Goal: Book appointment/travel/reservation: Book appointment/travel/reservation

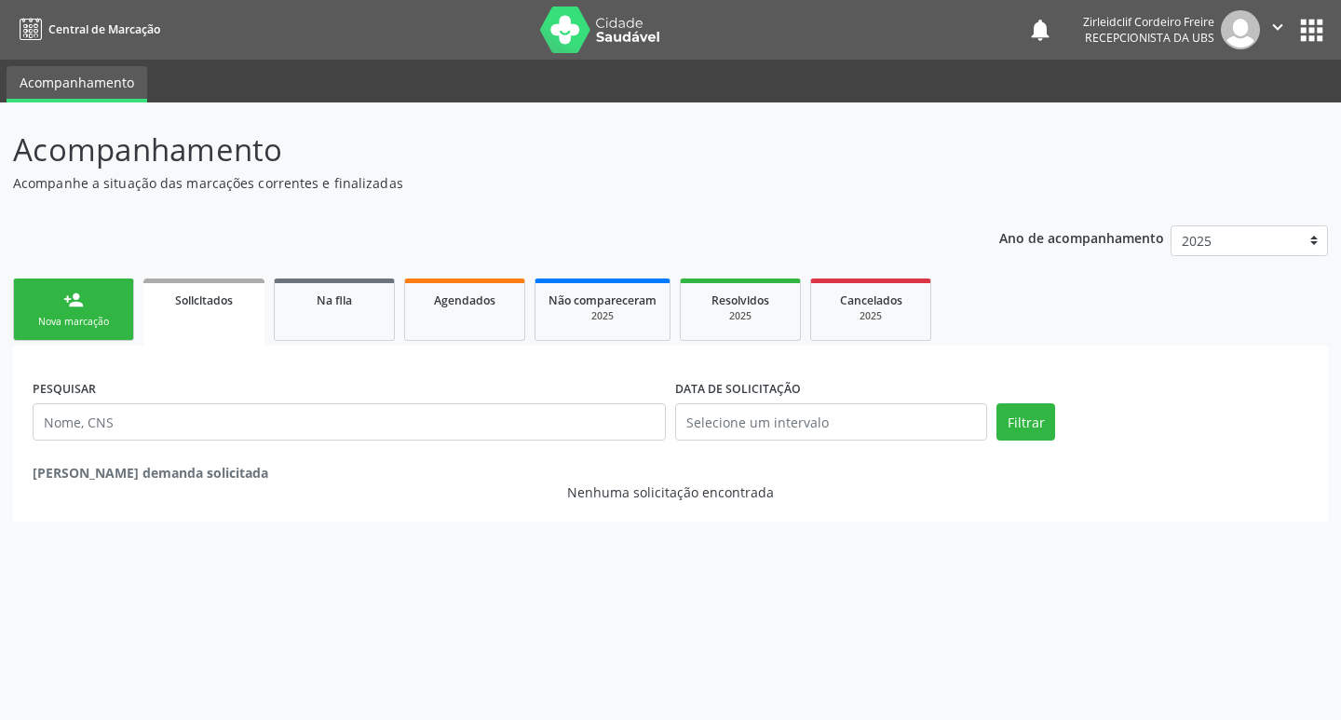
click at [111, 308] on link "person_add Nova marcação" at bounding box center [73, 310] width 121 height 62
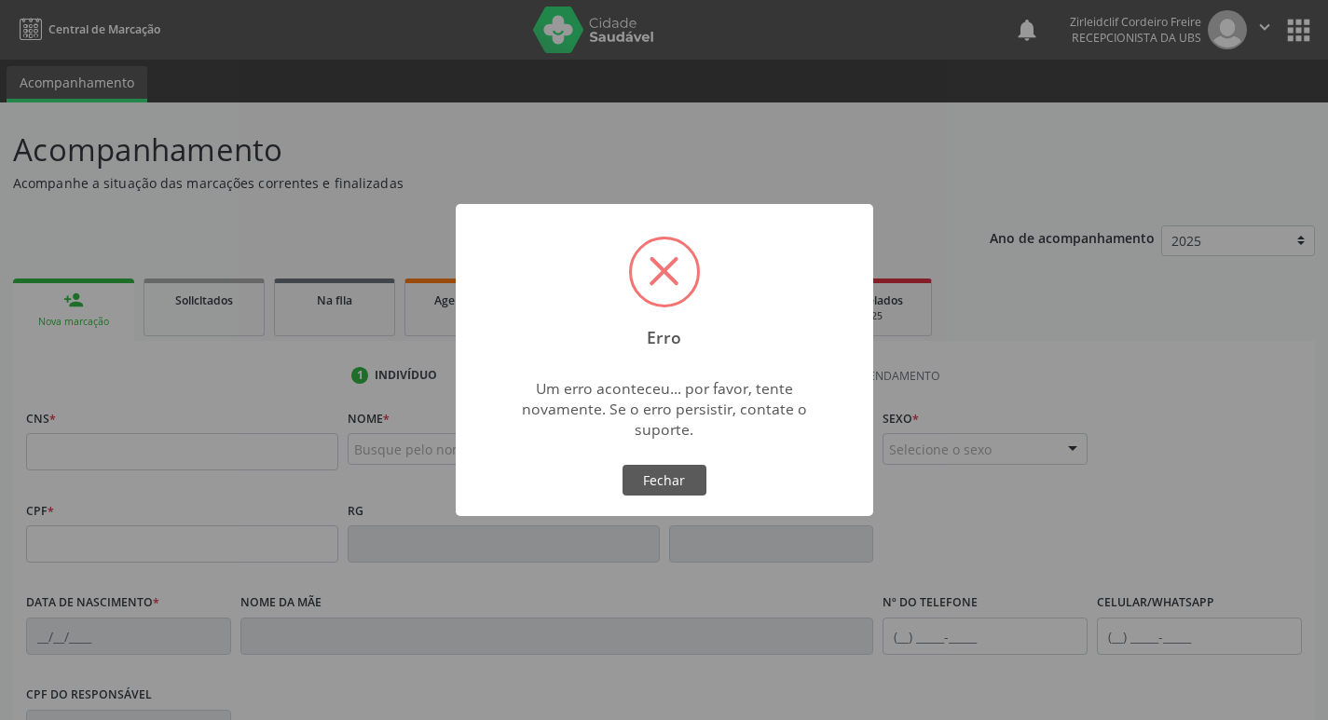
click at [402, 442] on div "Erro × Um erro aconteceu... por favor, tente novamente. Se o erro persistir, co…" at bounding box center [664, 360] width 1328 height 720
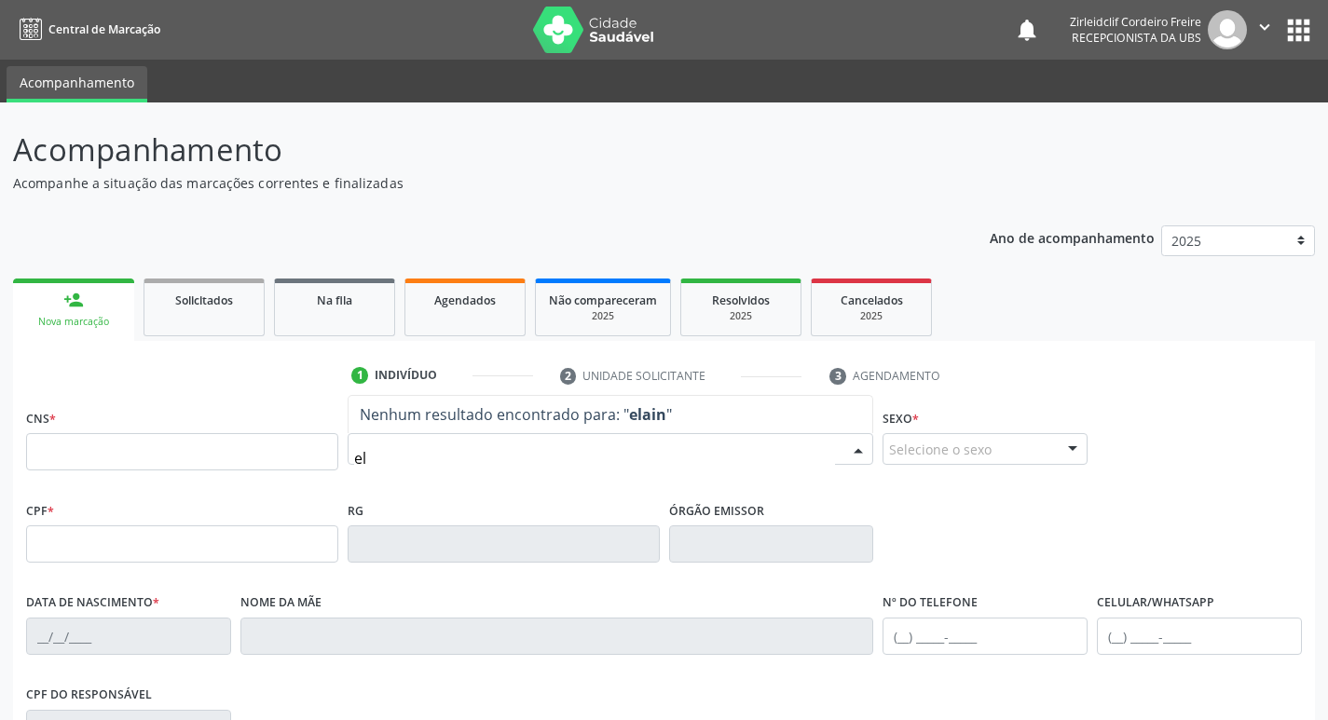
type input "e"
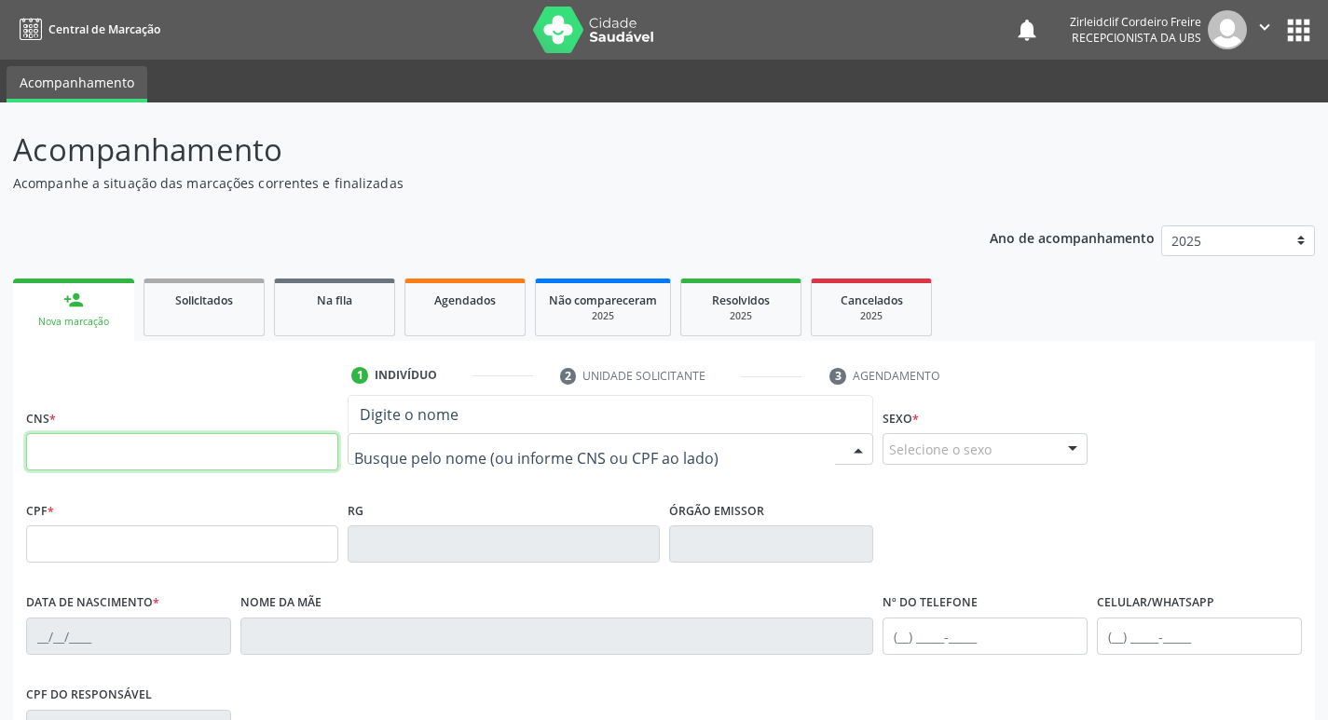
click at [215, 458] on input "text" at bounding box center [182, 451] width 312 height 37
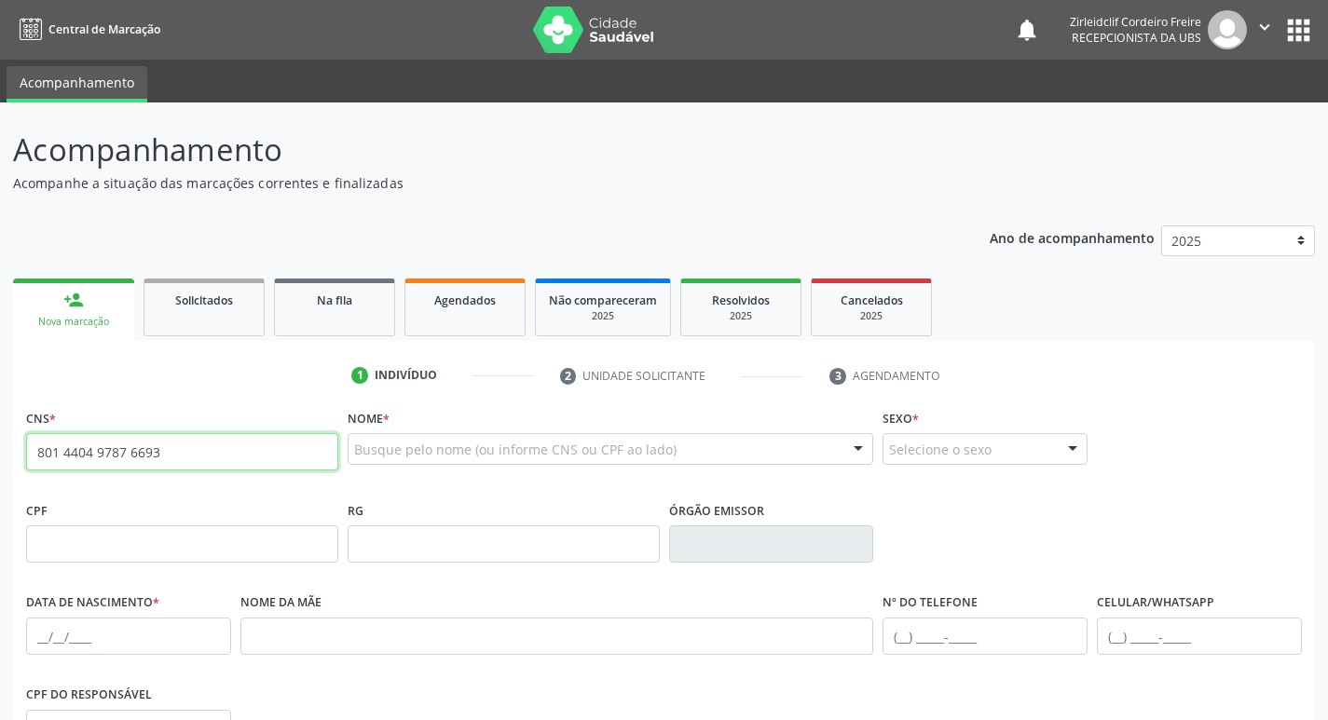
click at [174, 458] on input "801 4404 9787 6693" at bounding box center [182, 451] width 312 height 37
type input "8"
click at [232, 449] on input "801 4404 9787 6693" at bounding box center [182, 451] width 312 height 37
type input "8"
click at [211, 300] on span "Solicitados" at bounding box center [204, 301] width 58 height 16
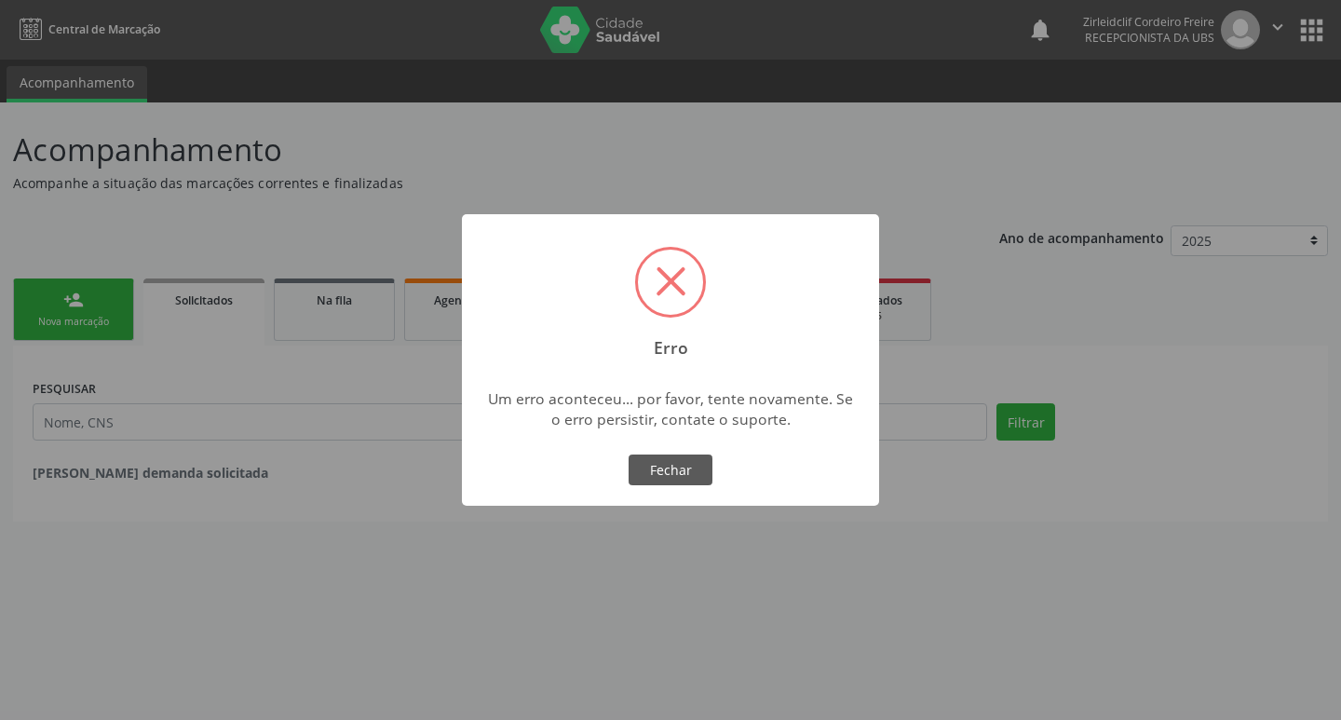
click at [108, 304] on div "× Erro Um erro aconteceu... por favor, tente novamente. Se o erro persistir, co…" at bounding box center [670, 360] width 1341 height 720
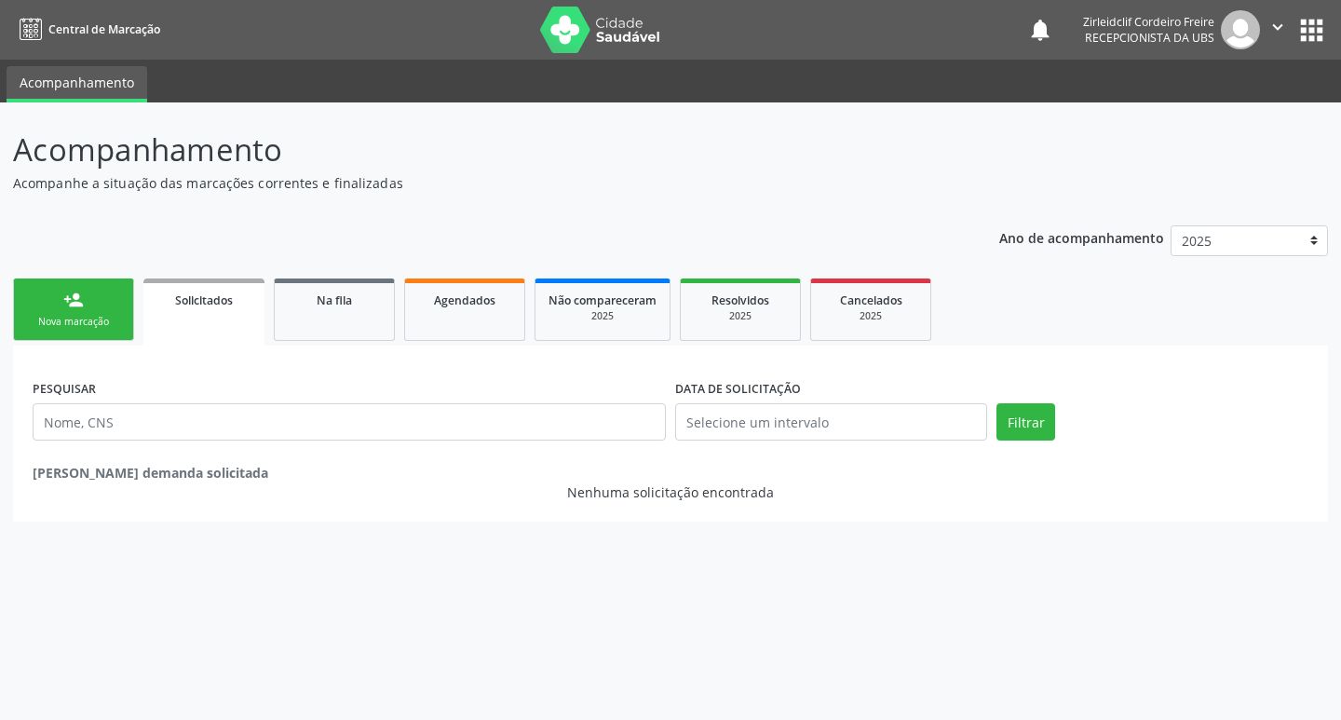
click at [101, 303] on link "person_add Nova marcação" at bounding box center [73, 310] width 121 height 62
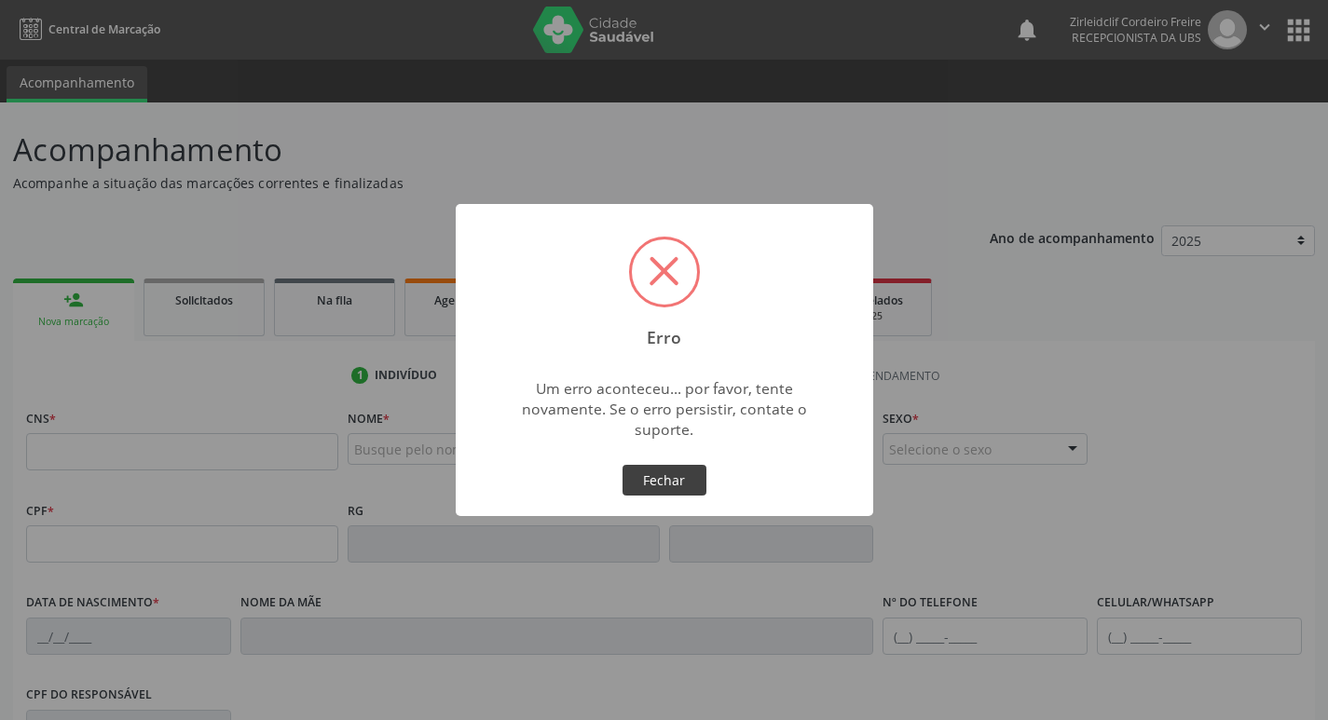
click at [656, 476] on button "Fechar" at bounding box center [664, 481] width 84 height 32
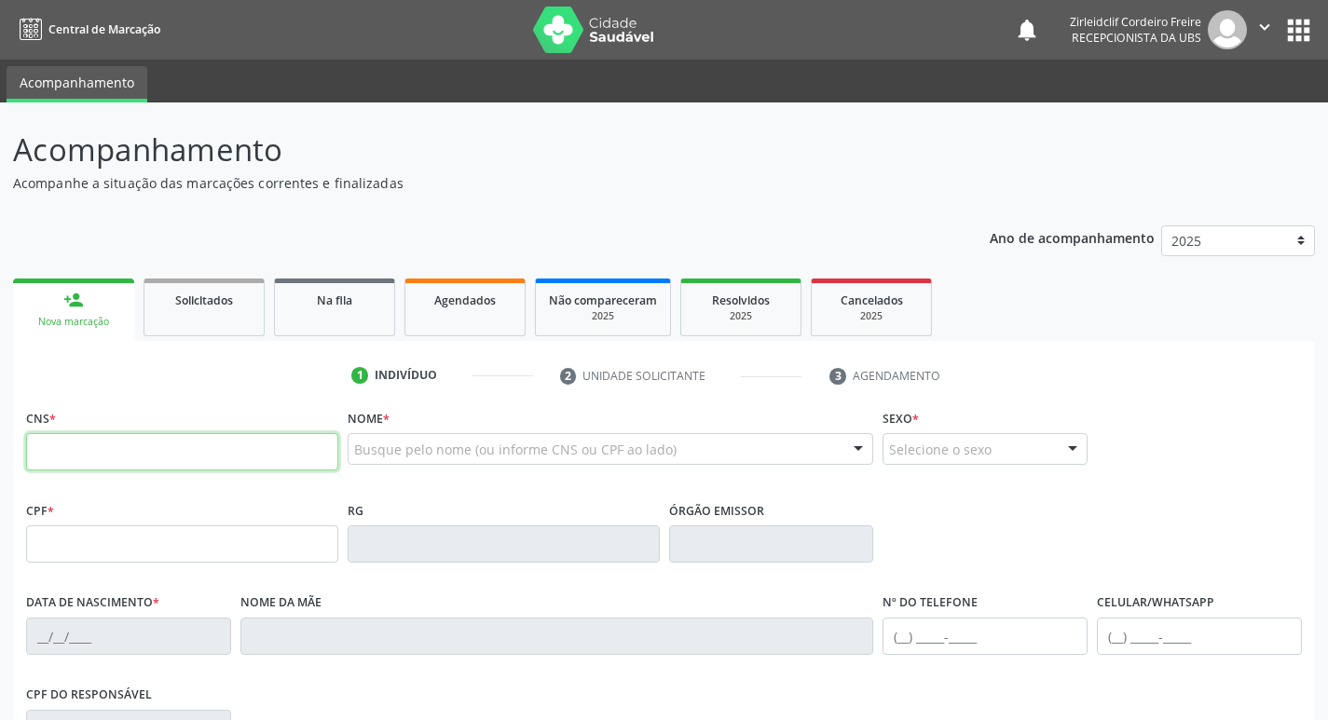
click at [118, 456] on input "text" at bounding box center [182, 451] width 312 height 37
type input "801 4404 9787 6693"
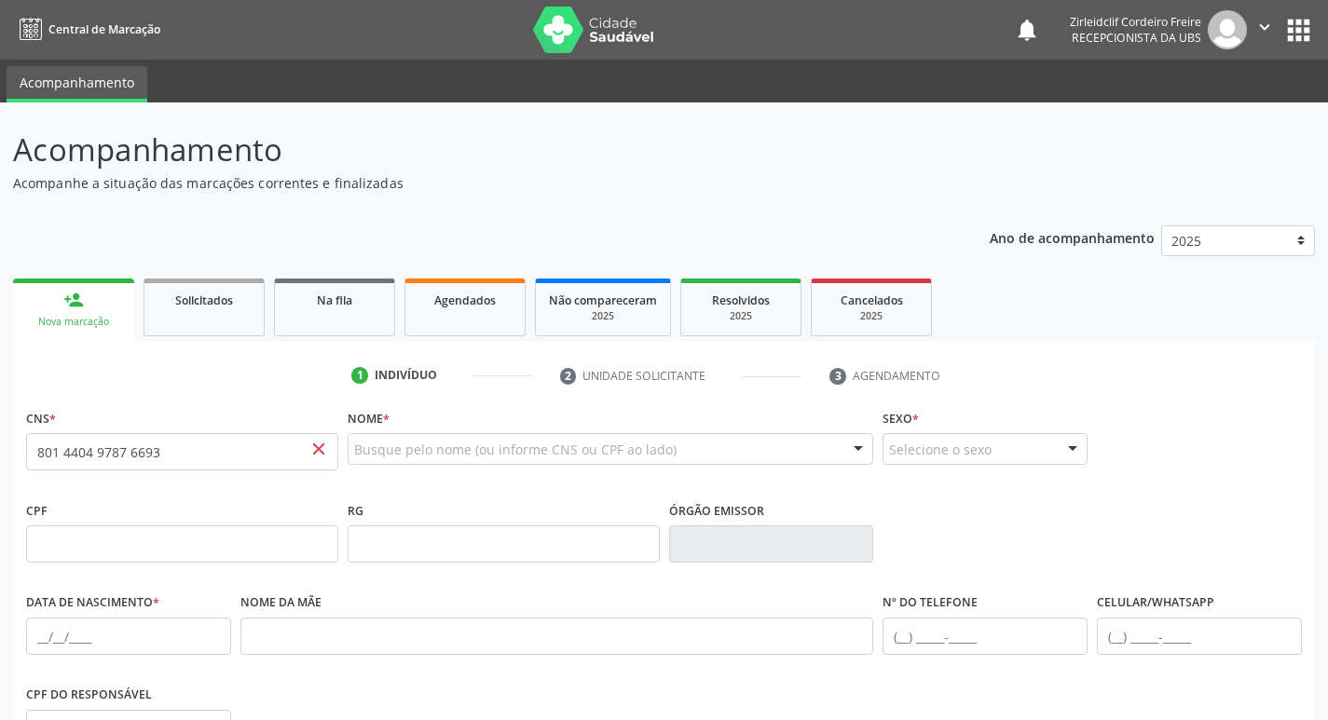
click at [319, 449] on span "close" at bounding box center [318, 449] width 20 height 20
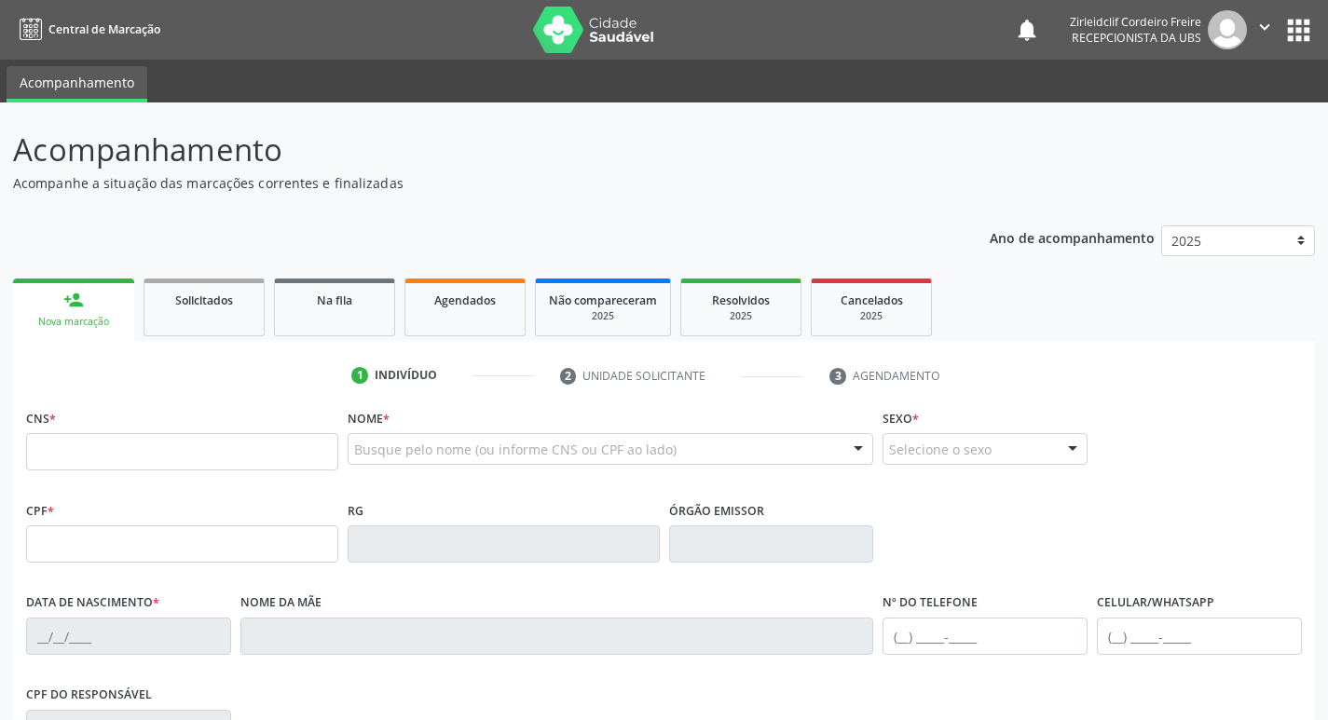
click at [239, 448] on input "text" at bounding box center [182, 451] width 312 height 37
type input "801 4404 9787 6693"
type input "398.434.338-82"
type input "14[DATE]"
type input "[PERSON_NAME]"
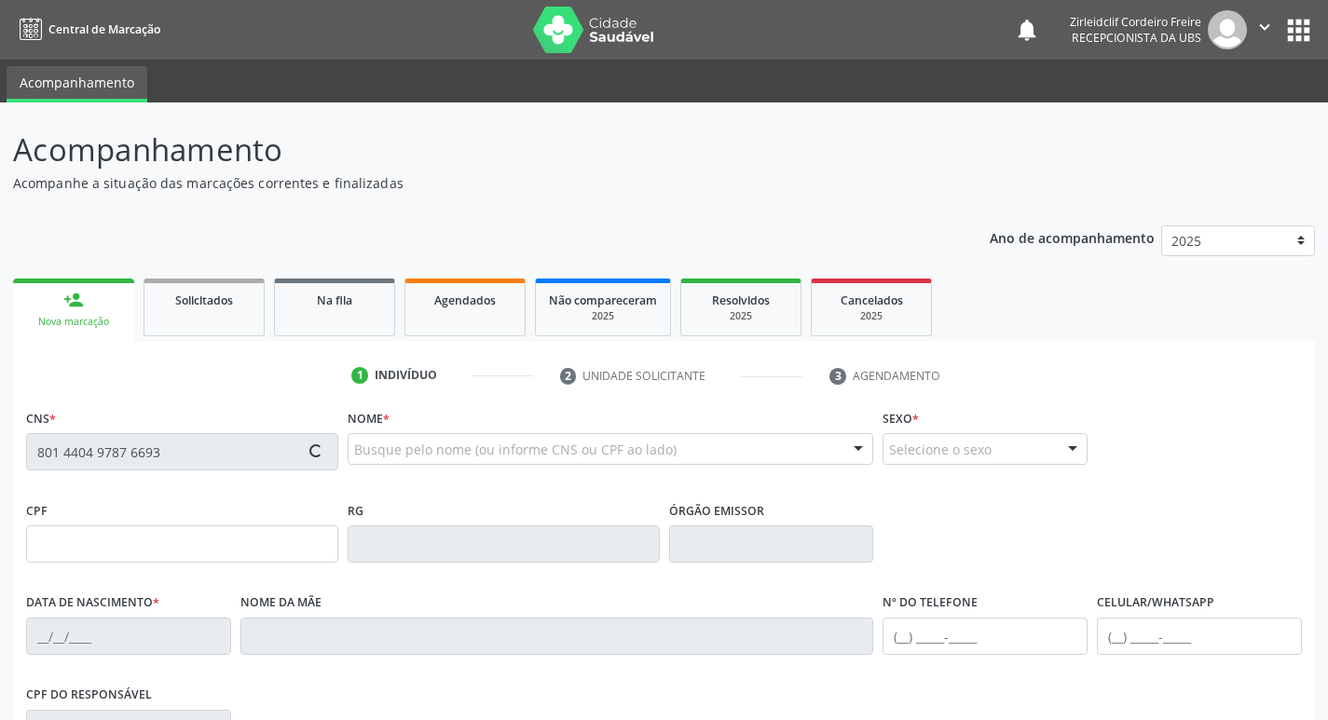
type input "[PHONE_NUMBER]"
type input "38"
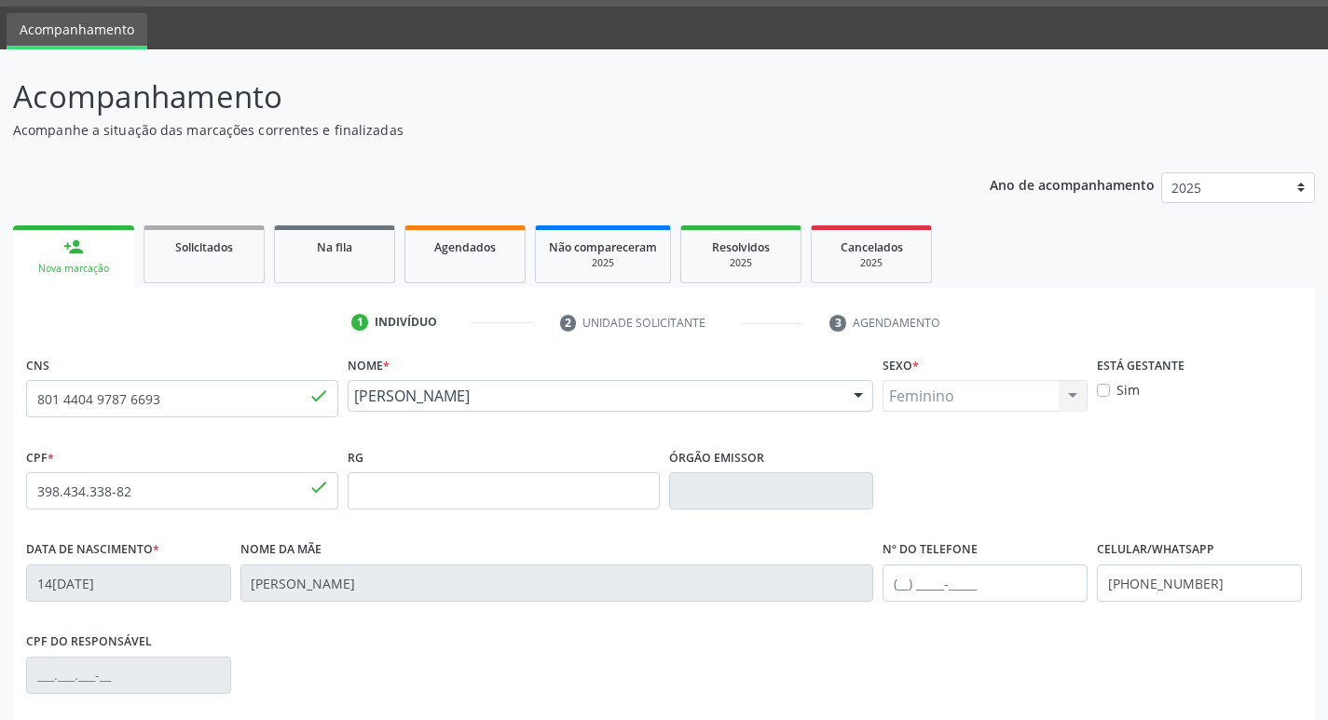
scroll to position [279, 0]
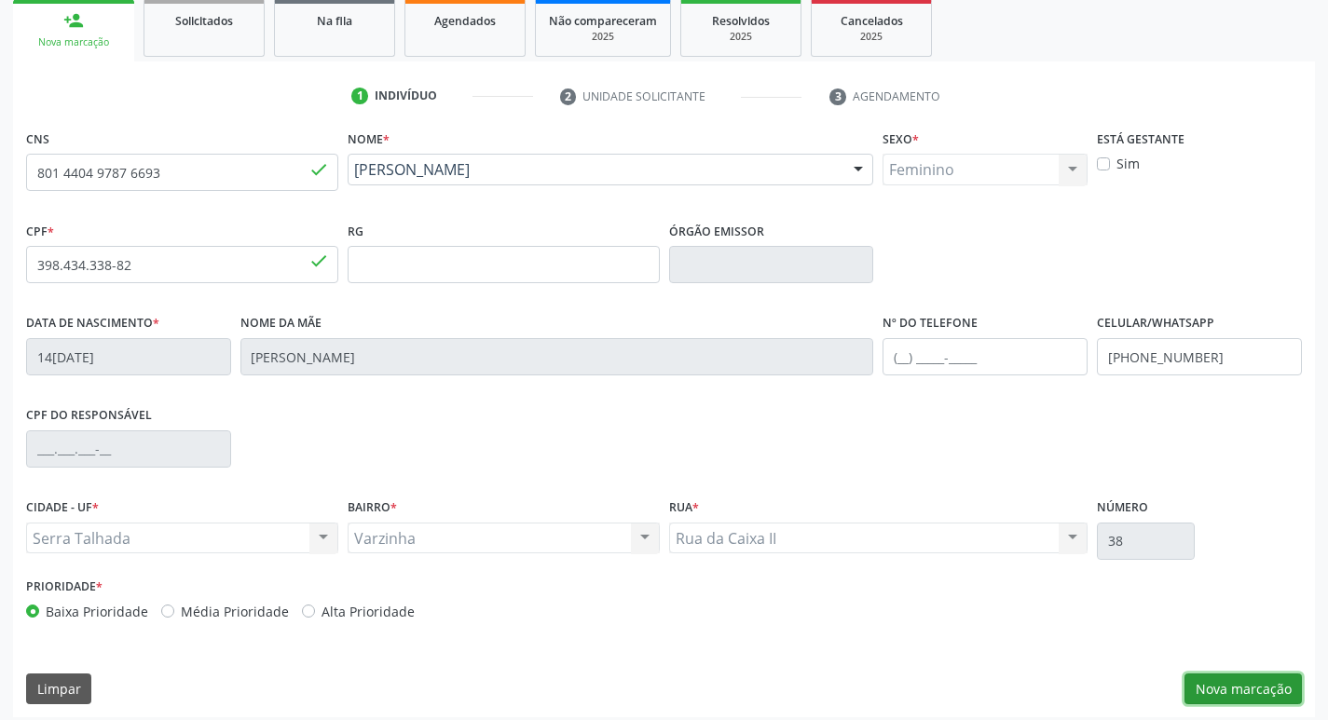
click at [1247, 691] on button "Nova marcação" at bounding box center [1242, 690] width 117 height 32
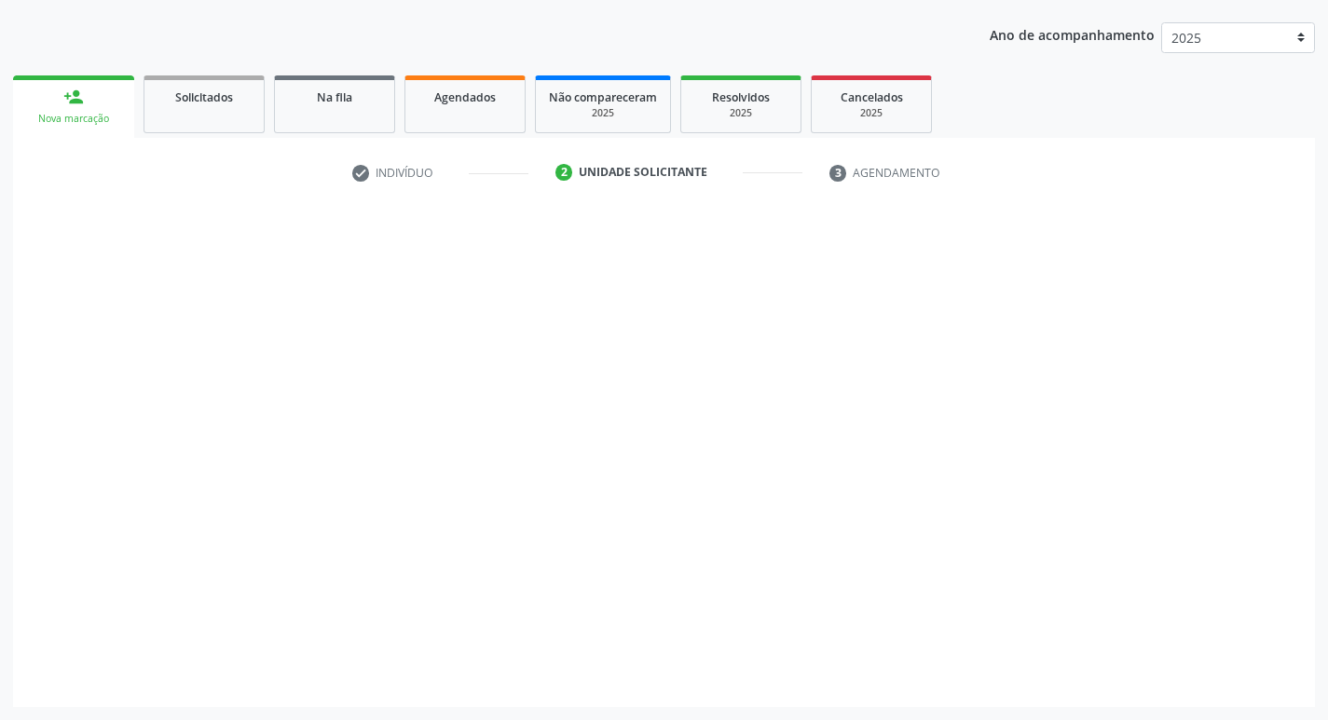
scroll to position [203, 0]
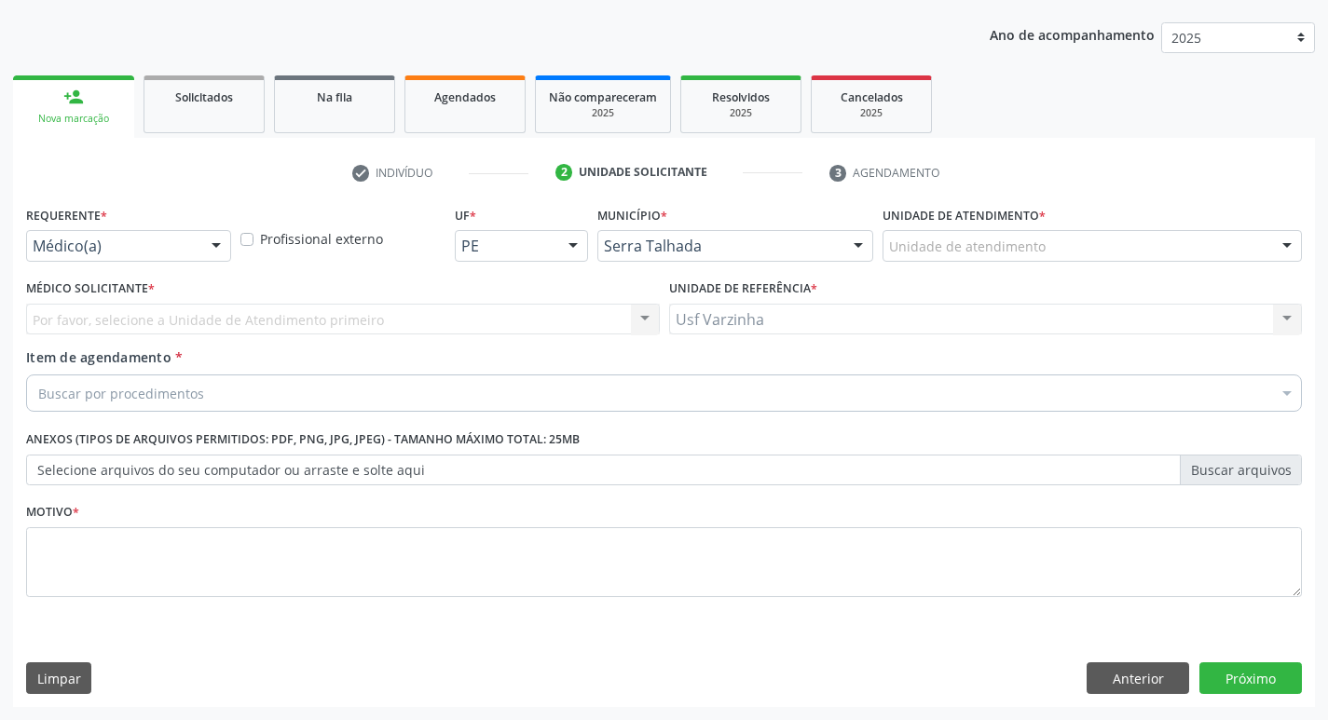
click at [215, 243] on div at bounding box center [216, 247] width 28 height 32
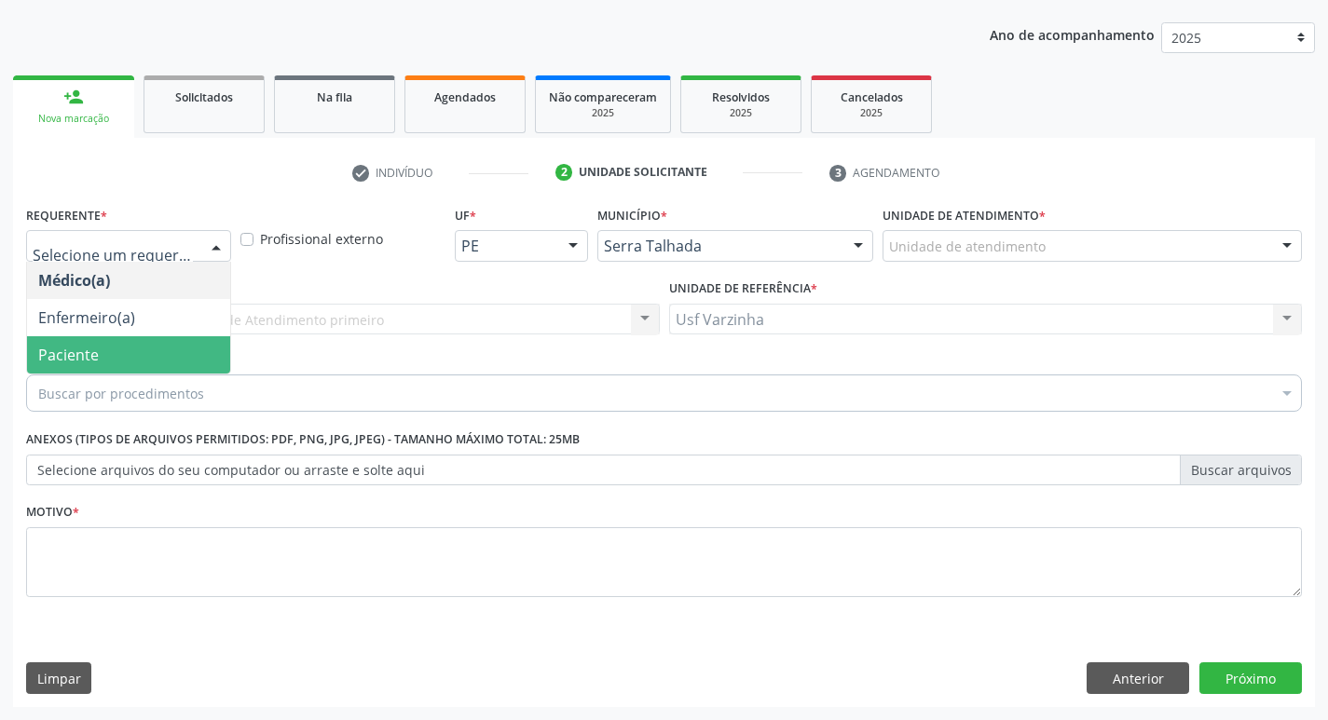
drag, startPoint x: 177, startPoint y: 346, endPoint x: 157, endPoint y: 356, distance: 22.9
click at [176, 347] on span "Paciente" at bounding box center [128, 354] width 203 height 37
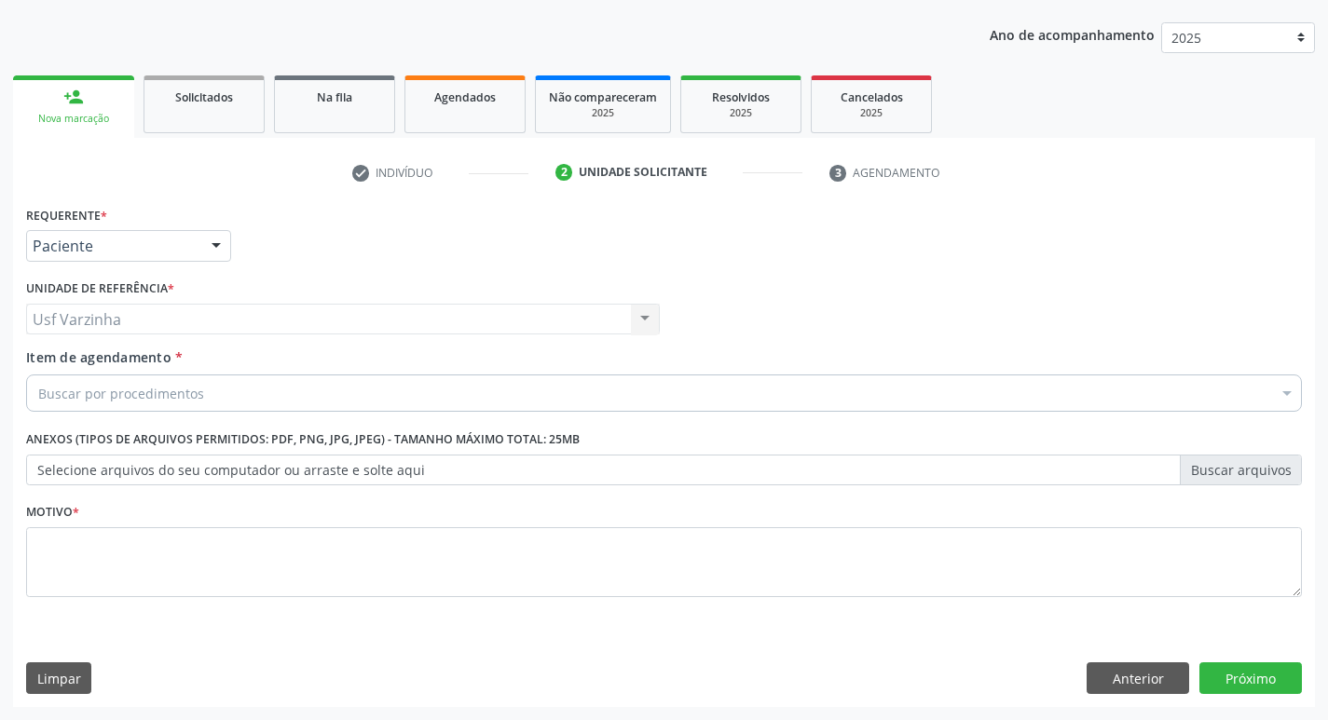
click at [111, 388] on div "Buscar por procedimentos" at bounding box center [663, 392] width 1275 height 37
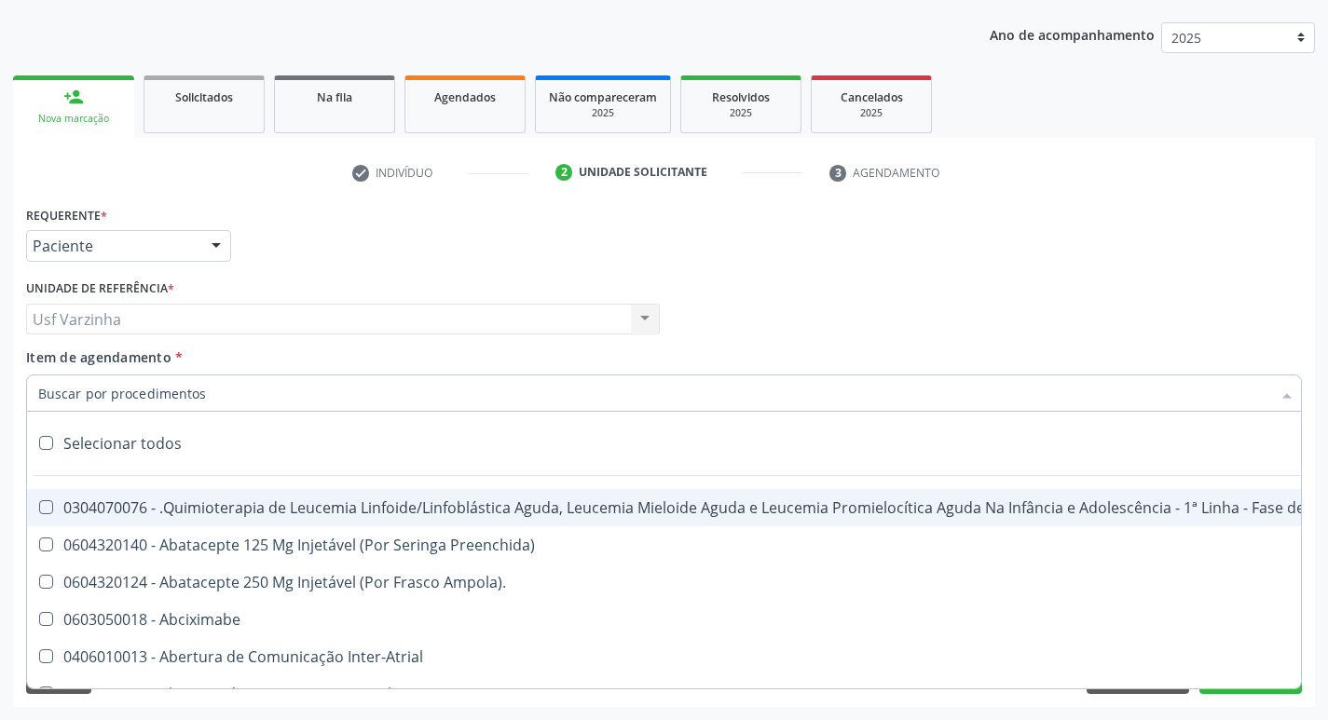
click at [106, 393] on input "Item de agendamento *" at bounding box center [654, 392] width 1232 height 37
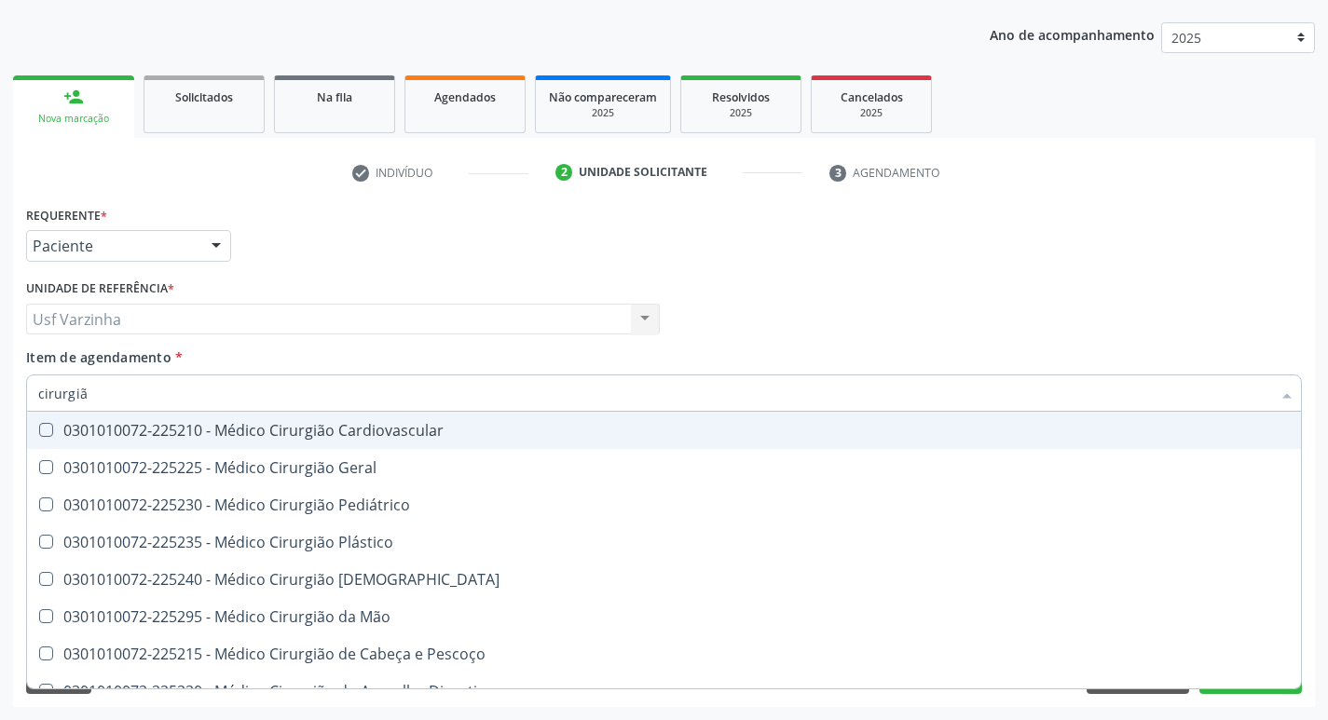
type input "cirurgião"
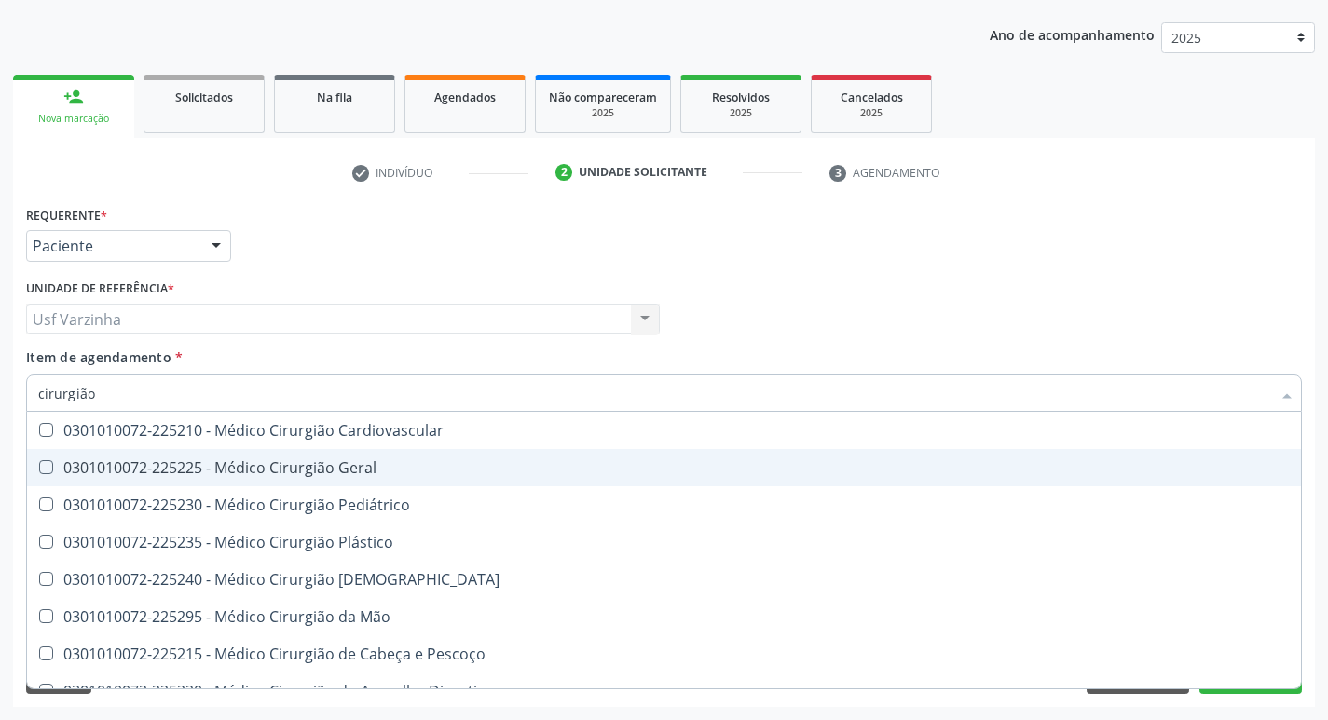
click at [285, 464] on div "0301010072-225225 - Médico Cirurgião Geral" at bounding box center [663, 467] width 1251 height 15
checkbox Geral "true"
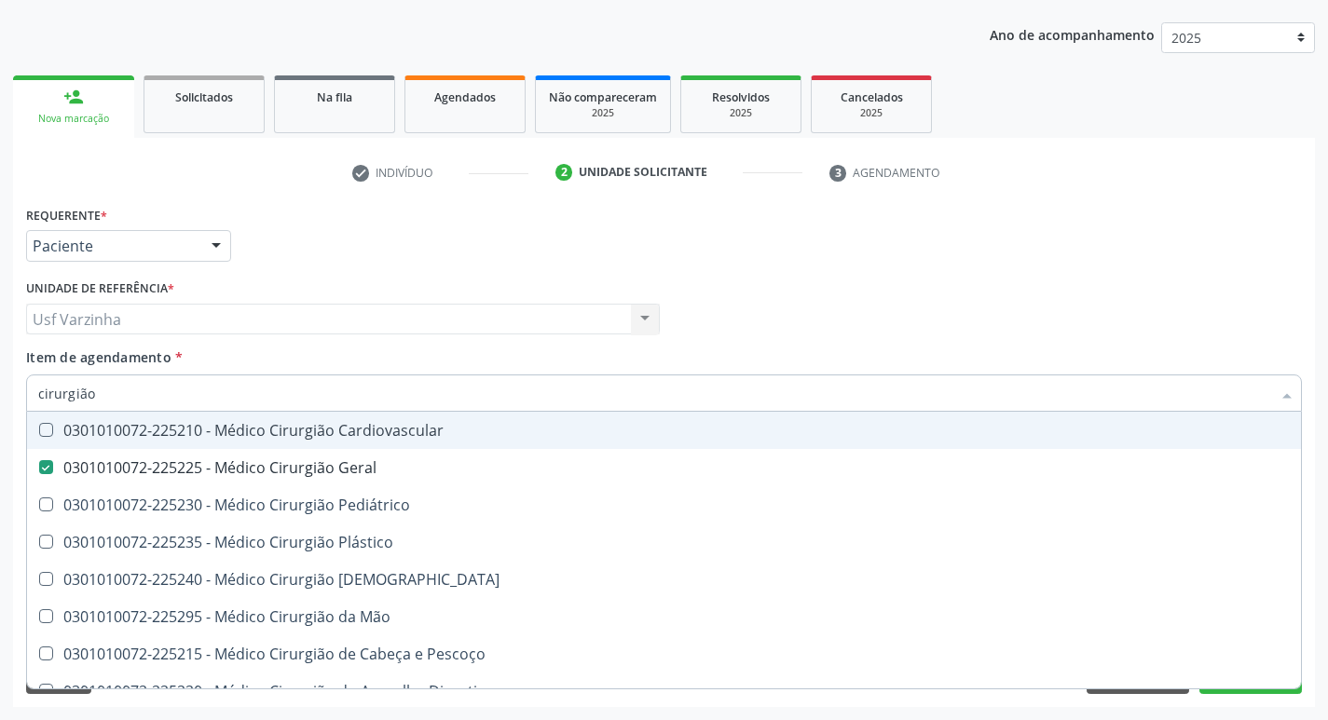
click at [212, 243] on div at bounding box center [216, 247] width 28 height 32
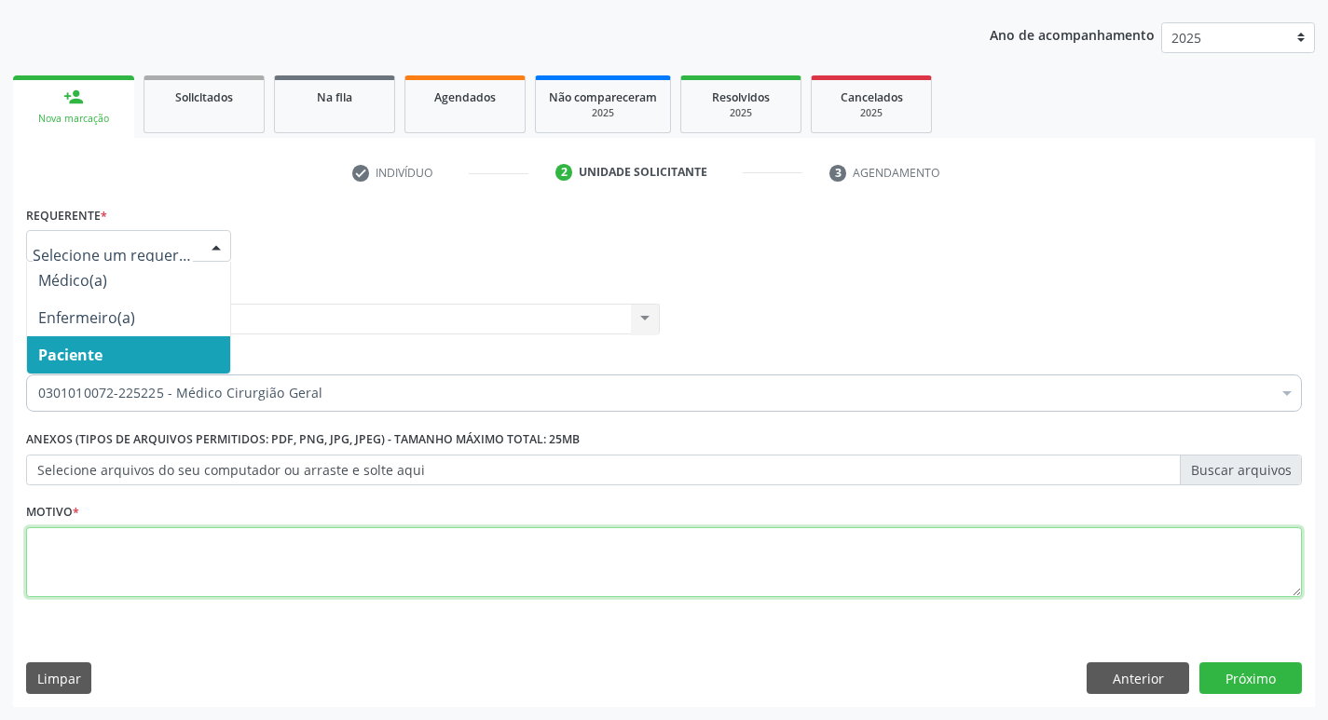
click at [56, 537] on textarea at bounding box center [663, 562] width 1275 height 71
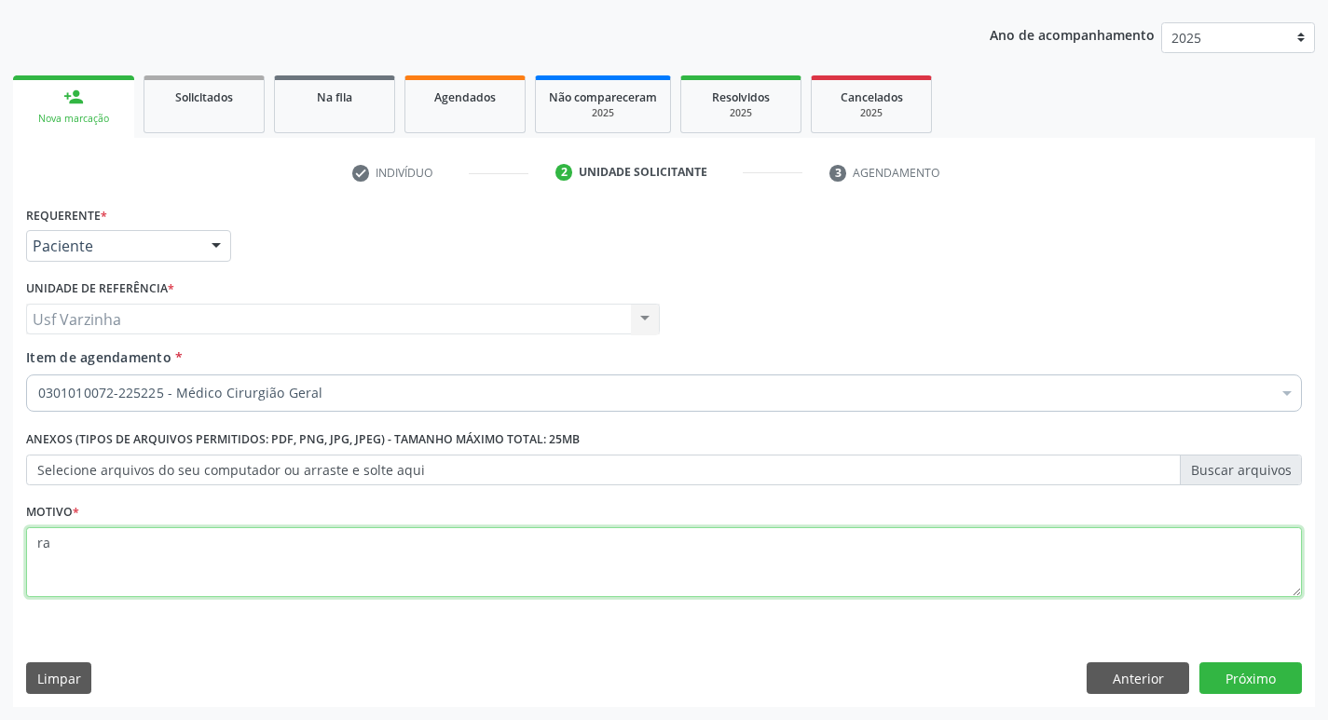
type textarea "r"
type textarea "rastreio"
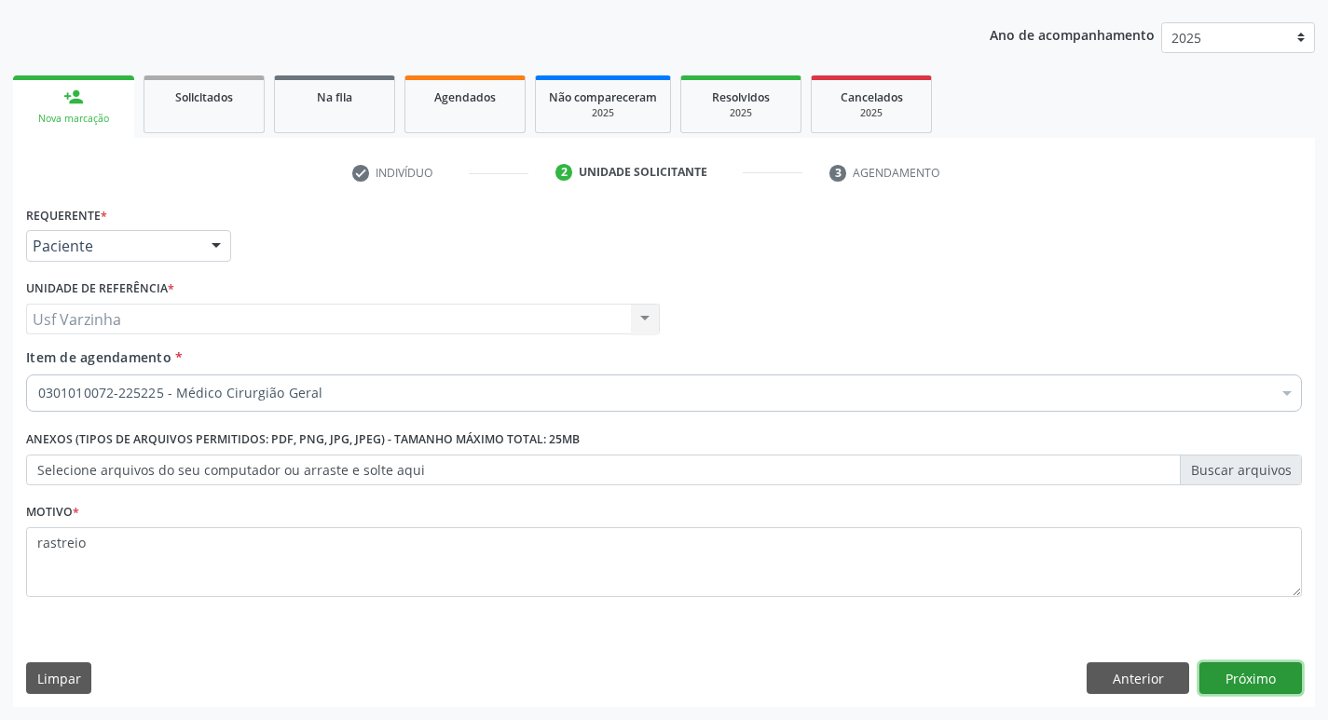
click at [1255, 675] on button "Próximo" at bounding box center [1250, 678] width 102 height 32
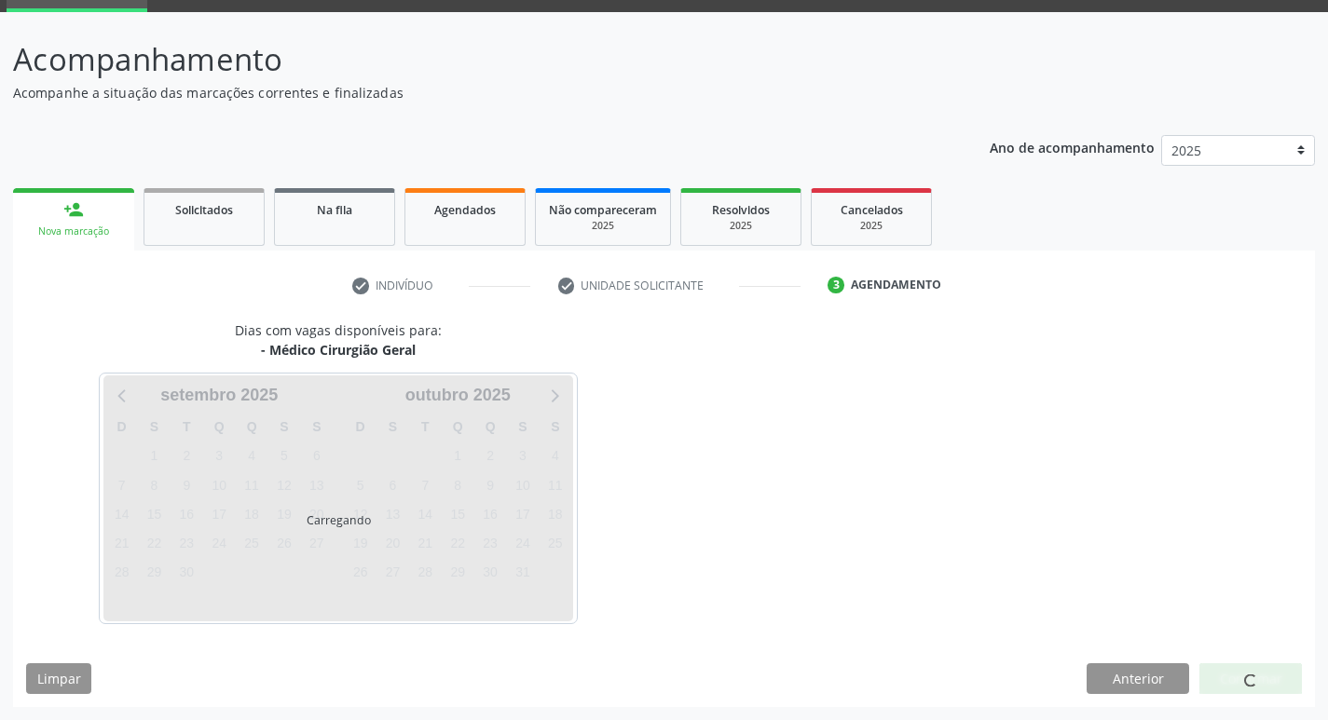
scroll to position [90, 0]
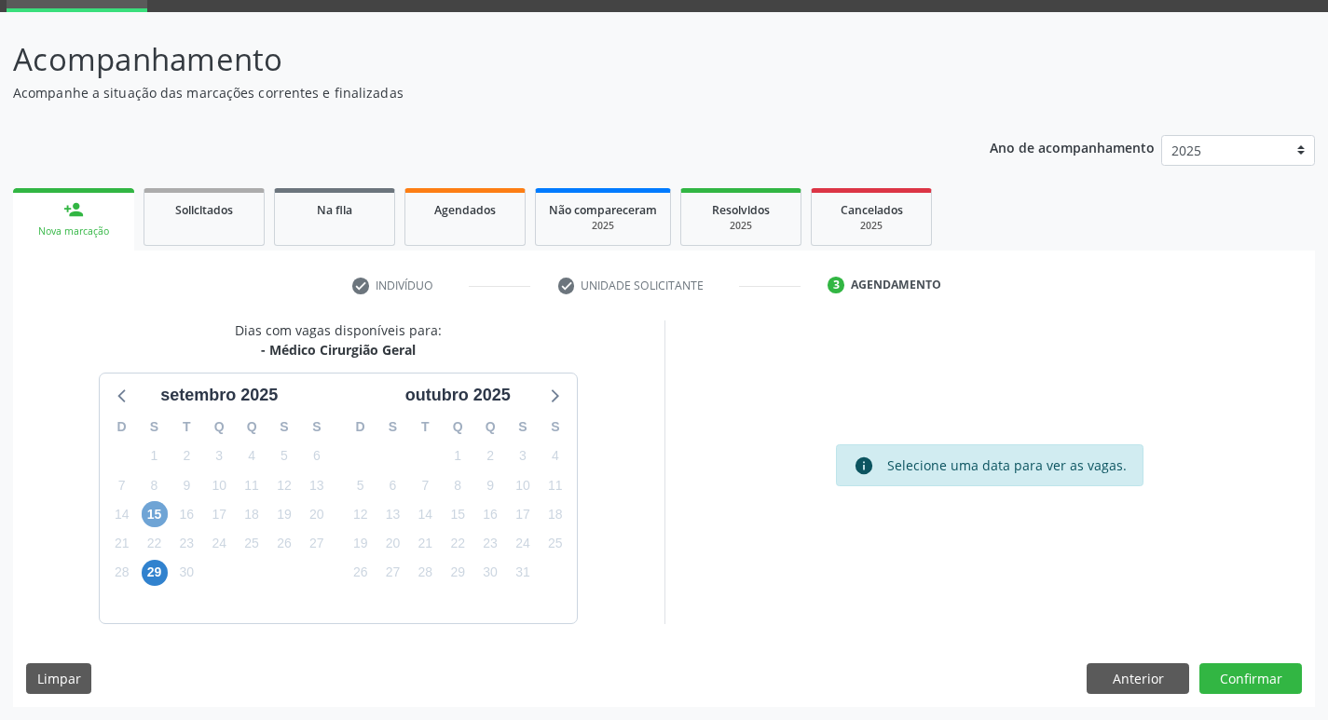
click at [149, 517] on span "15" at bounding box center [155, 514] width 26 height 26
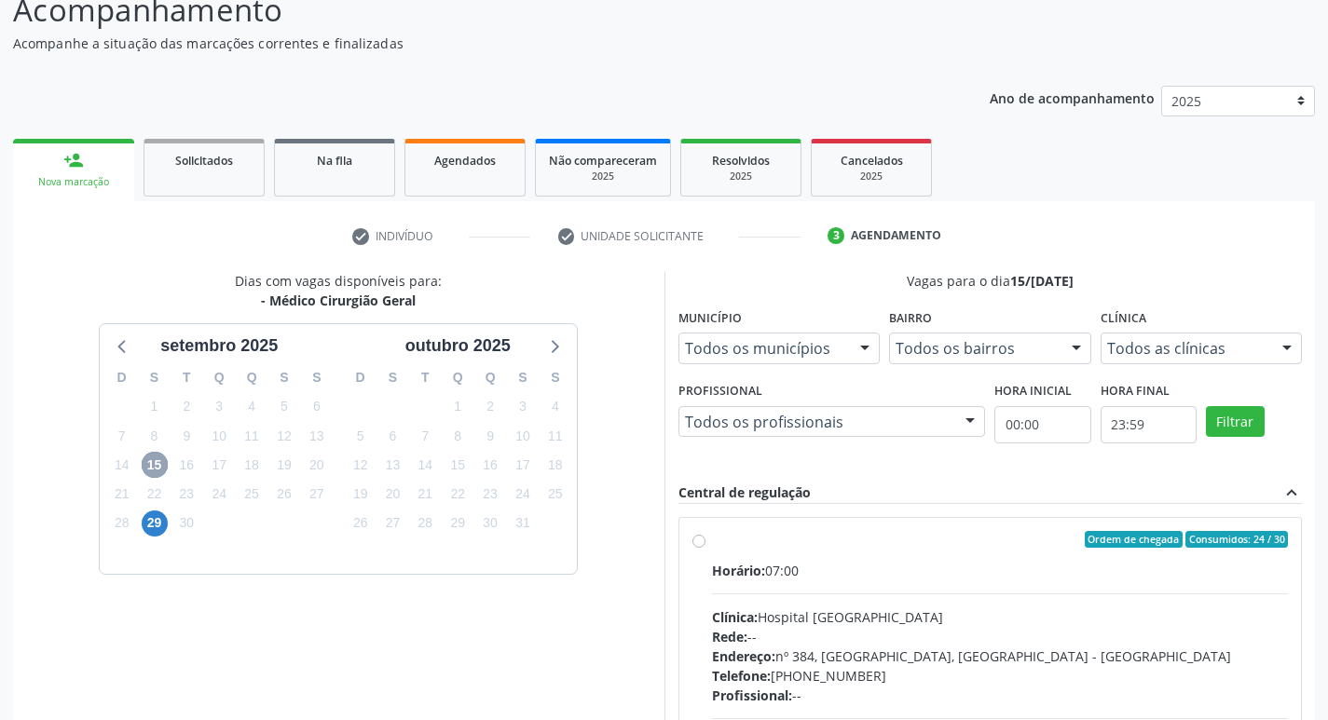
scroll to position [184, 0]
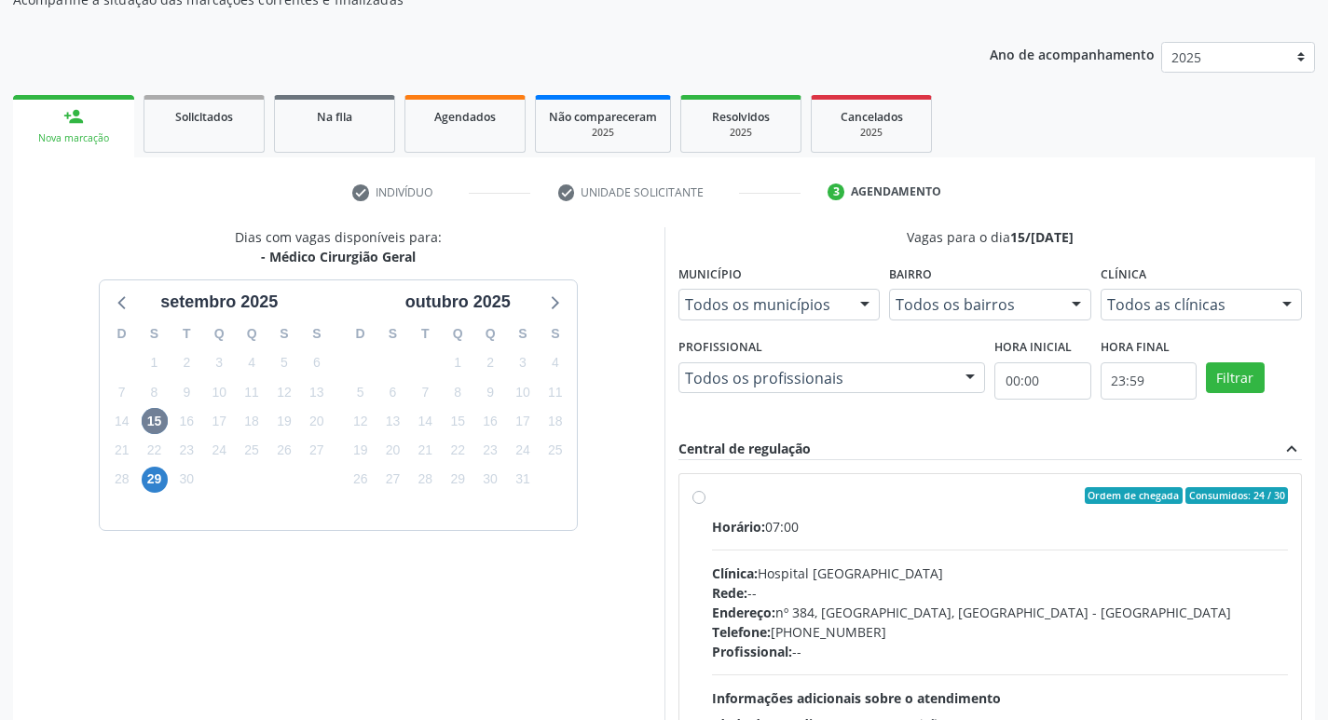
drag, startPoint x: 701, startPoint y: 497, endPoint x: 708, endPoint y: 482, distance: 17.5
click at [712, 497] on label "Ordem de chegada Consumidos: 24 / 30 Horário: 07:00 Clínica: Hospital [GEOGRAPH…" at bounding box center [1000, 630] width 577 height 286
click at [700, 497] on input "Ordem de chegada Consumidos: 24 / 30 Horário: 07:00 Clínica: Hospital [GEOGRAPH…" at bounding box center [698, 495] width 13 height 17
radio input "true"
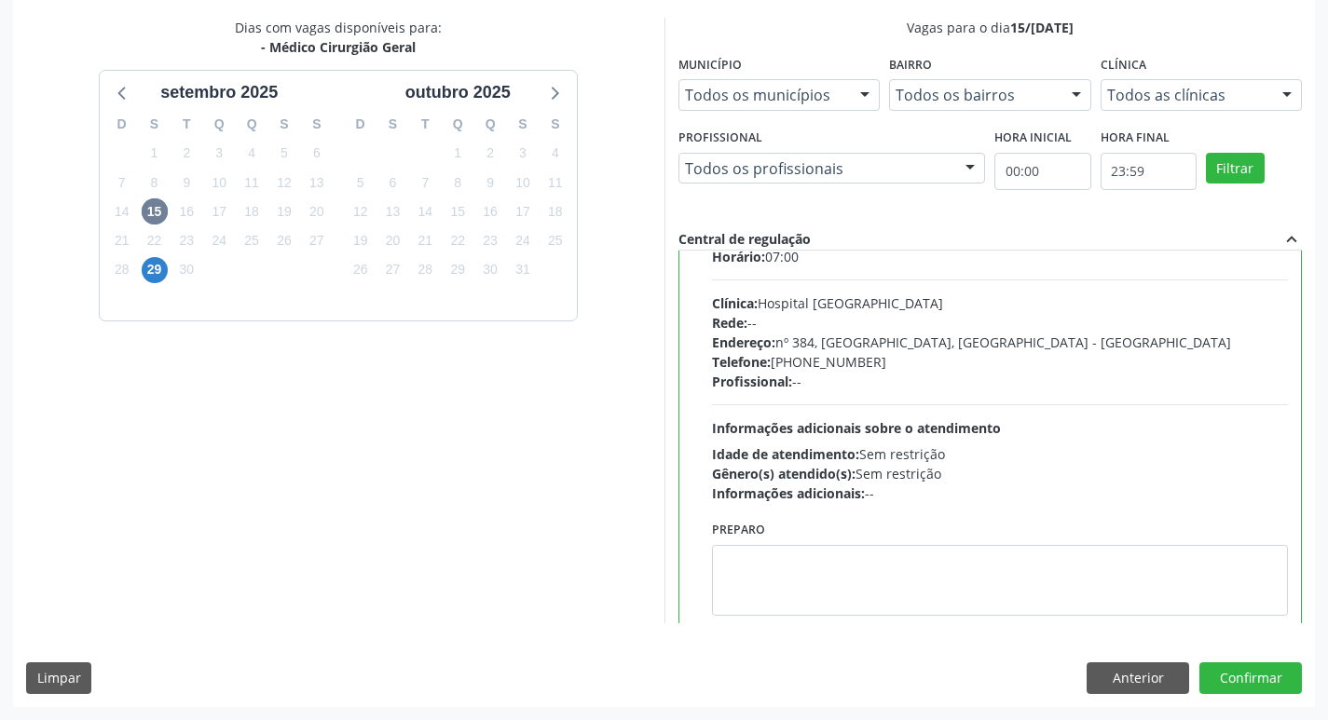
scroll to position [92, 0]
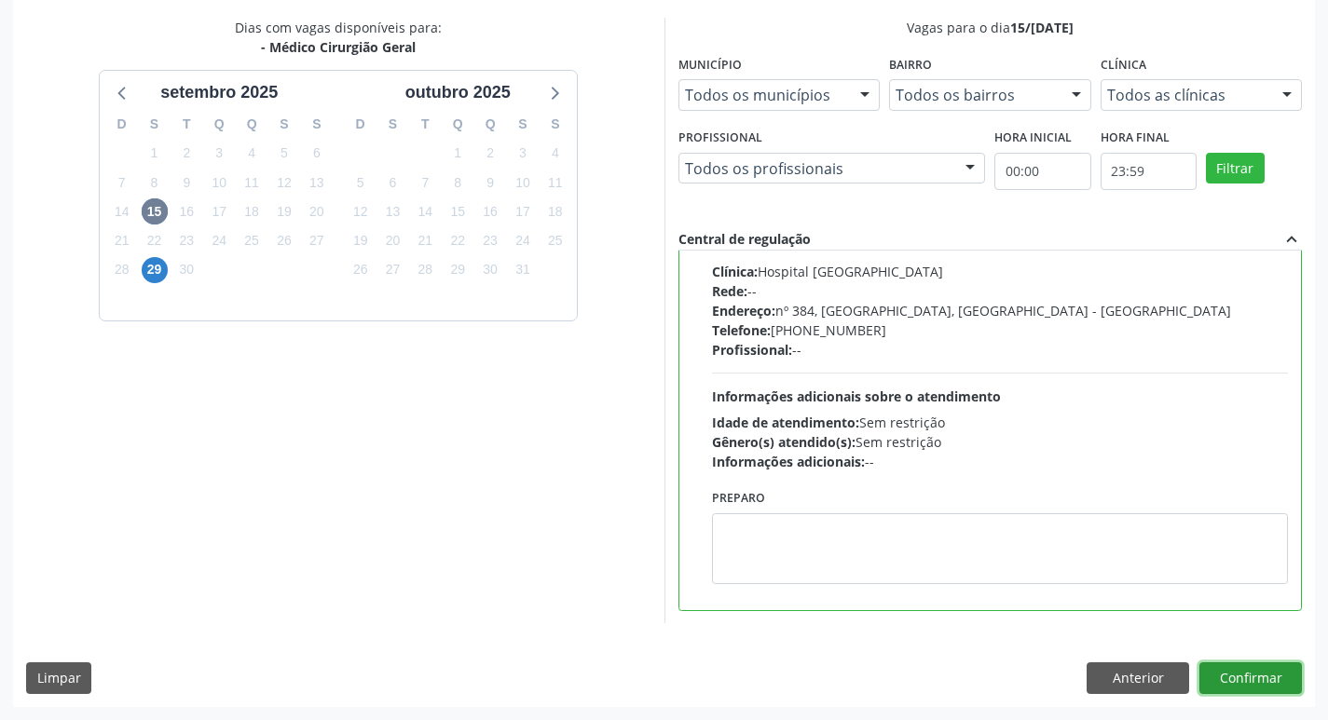
click at [1246, 684] on button "Confirmar" at bounding box center [1250, 678] width 102 height 32
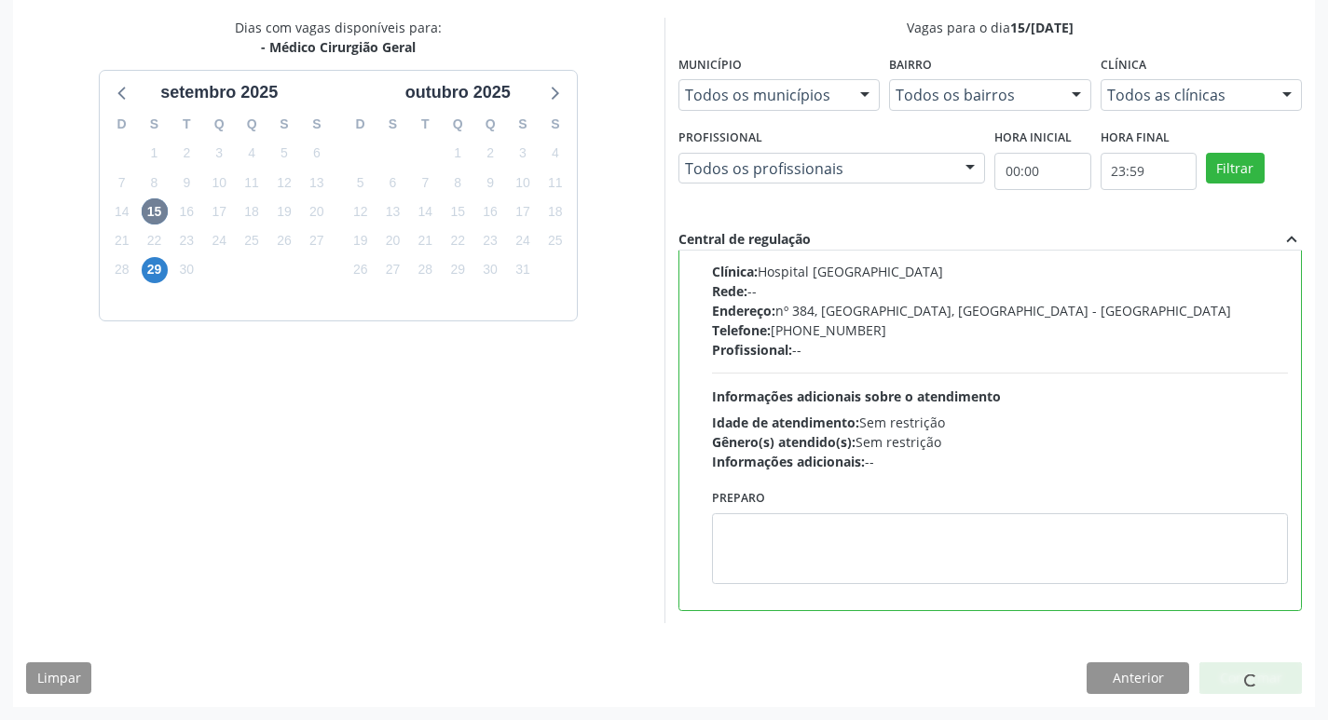
scroll to position [0, 0]
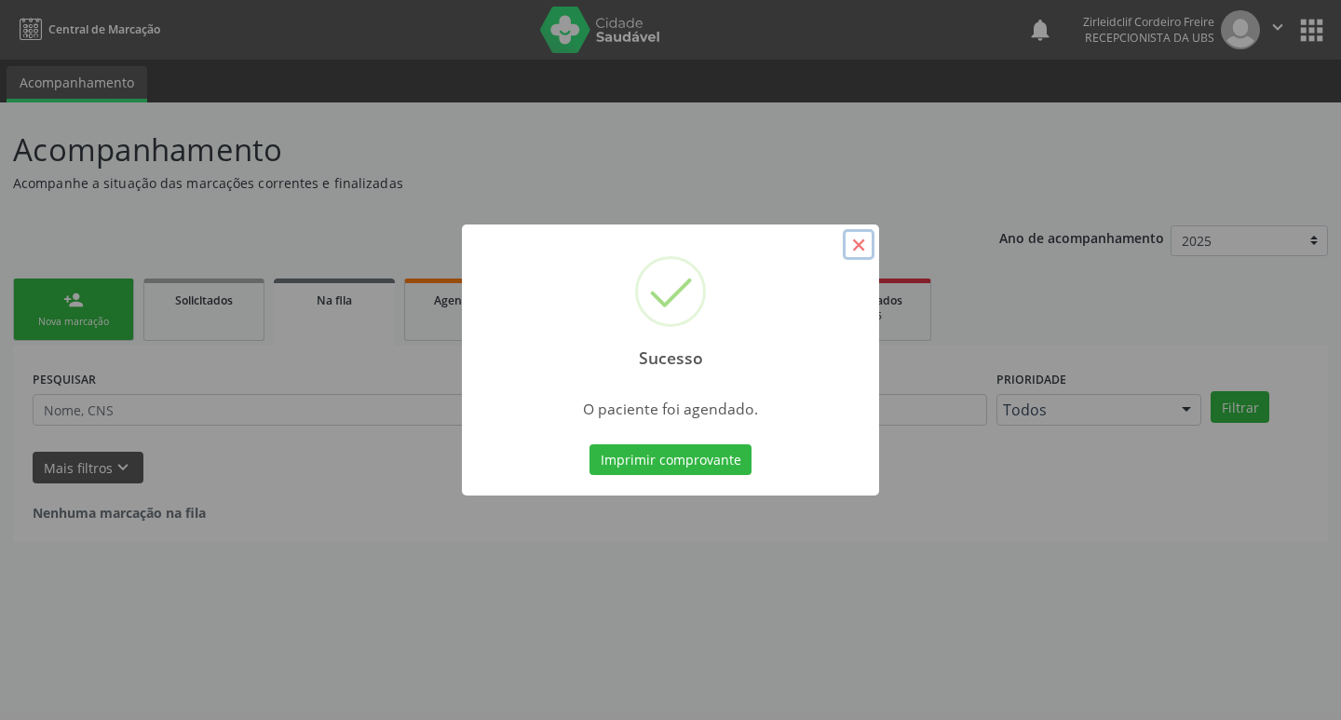
click at [852, 242] on button "×" at bounding box center [859, 245] width 32 height 32
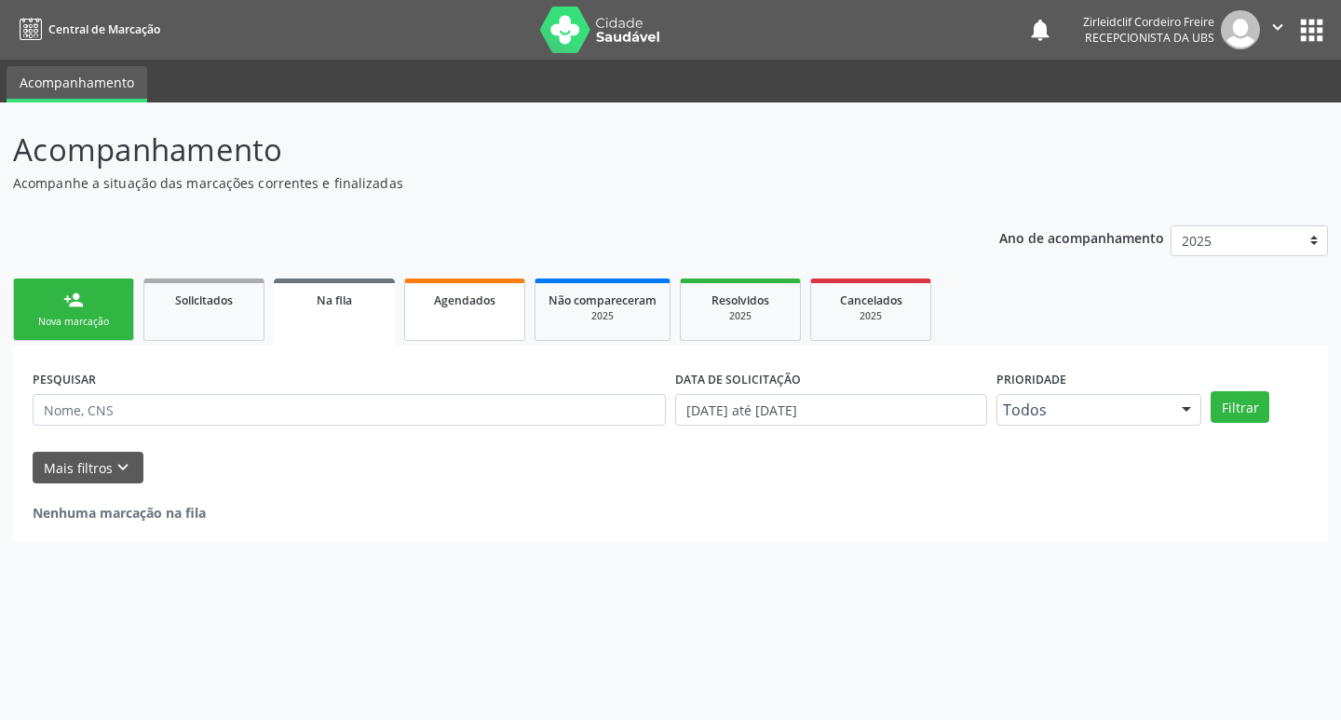
click at [494, 306] on span "Agendados" at bounding box center [464, 301] width 61 height 16
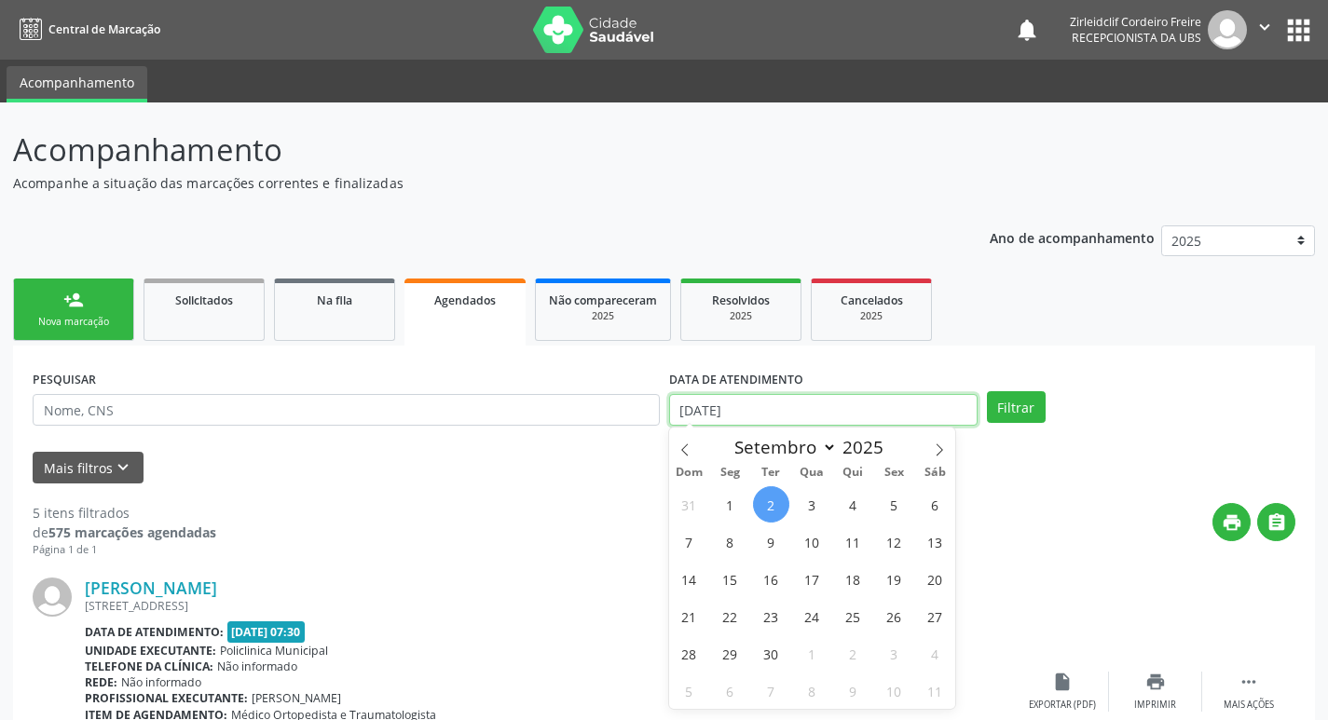
click at [776, 413] on input "[DATE]" at bounding box center [823, 410] width 308 height 32
click at [732, 579] on span "15" at bounding box center [730, 579] width 36 height 36
type input "15/[DATE]"
click at [730, 580] on span "15" at bounding box center [730, 579] width 36 height 36
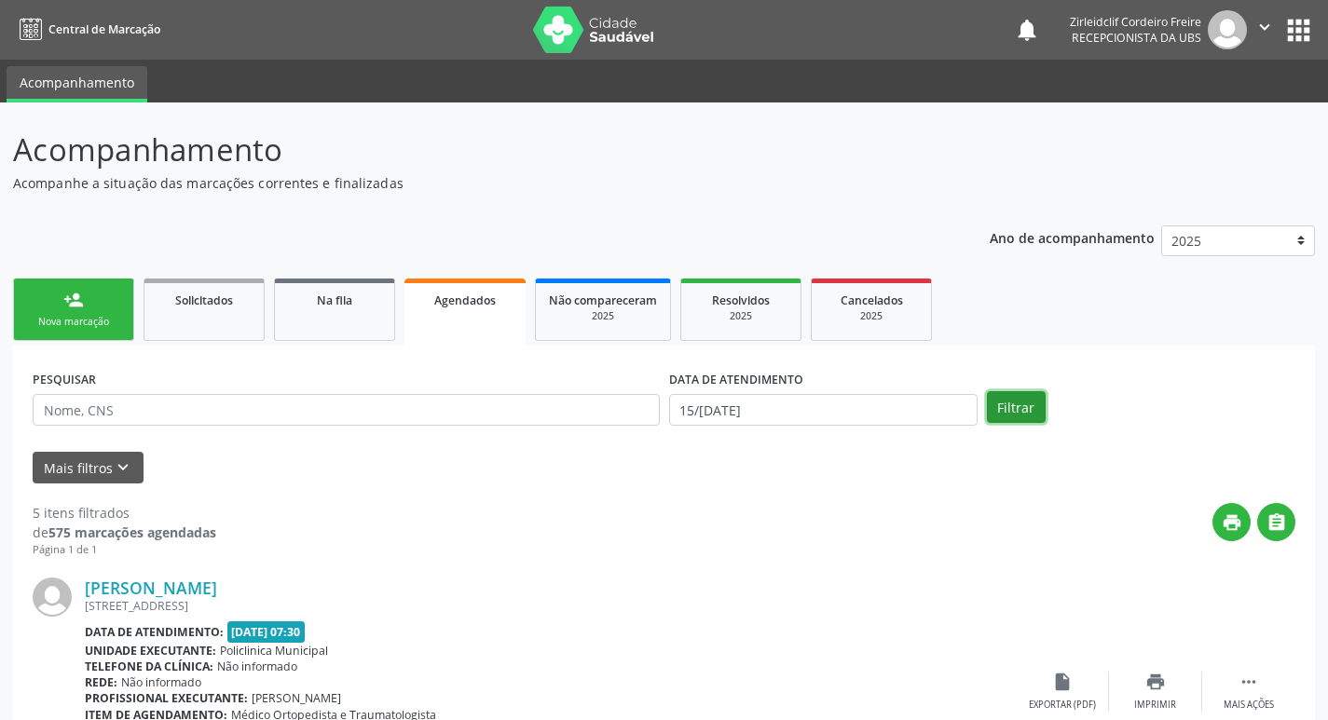
click at [1005, 404] on button "Filtrar" at bounding box center [1016, 407] width 59 height 32
click at [90, 314] on link "person_add Nova marcação" at bounding box center [73, 310] width 121 height 62
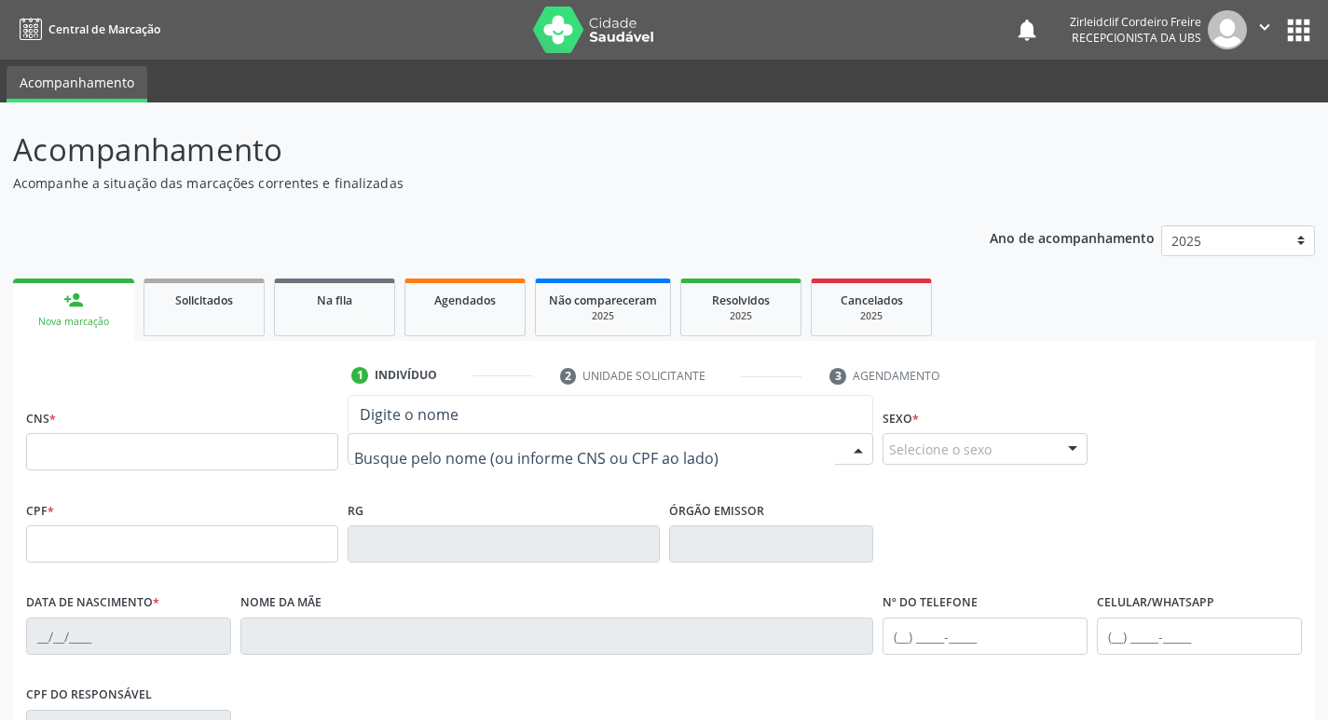
click at [429, 414] on span "Digite o nome" at bounding box center [409, 414] width 99 height 20
click at [398, 453] on input "text" at bounding box center [595, 458] width 482 height 37
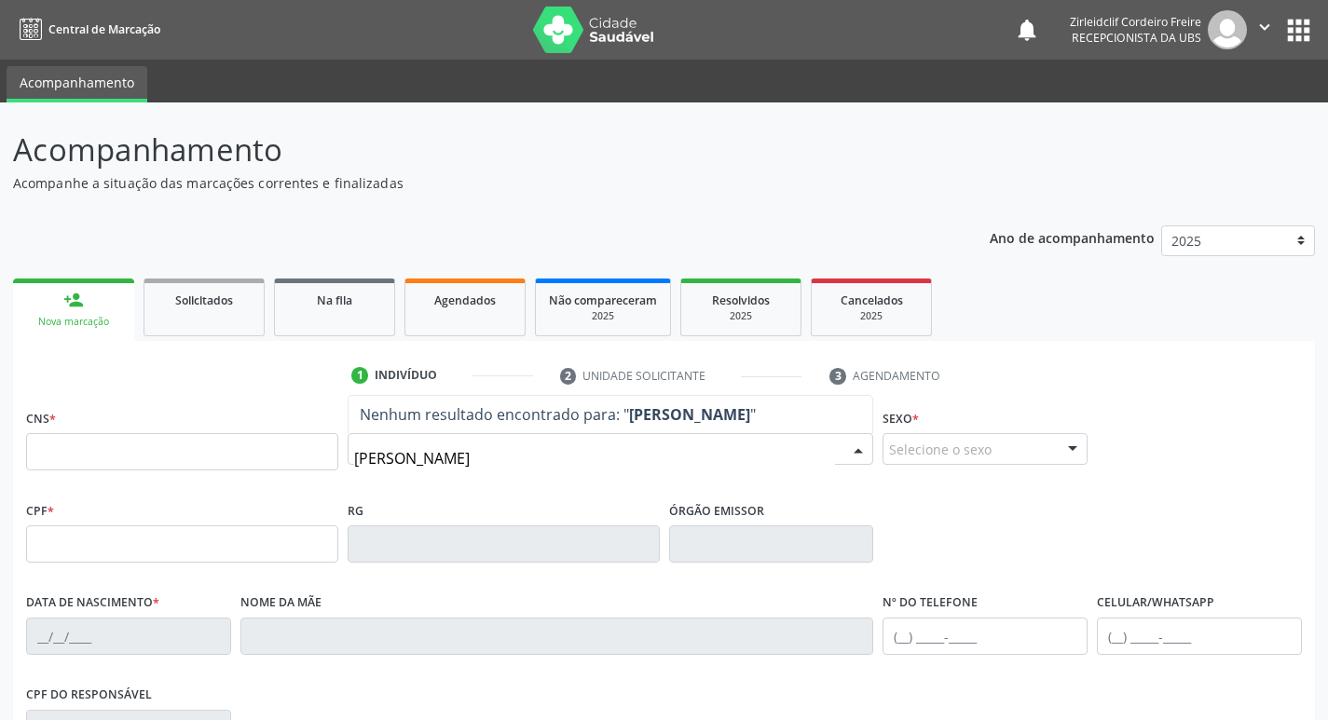
type input "[PERSON_NAME]"
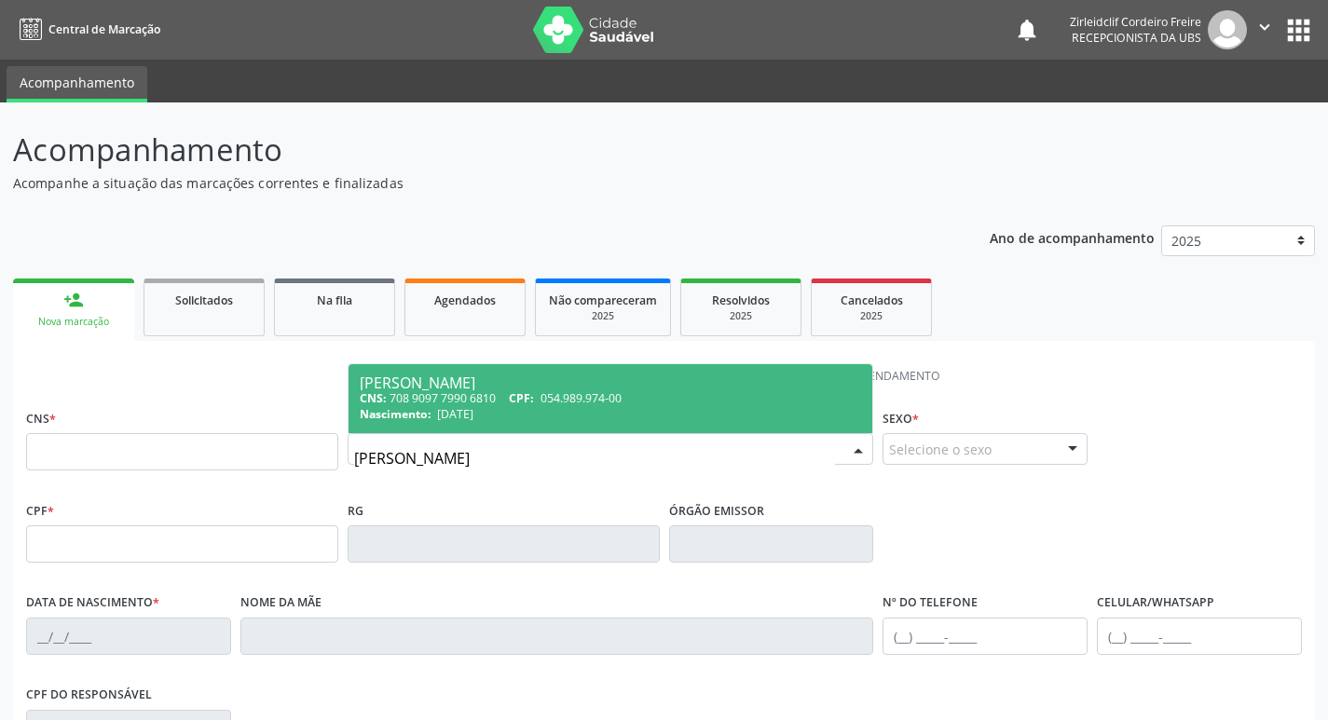
click at [579, 408] on div "Nascimento: 24/[DATE]" at bounding box center [611, 414] width 502 height 16
type input "708 9097 7990 6810"
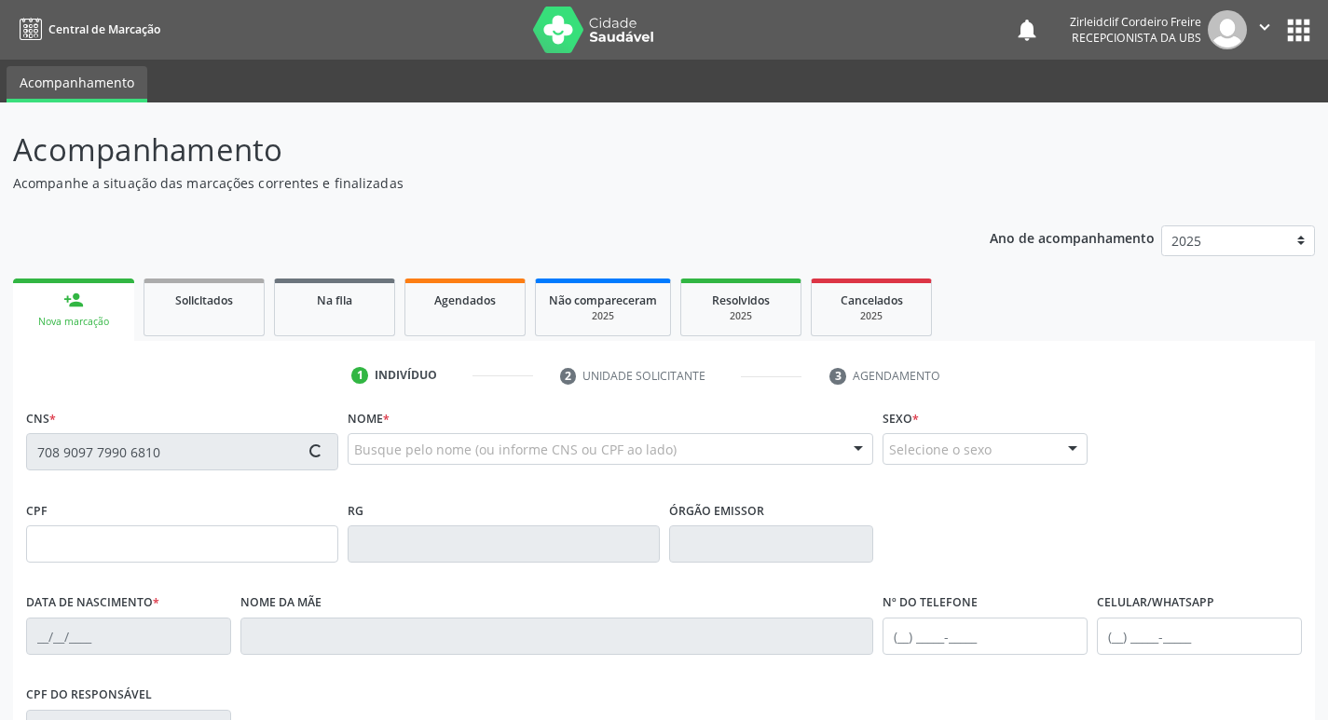
type input "054.989.974-00"
type input "[DATE]"
type input "[PERSON_NAME]"
type input "[PHONE_NUMBER]"
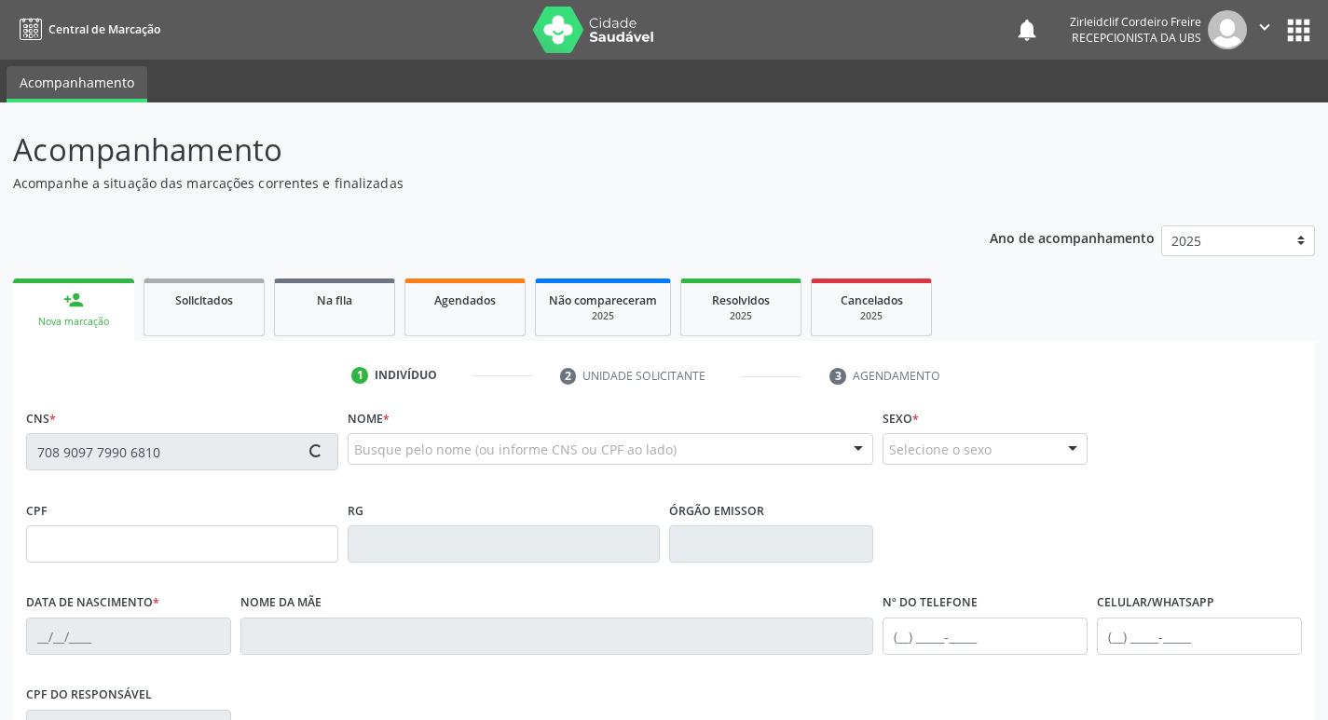
type input "050.448.574-16"
type input "37"
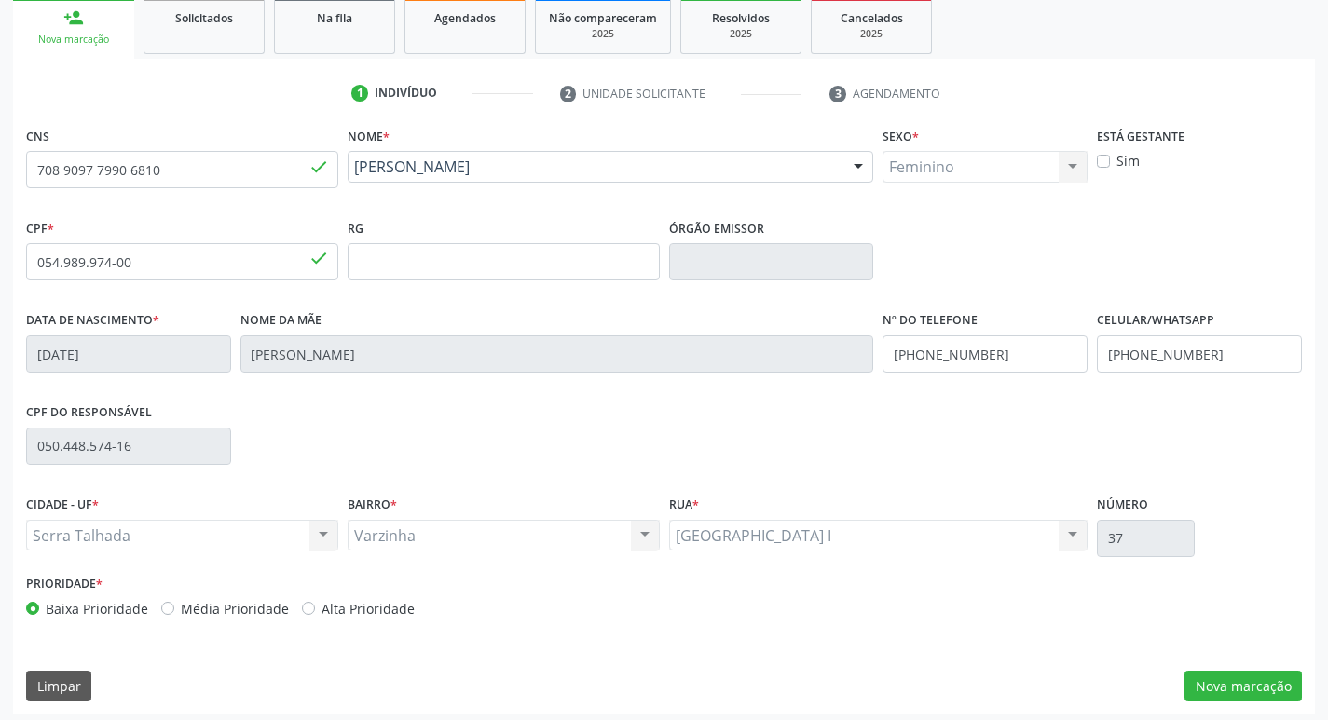
scroll to position [290, 0]
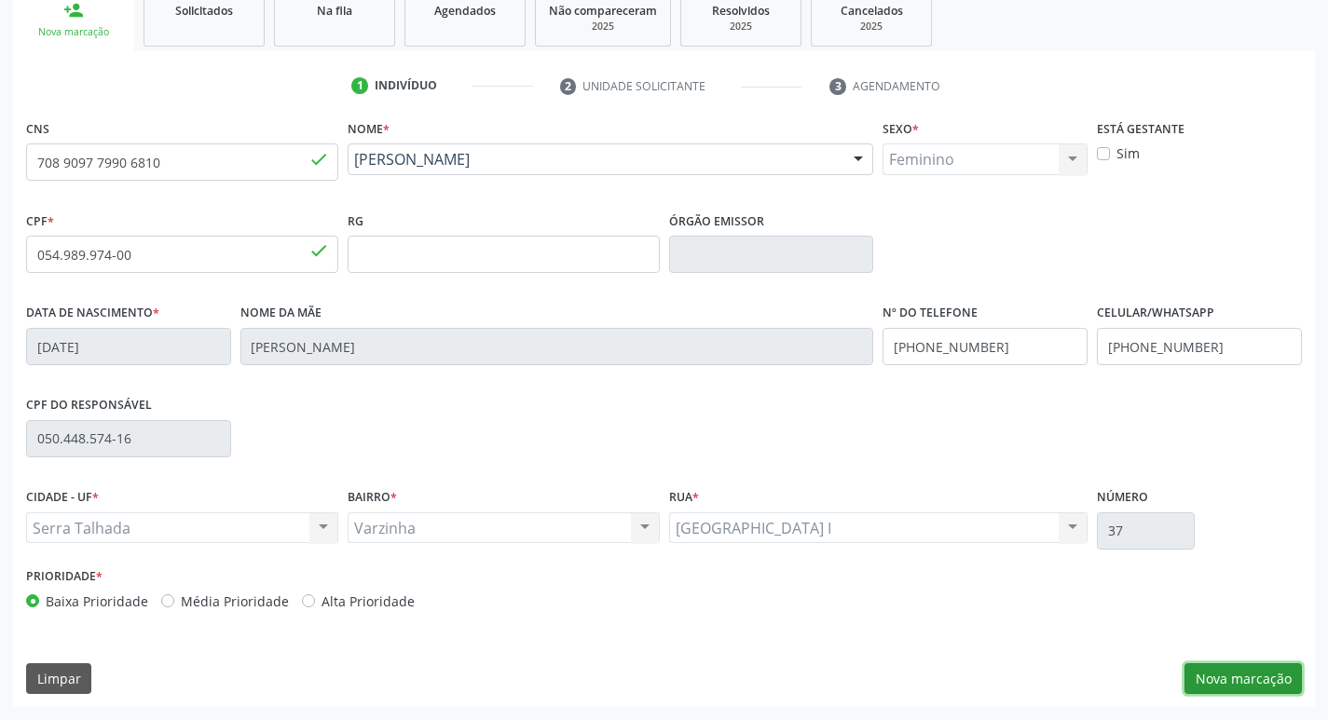
click at [1249, 680] on button "Nova marcação" at bounding box center [1242, 679] width 117 height 32
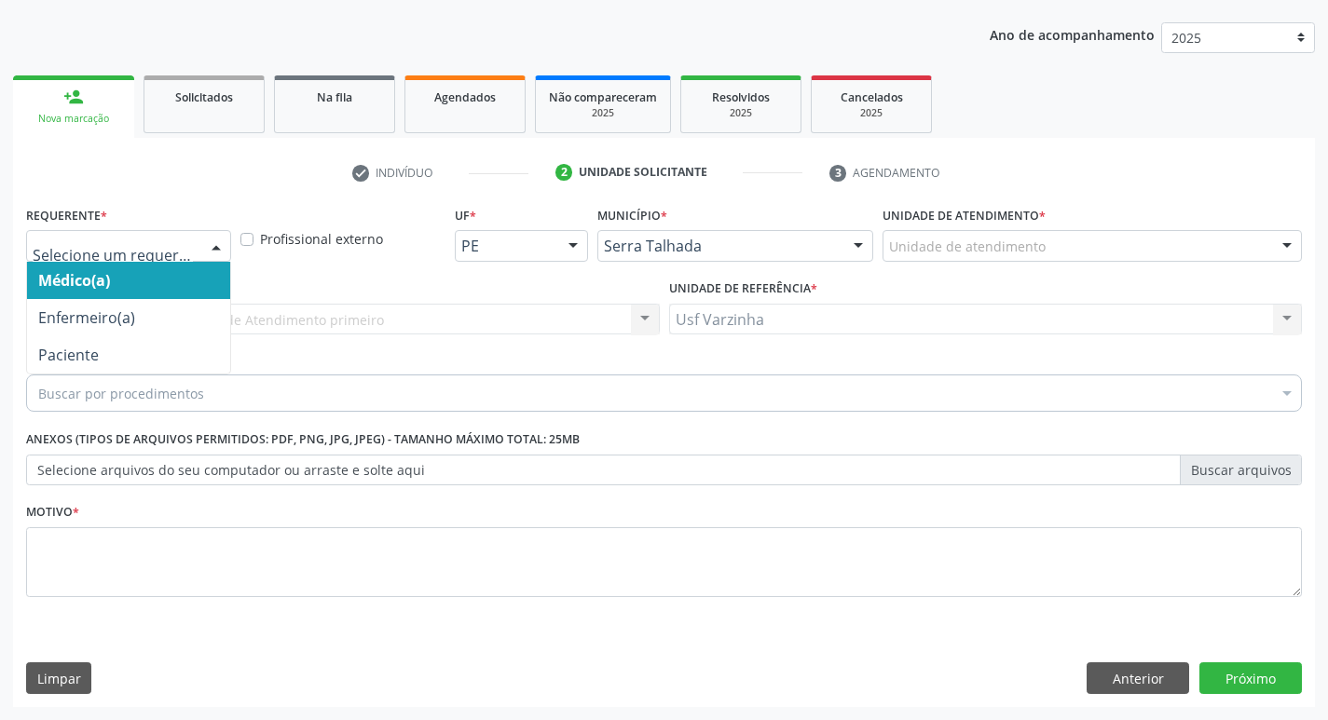
click at [211, 246] on div at bounding box center [216, 247] width 28 height 32
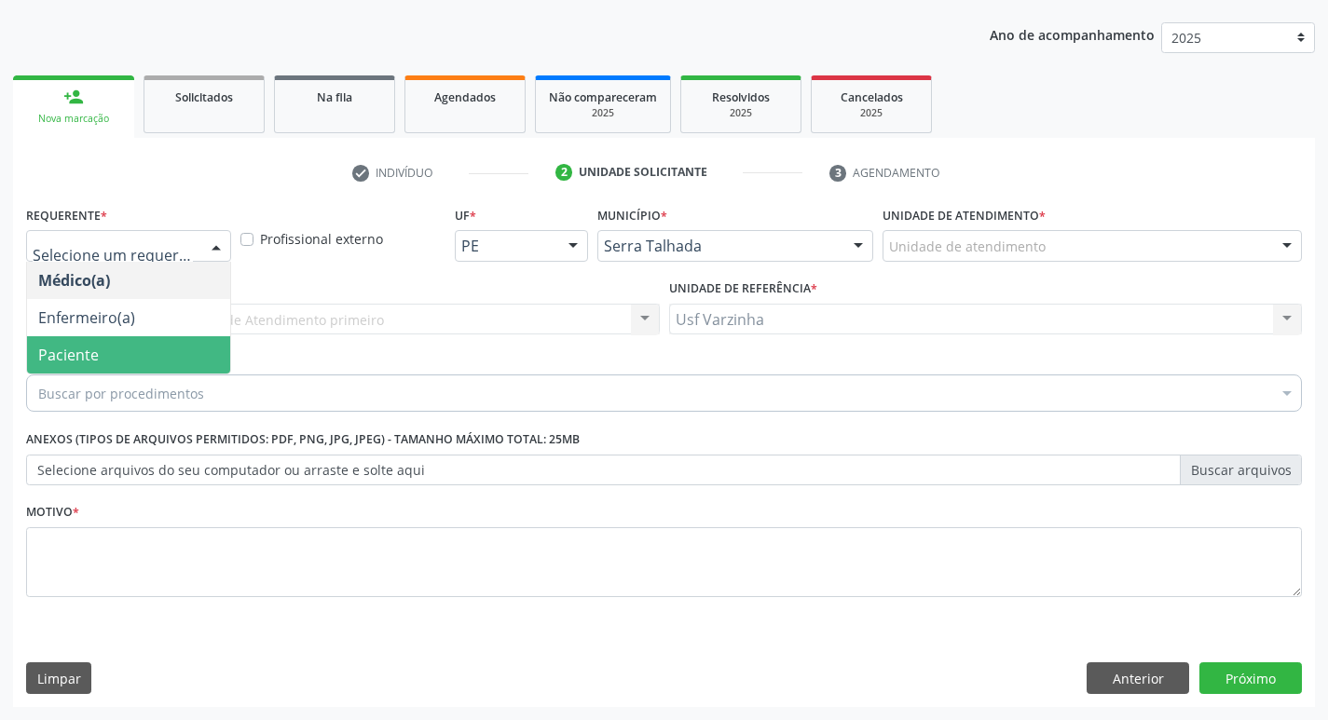
click at [152, 345] on span "Paciente" at bounding box center [128, 354] width 203 height 37
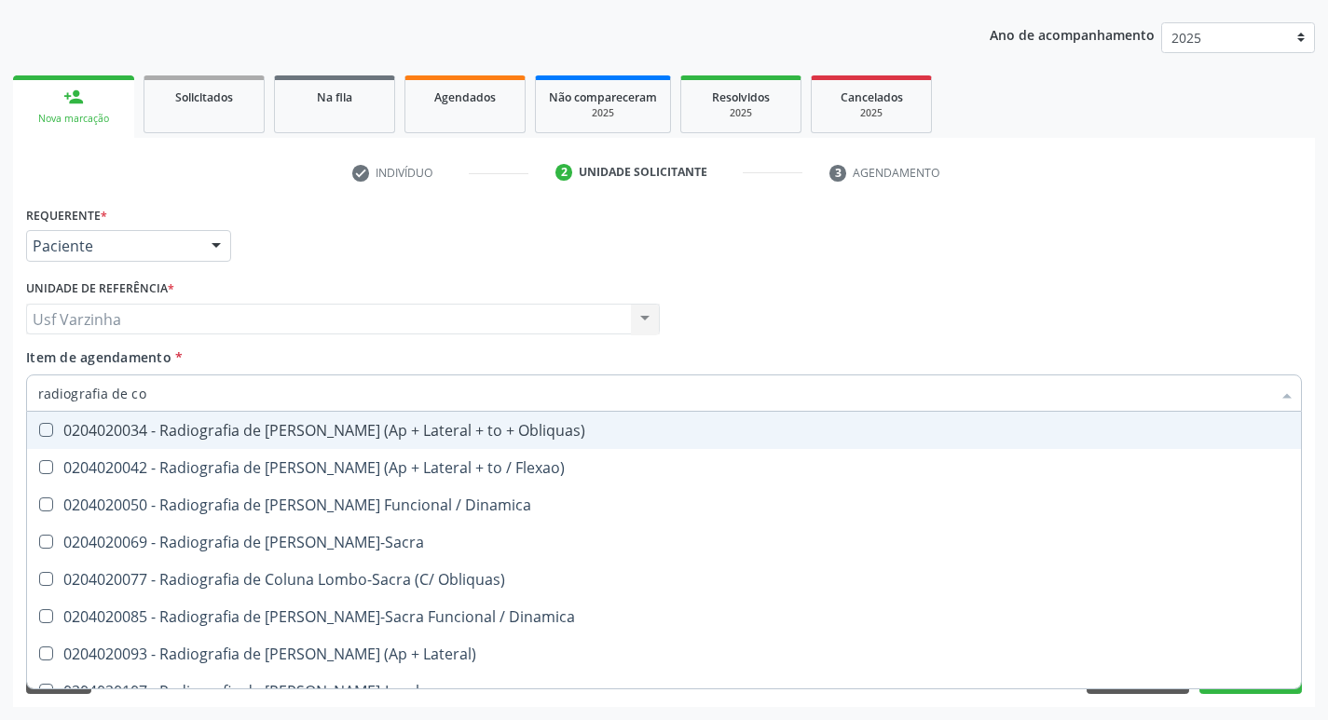
type input "radiografia de col"
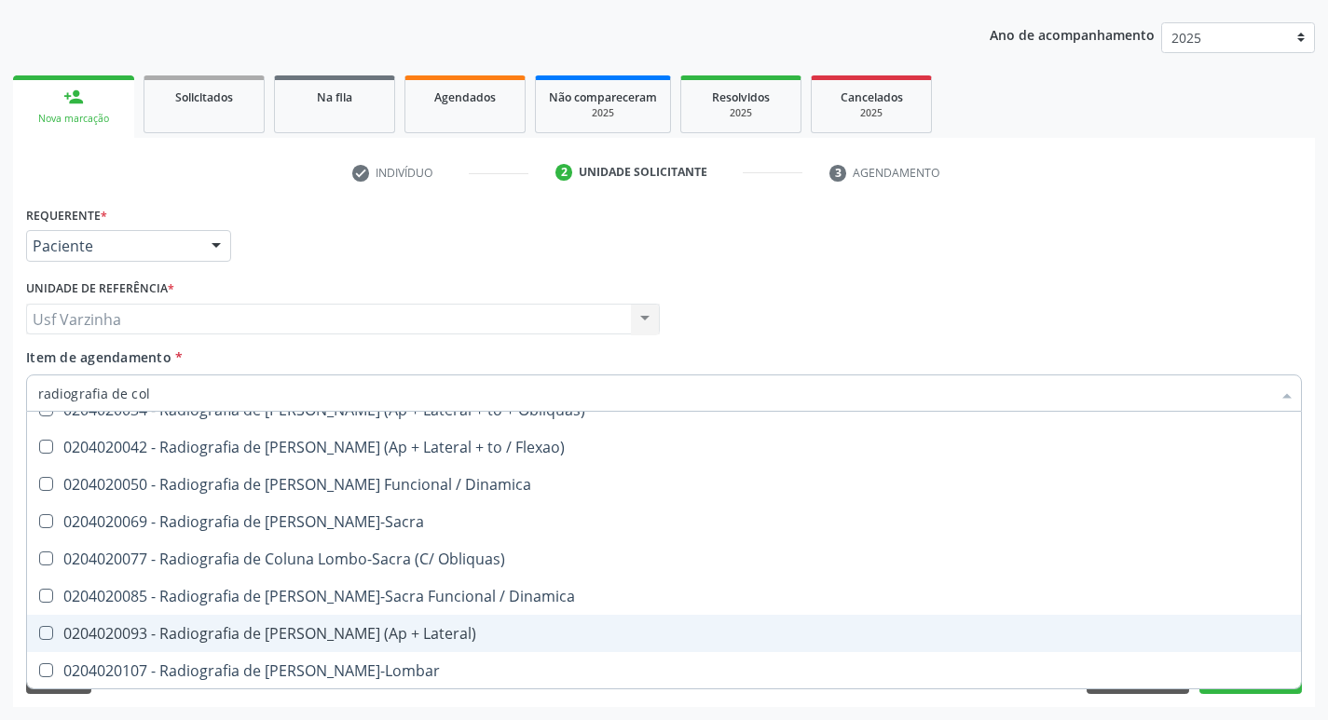
scroll to position [0, 0]
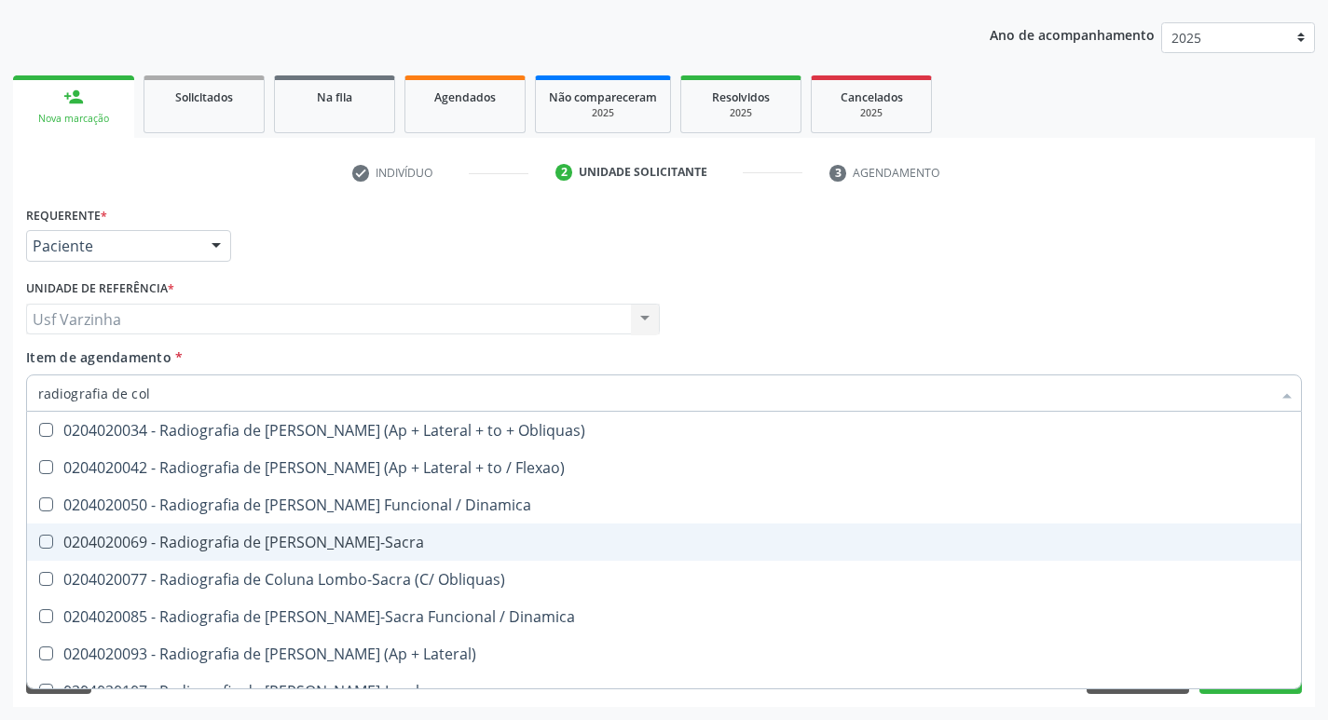
click at [435, 543] on div "0204020069 - Radiografia de [PERSON_NAME]-Sacra" at bounding box center [663, 542] width 1251 height 15
checkbox Lombo-Sacra "true"
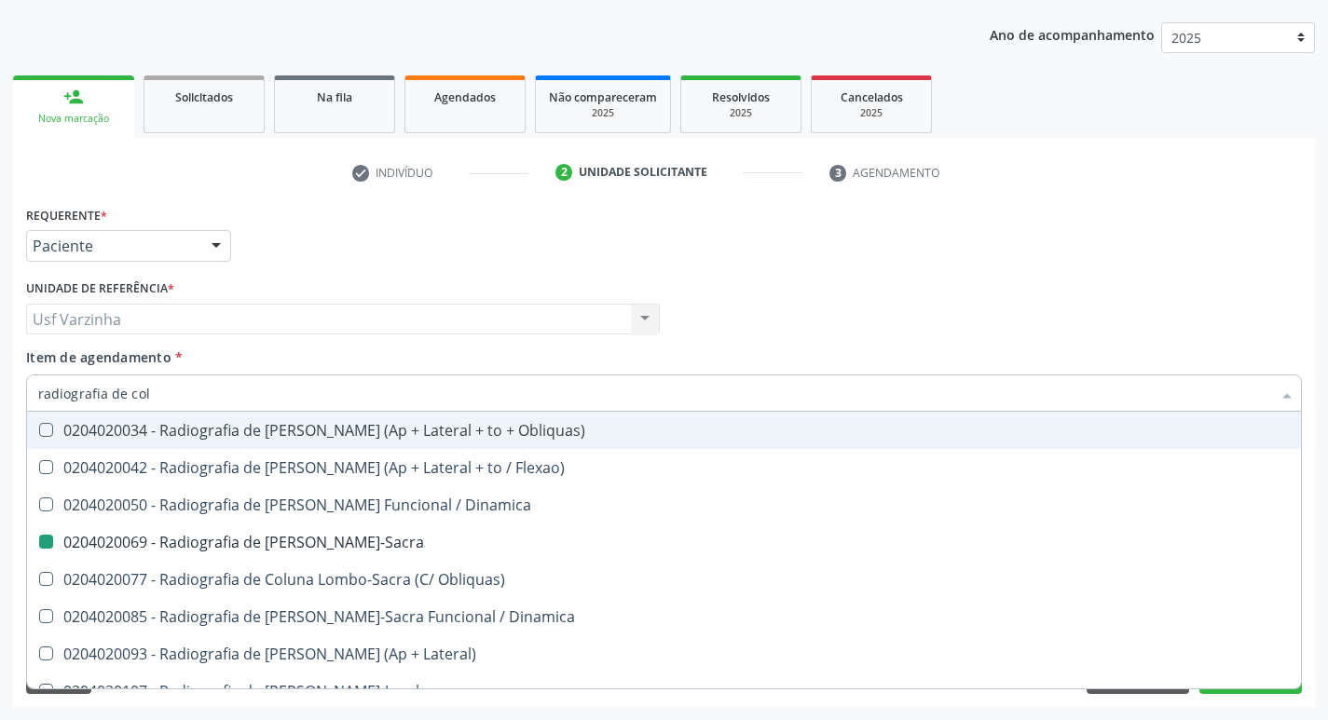
click at [215, 249] on div at bounding box center [216, 247] width 28 height 32
checkbox Flexao\) "true"
checkbox Lombo-Sacra "false"
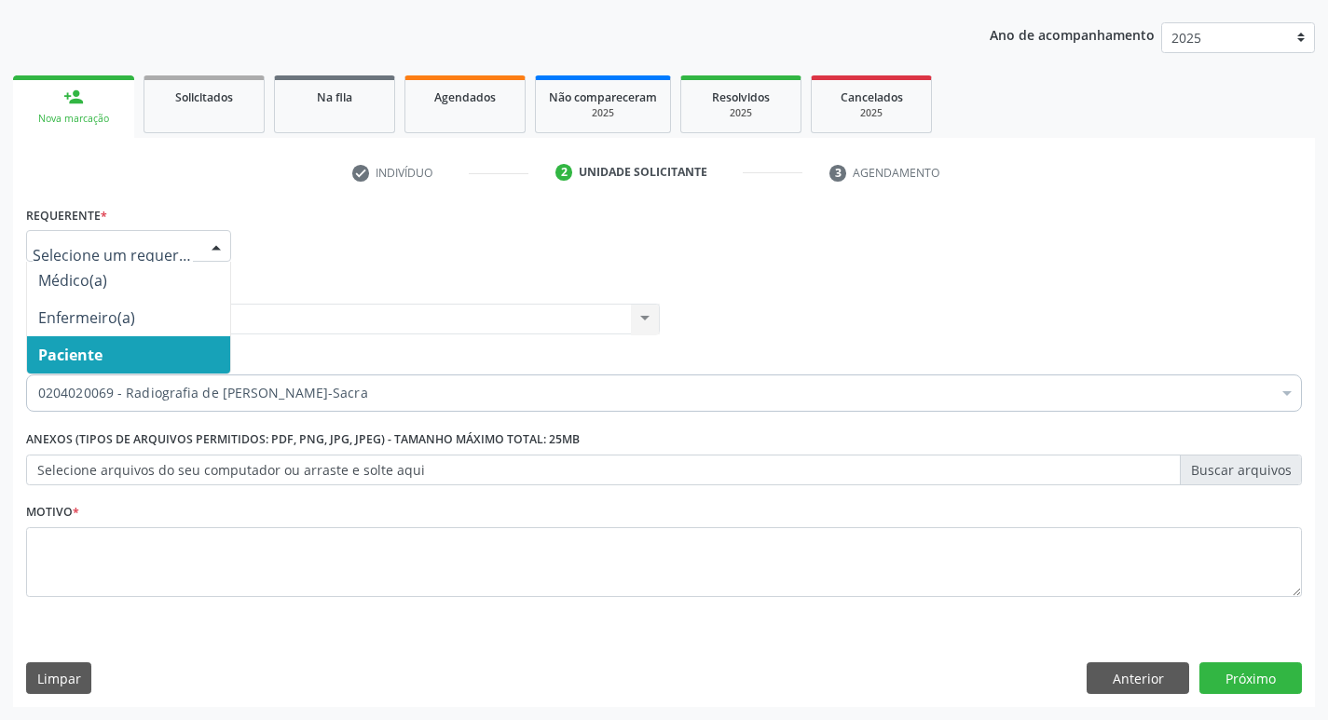
click at [158, 352] on span "Paciente" at bounding box center [128, 354] width 203 height 37
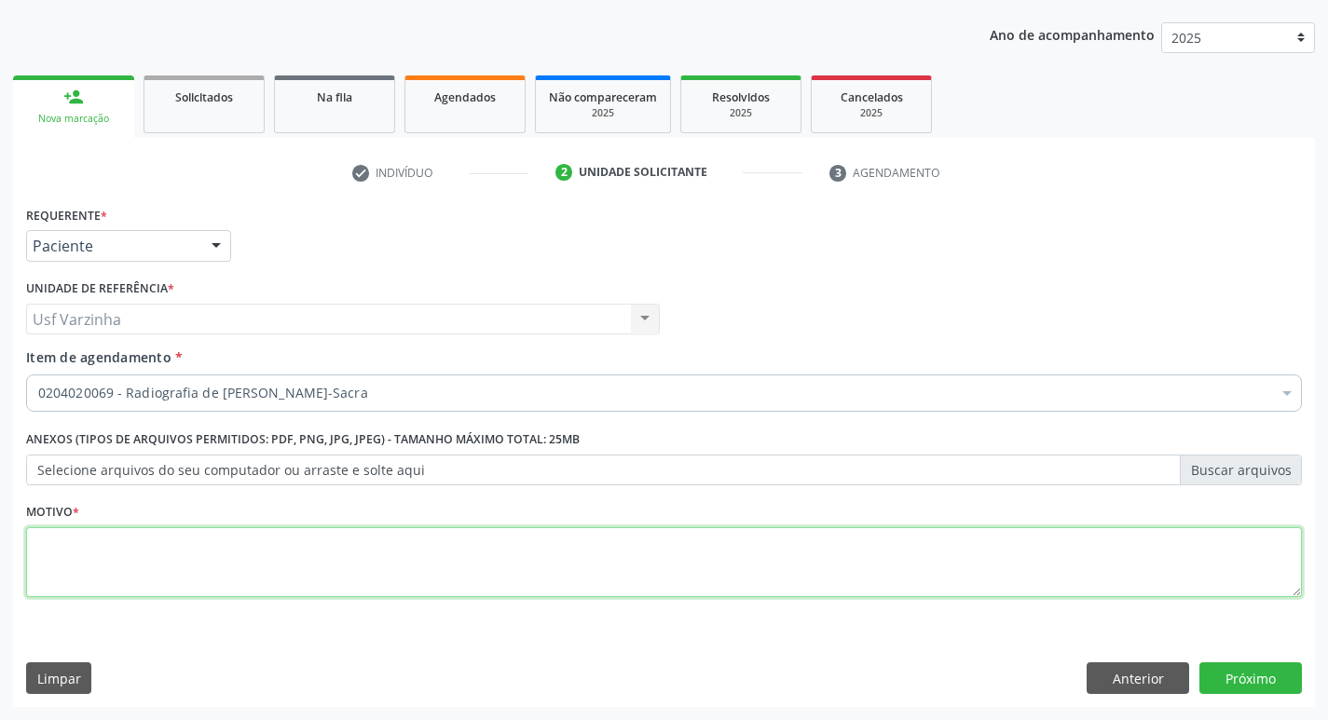
click at [87, 547] on textarea at bounding box center [663, 562] width 1275 height 71
type textarea "rastreio"
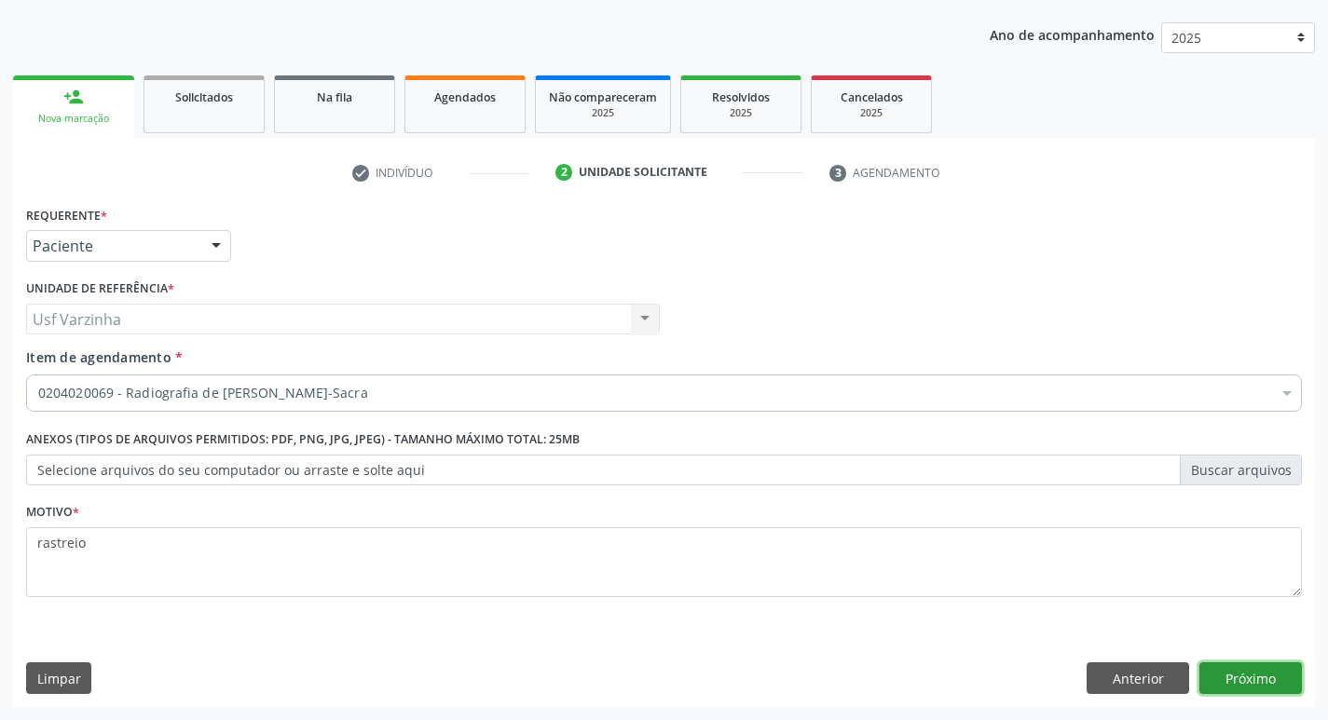
click at [1237, 677] on button "Próximo" at bounding box center [1250, 678] width 102 height 32
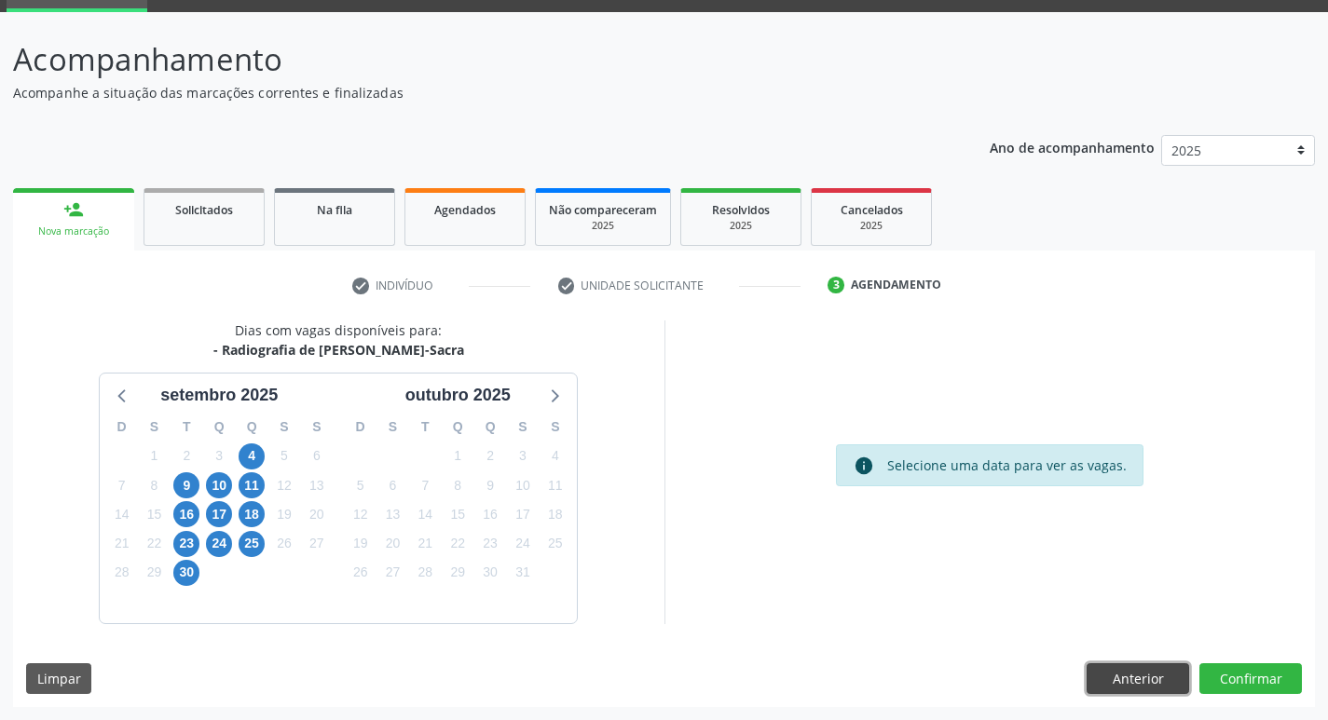
click at [1125, 673] on button "Anterior" at bounding box center [1137, 679] width 102 height 32
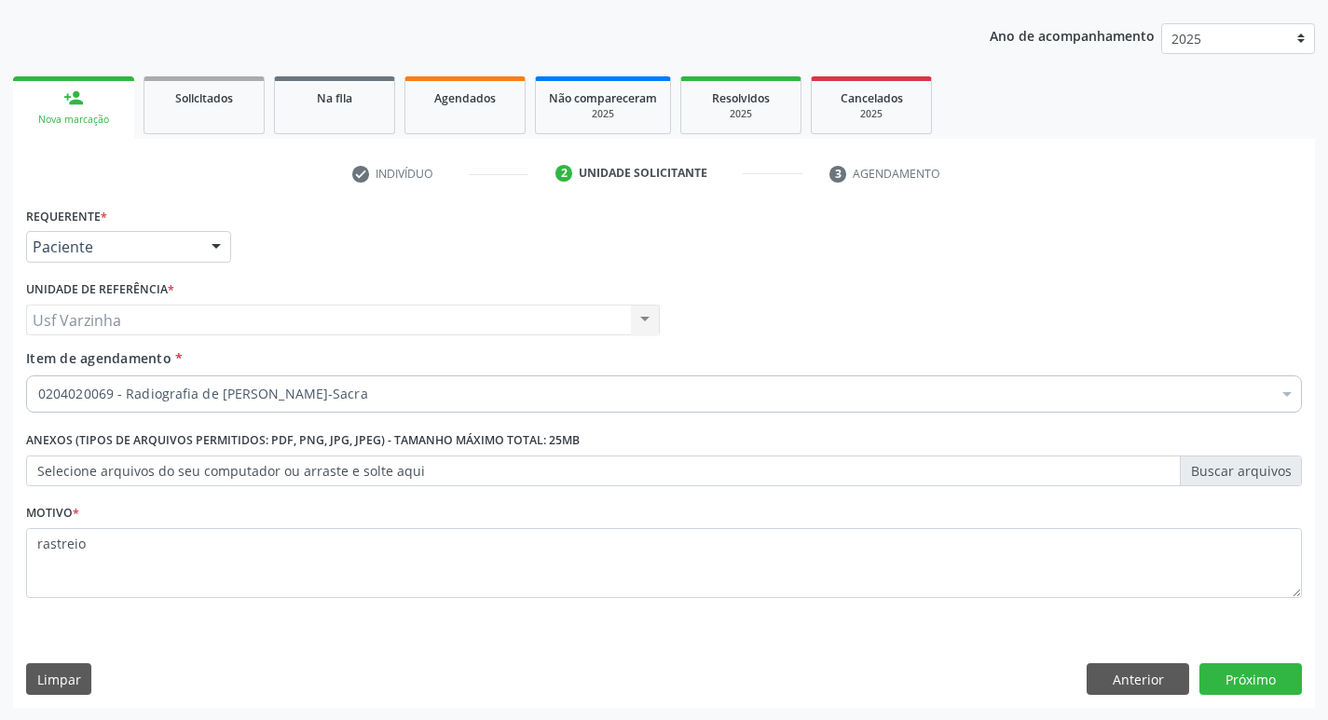
scroll to position [203, 0]
click at [1134, 690] on button "Anterior" at bounding box center [1137, 678] width 102 height 32
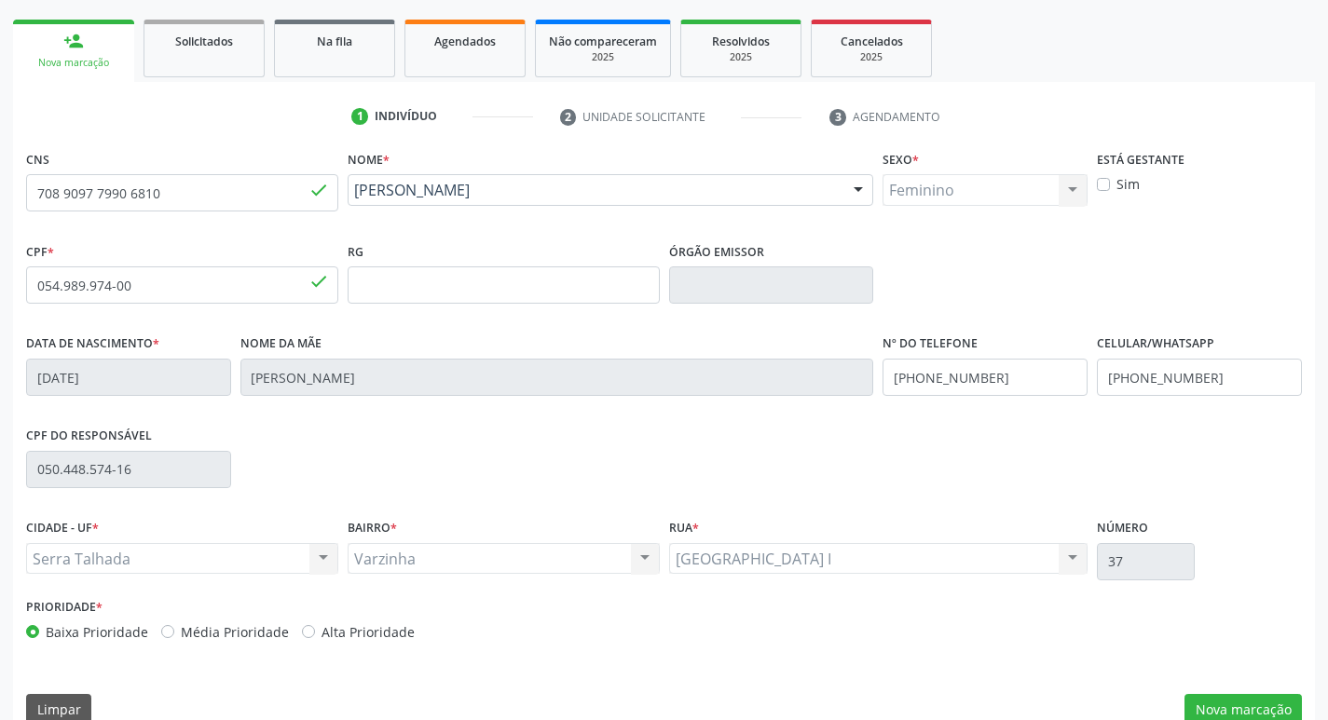
scroll to position [290, 0]
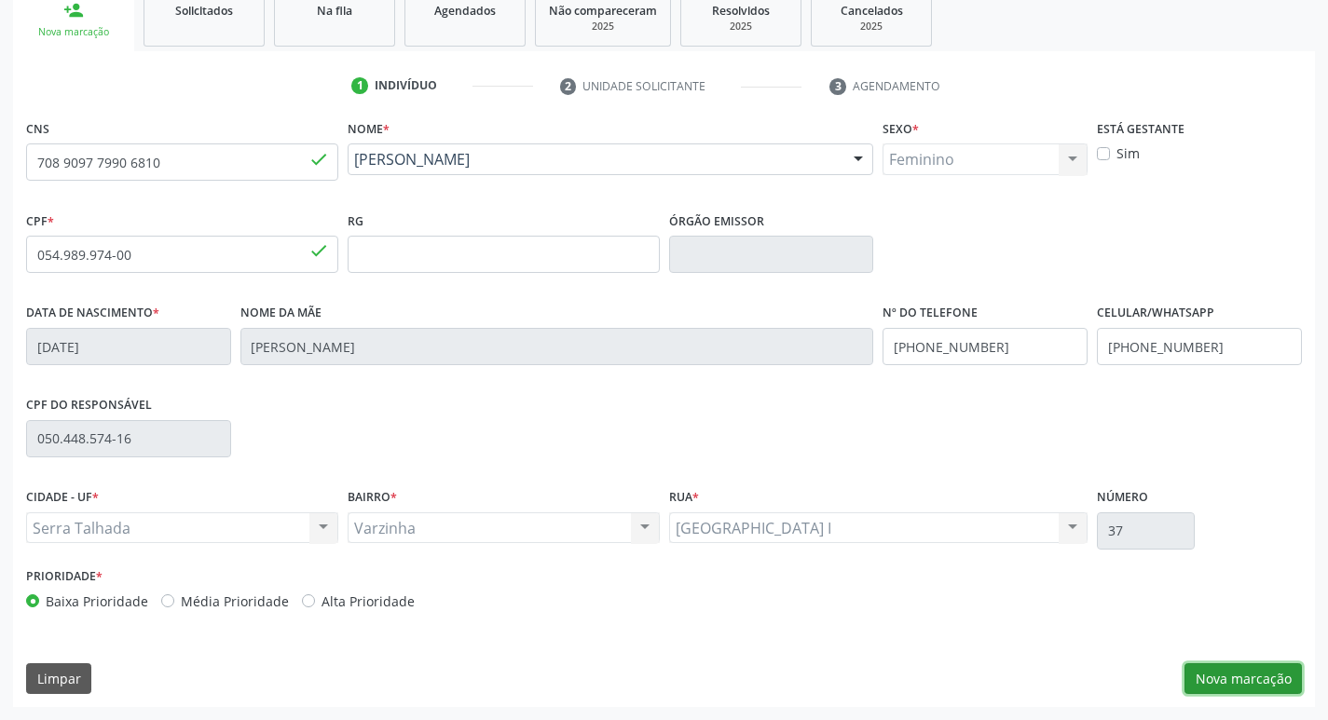
click at [1217, 669] on button "Nova marcação" at bounding box center [1242, 679] width 117 height 32
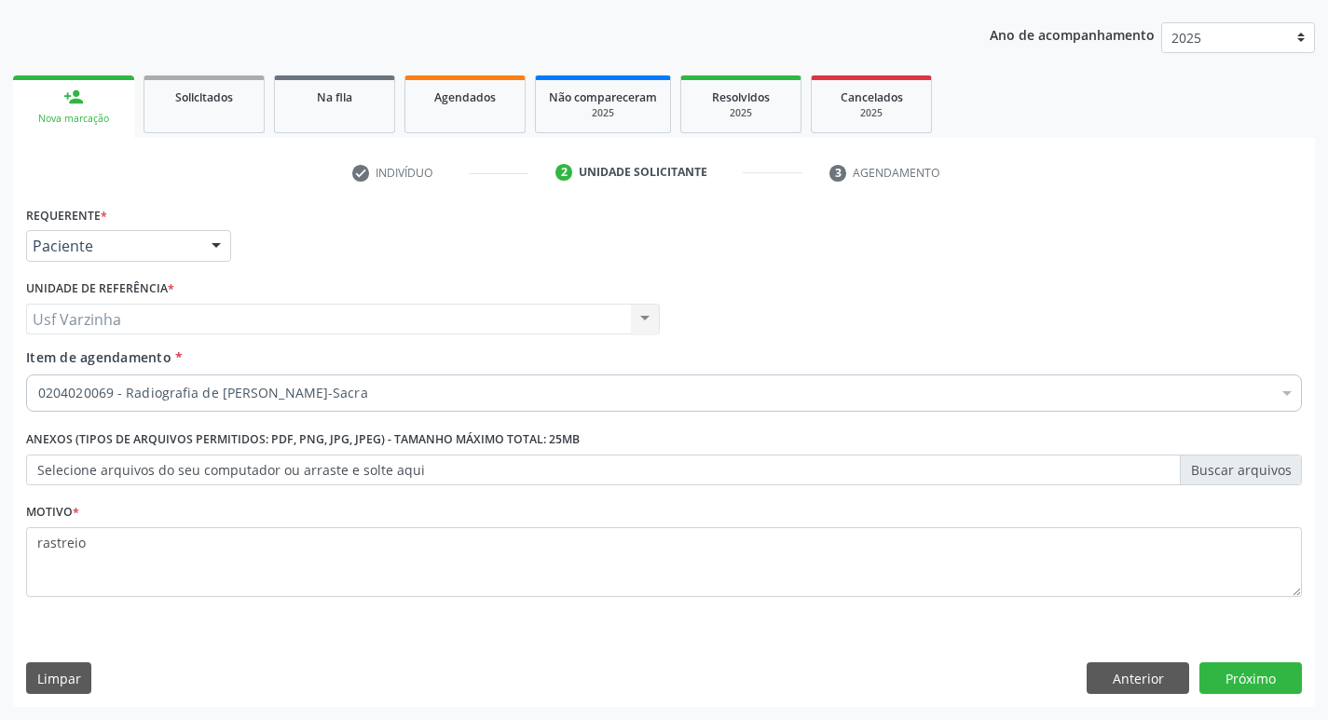
scroll to position [203, 0]
click at [1256, 684] on button "Próximo" at bounding box center [1250, 678] width 102 height 32
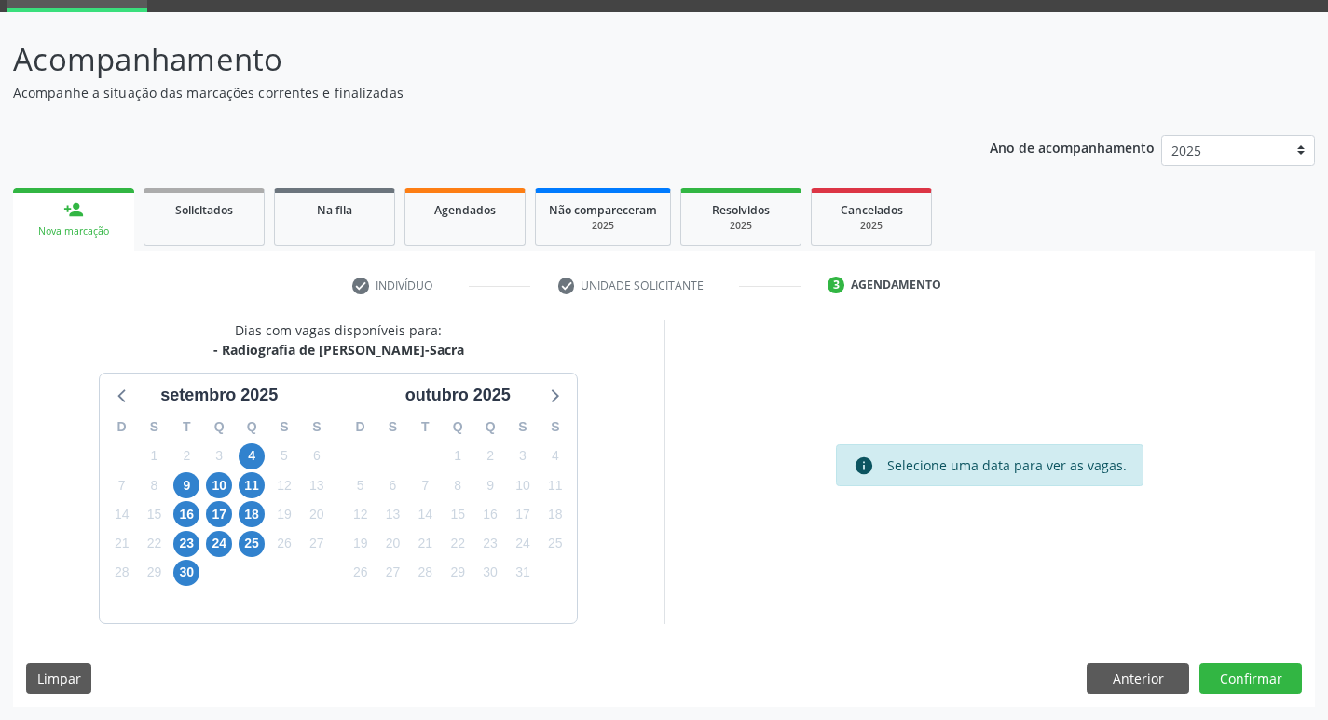
scroll to position [90, 0]
click at [187, 491] on span "9" at bounding box center [186, 485] width 26 height 26
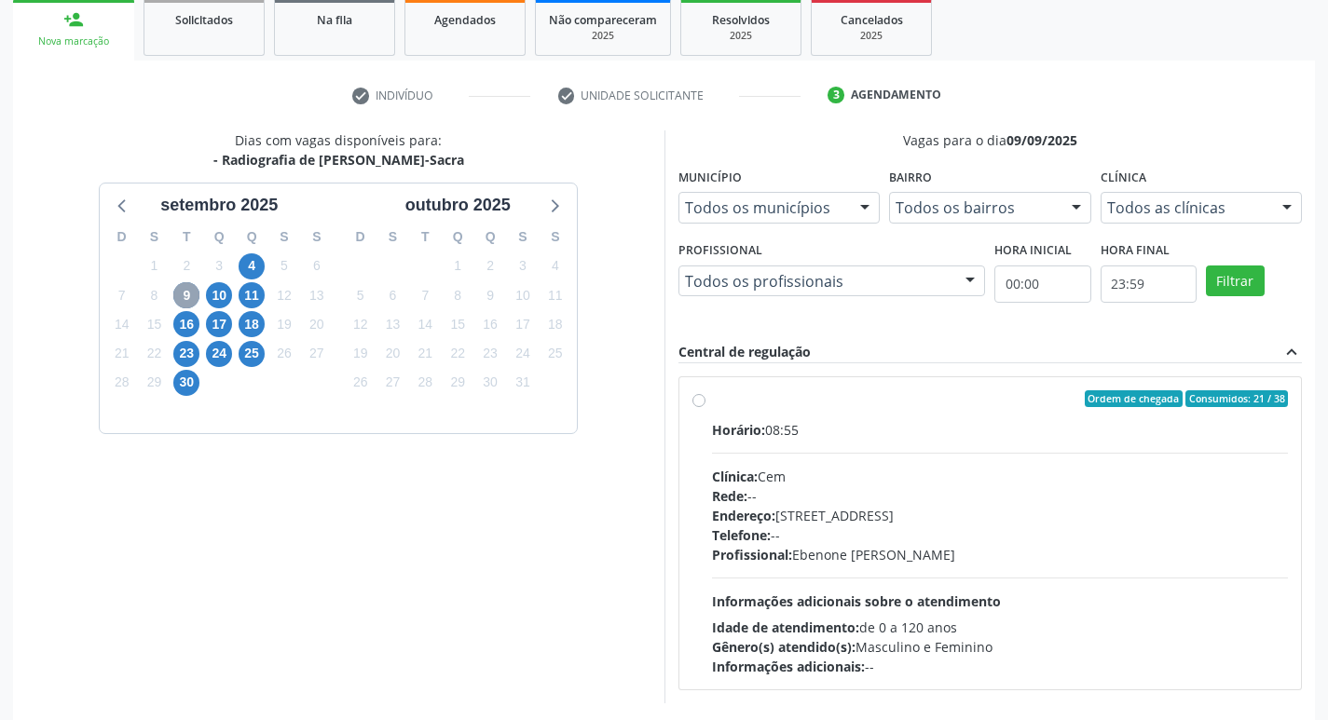
scroll to position [360, 0]
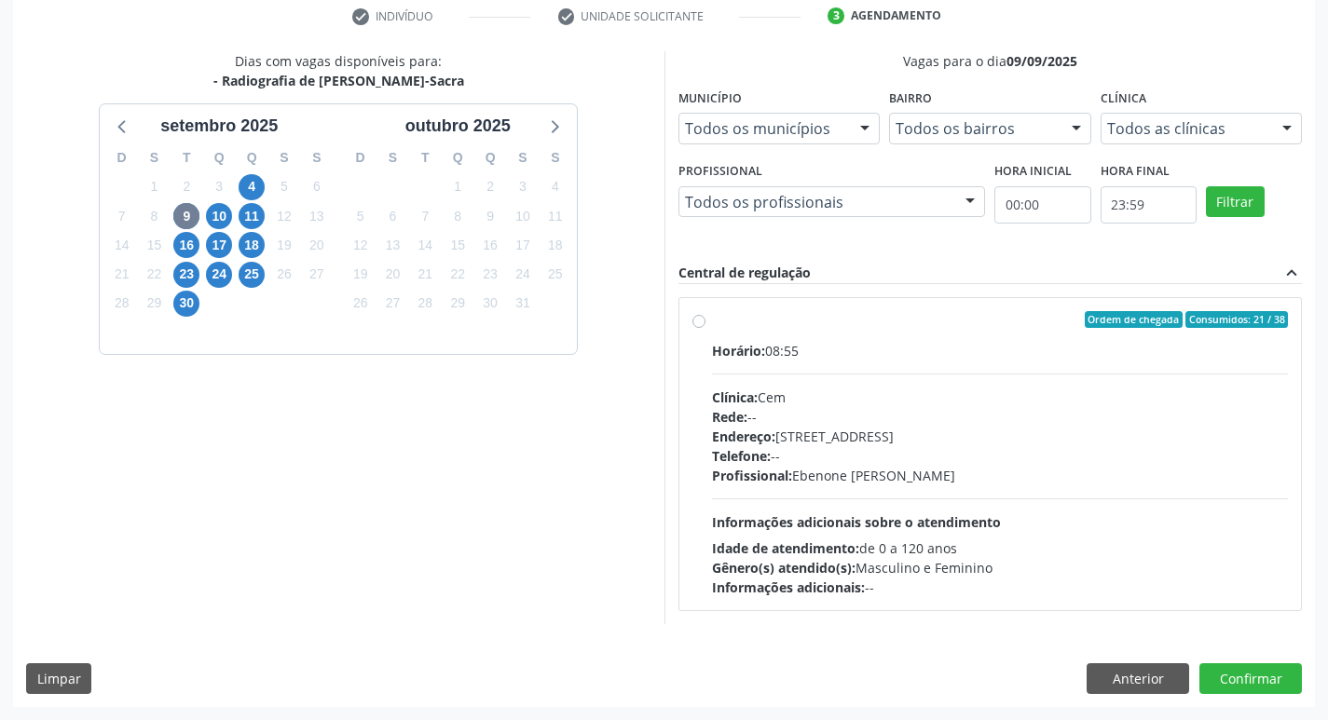
click at [712, 317] on label "Ordem de chegada Consumidos: 21 / 38 Horário: 08:55 Clínica: Cem Rede: -- Ender…" at bounding box center [1000, 454] width 577 height 286
click at [702, 317] on input "Ordem de chegada Consumidos: 21 / 38 Horário: 08:55 Clínica: Cem Rede: -- Ender…" at bounding box center [698, 319] width 13 height 17
radio input "true"
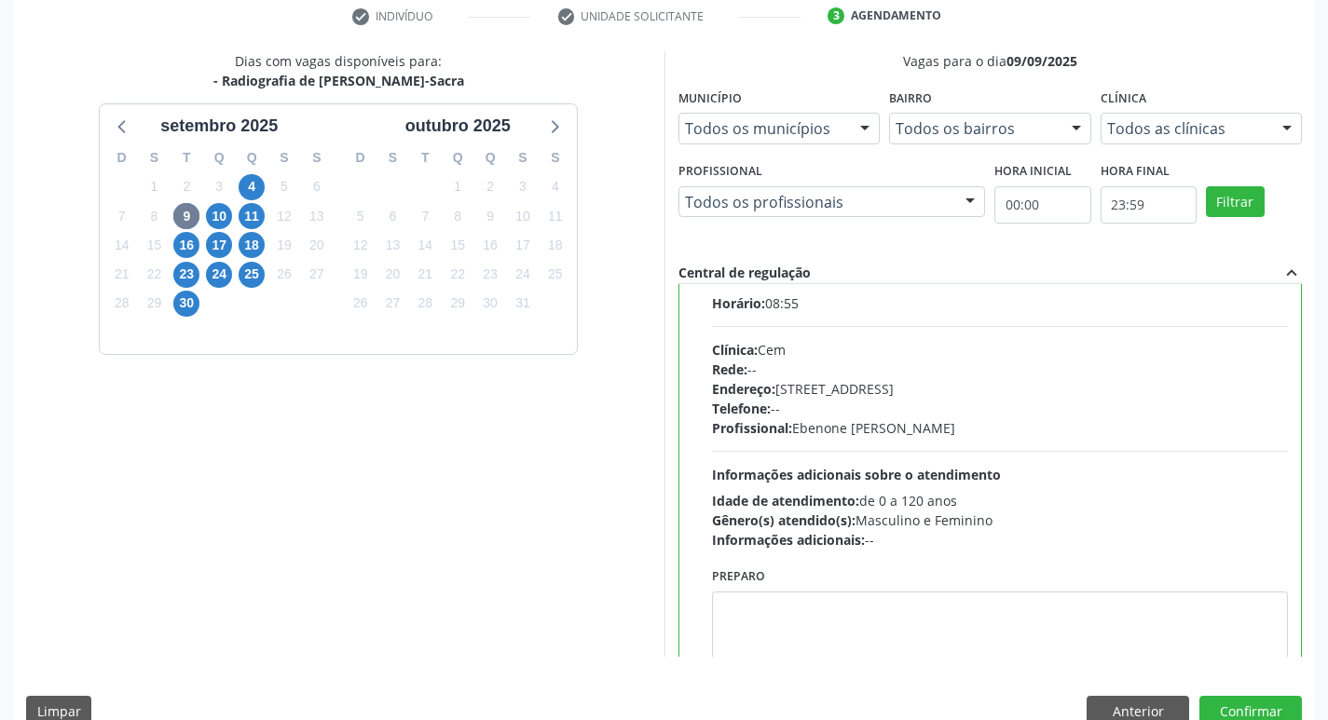
scroll to position [92, 0]
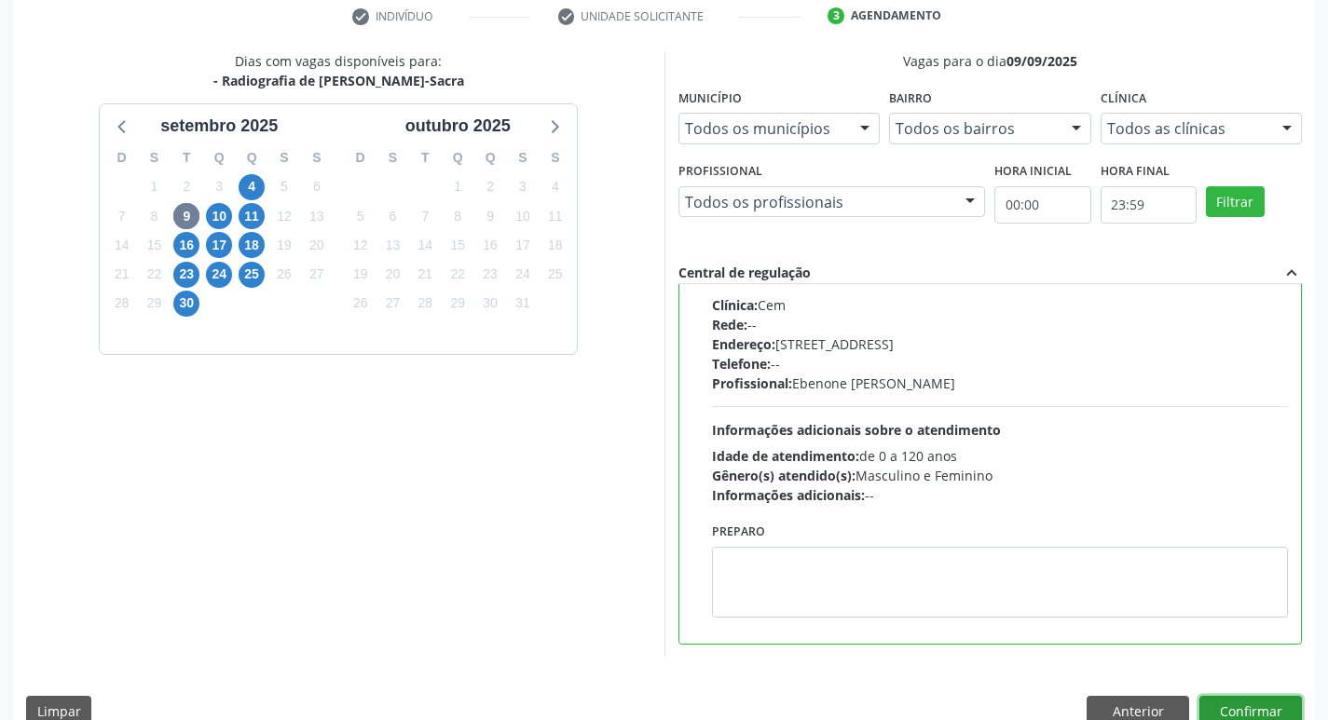
click at [1266, 710] on button "Confirmar" at bounding box center [1250, 712] width 102 height 32
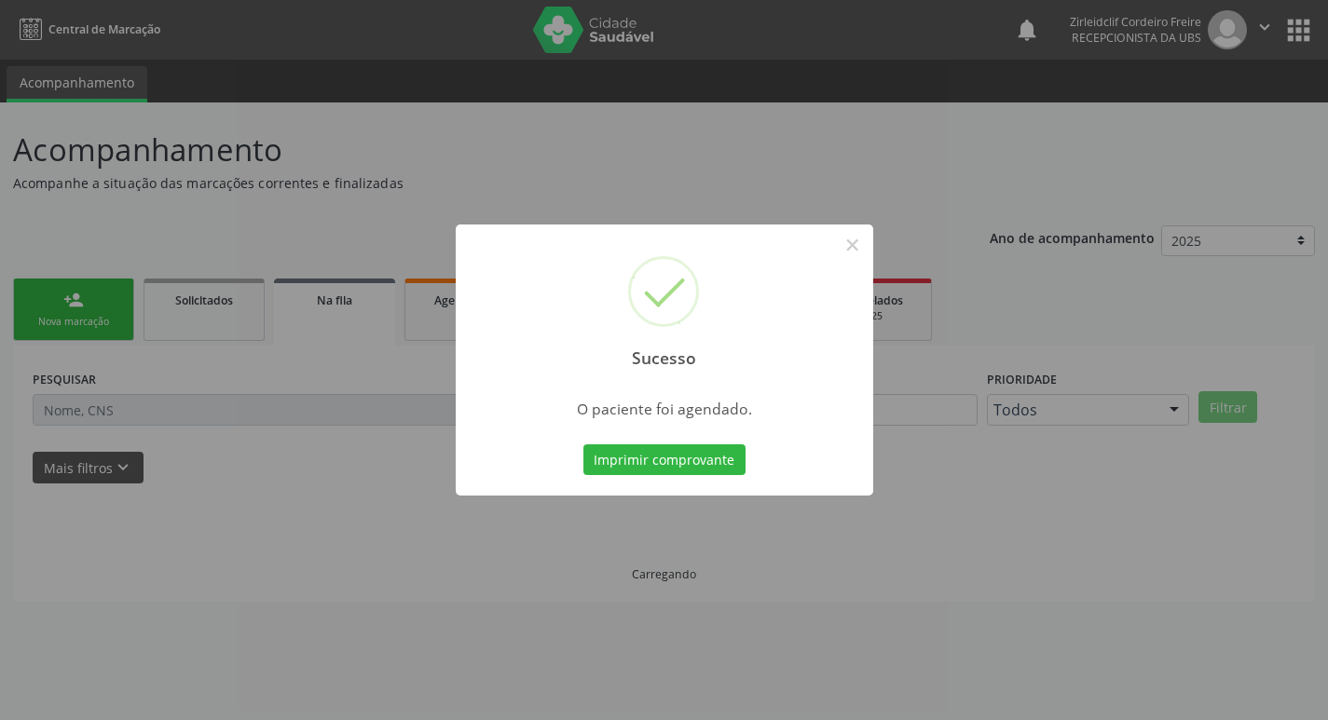
scroll to position [0, 0]
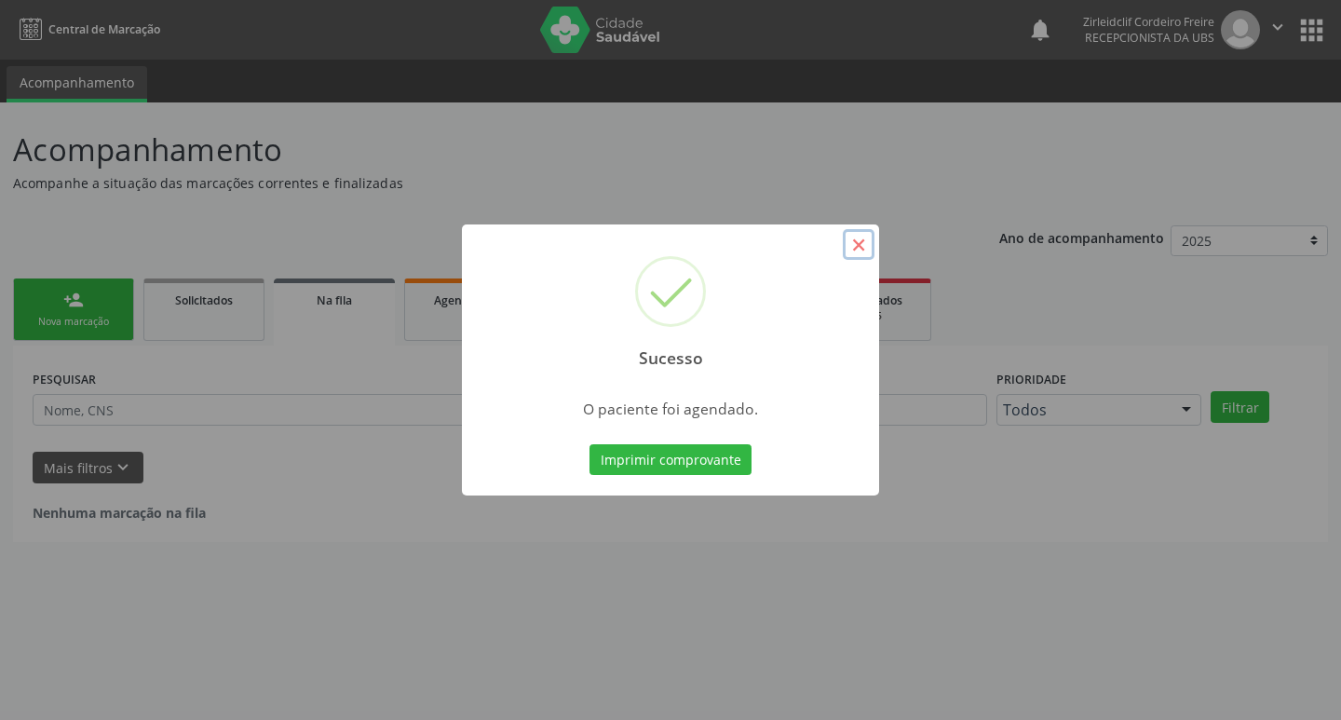
click at [854, 232] on button "×" at bounding box center [859, 245] width 32 height 32
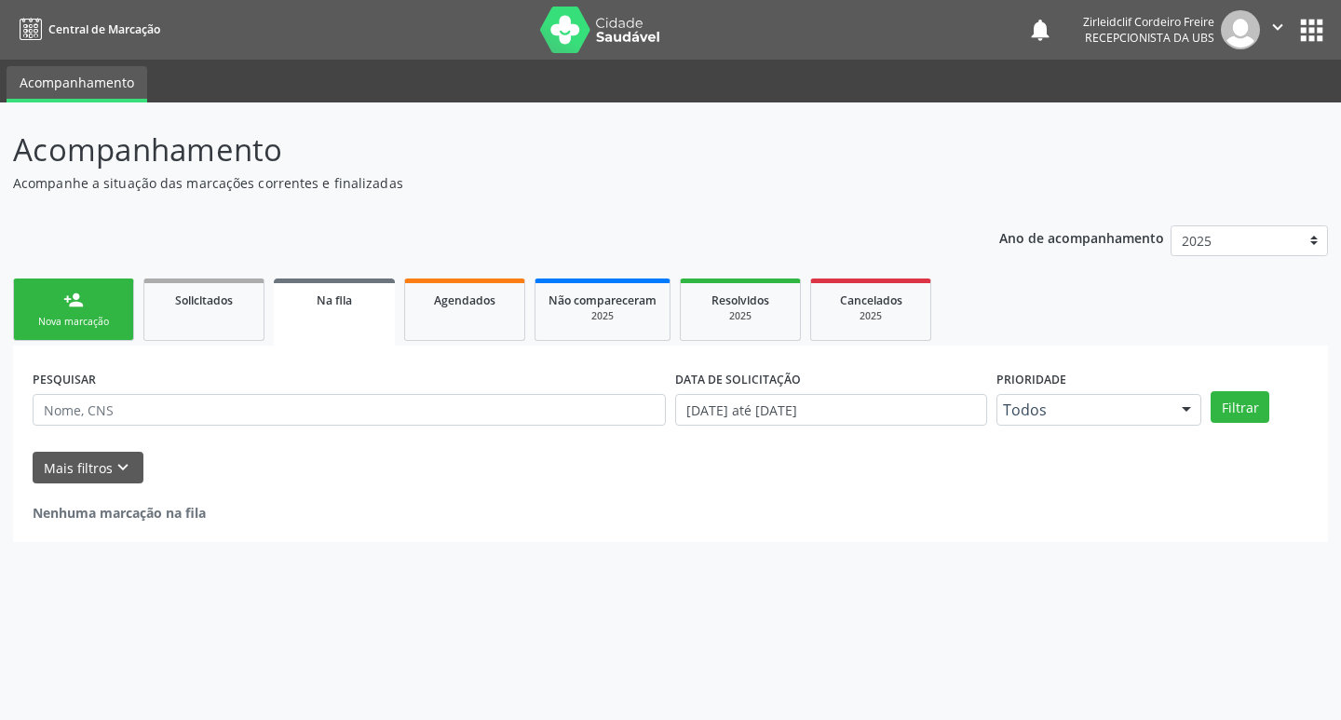
click at [98, 314] on link "person_add Nova marcação" at bounding box center [73, 310] width 121 height 62
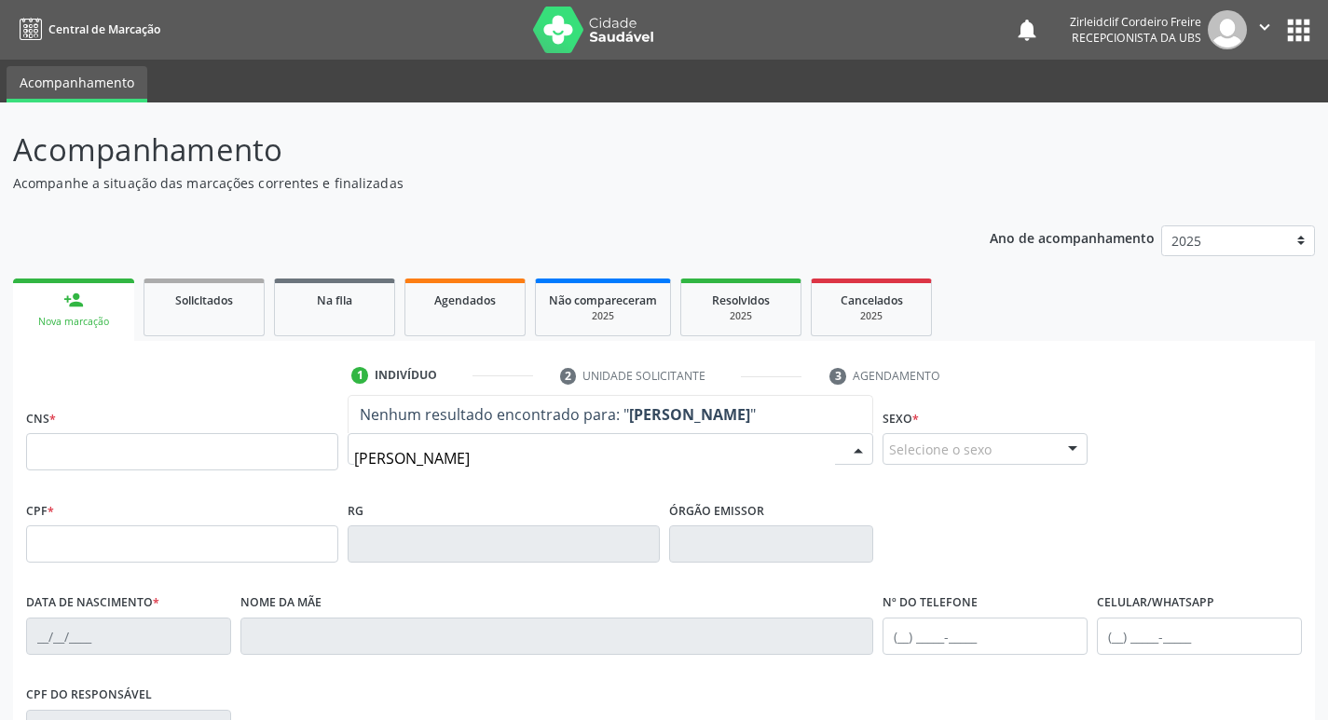
type input "[PERSON_NAME]"
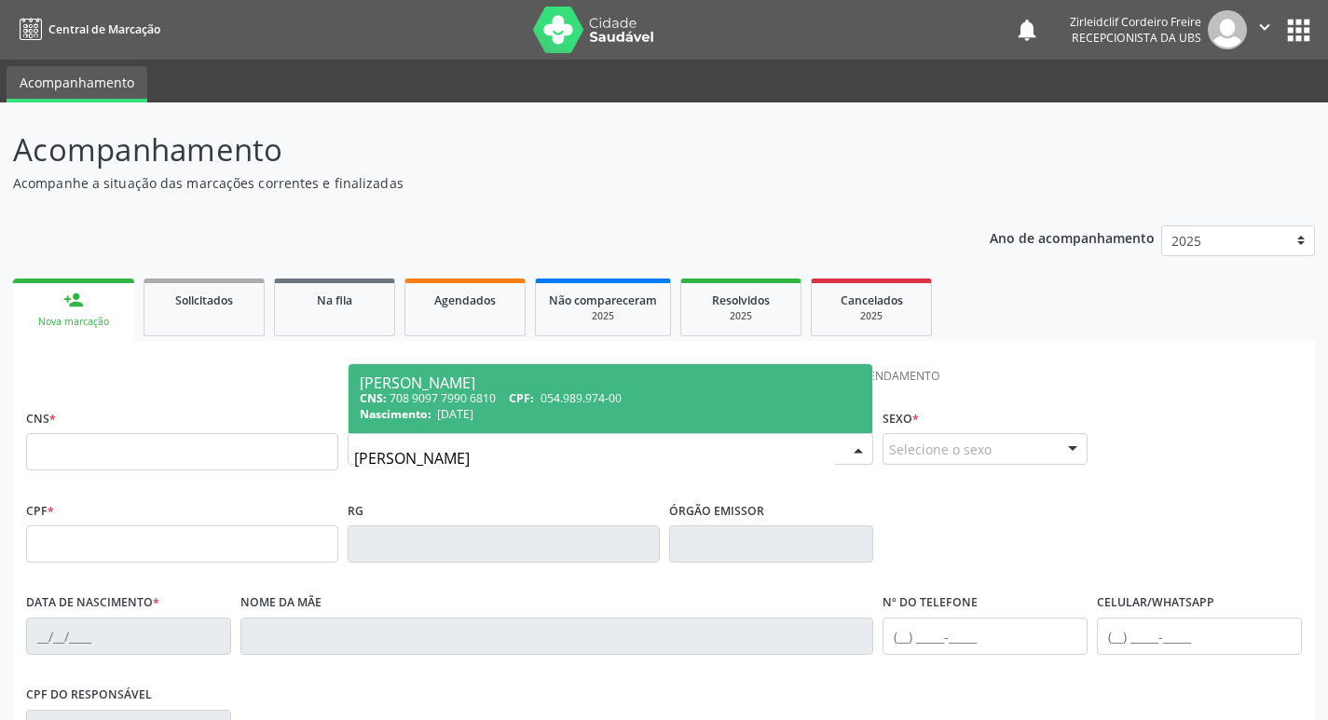
click at [609, 412] on div "Nascimento: 24/[DATE]" at bounding box center [611, 414] width 502 height 16
type input "708 9097 7990 6810"
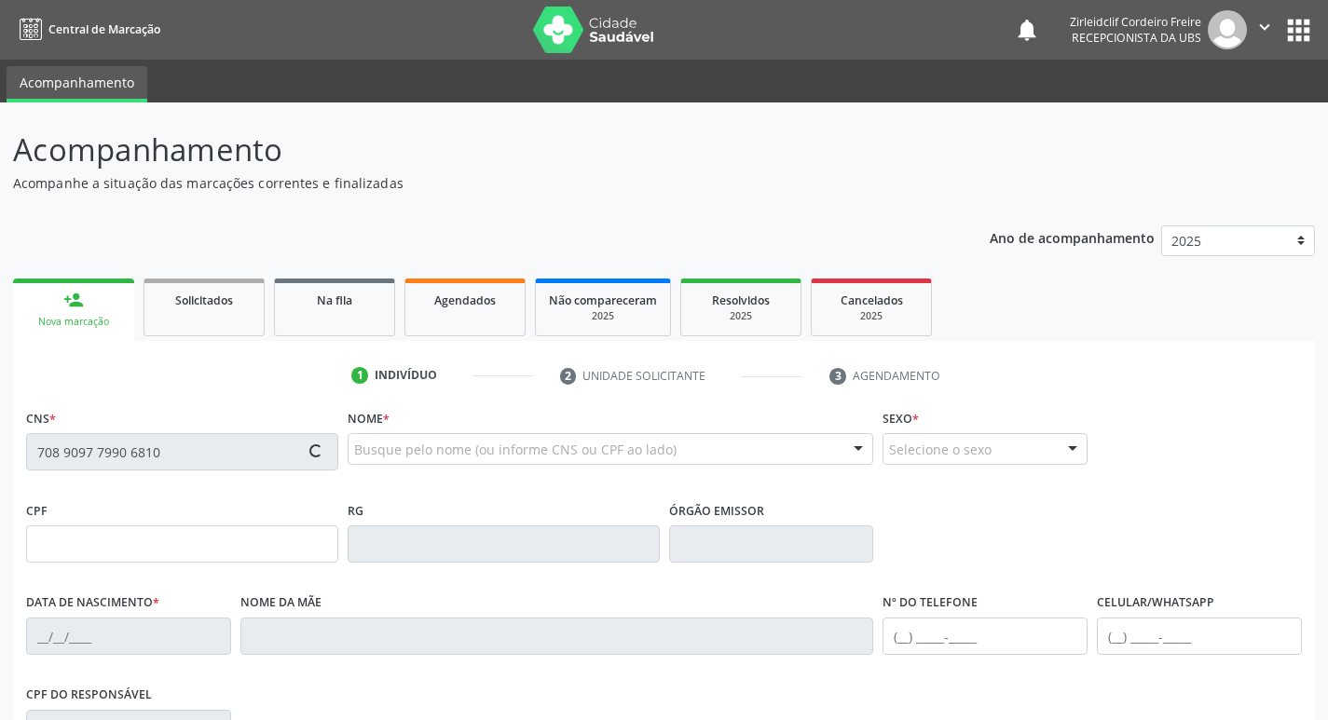
type input "054.989.974-00"
type input "[DATE]"
type input "[PERSON_NAME]"
type input "[PHONE_NUMBER]"
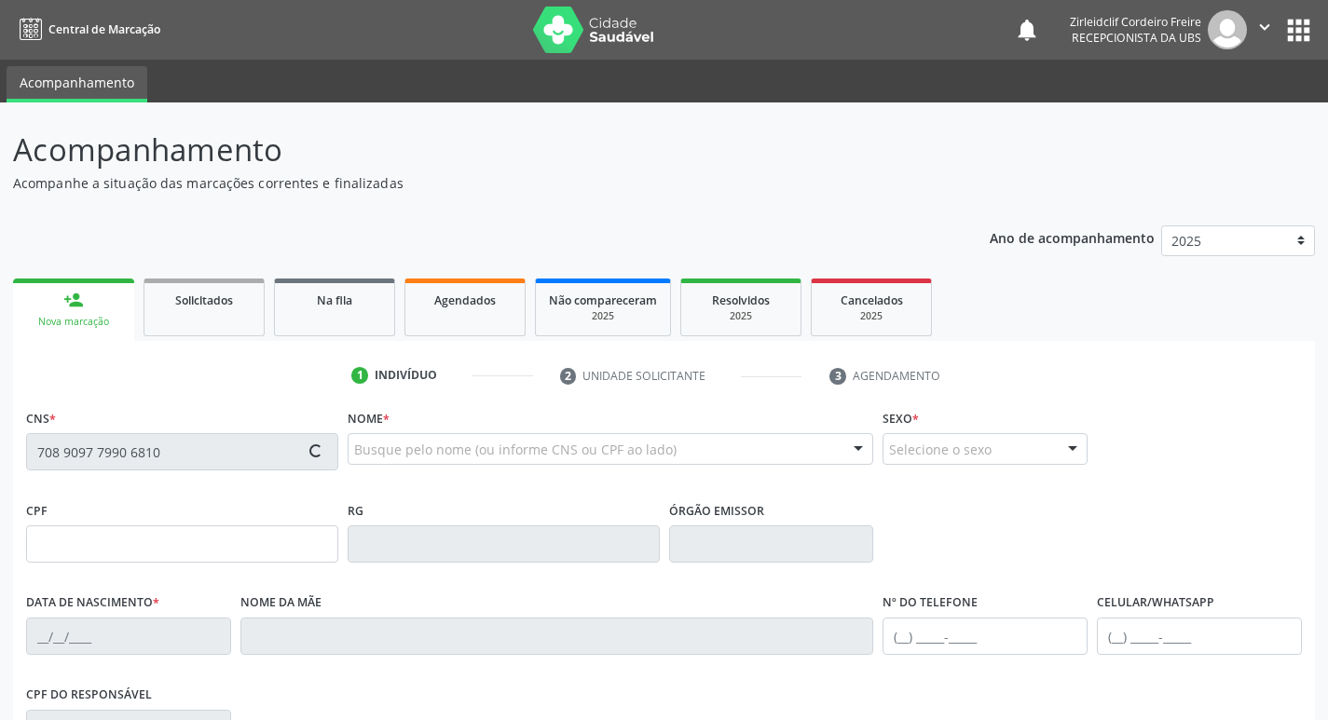
type input "050.448.574-16"
type input "37"
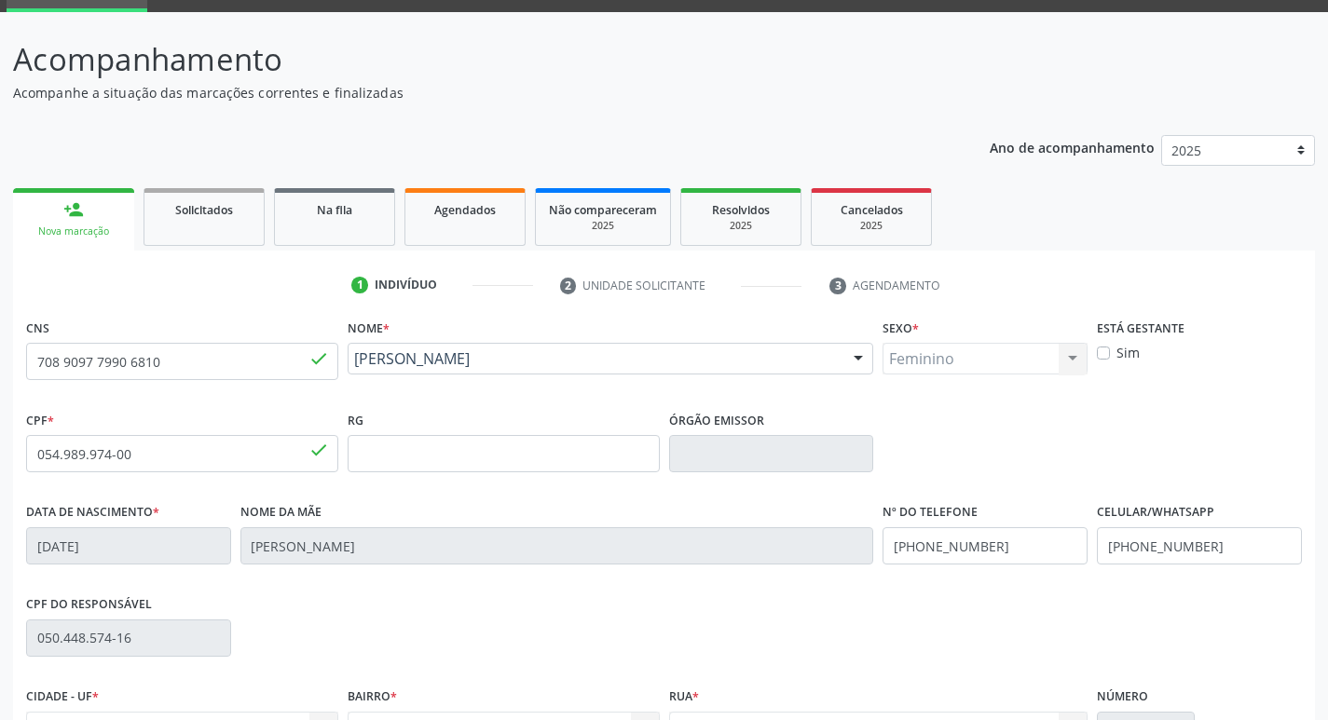
scroll to position [290, 0]
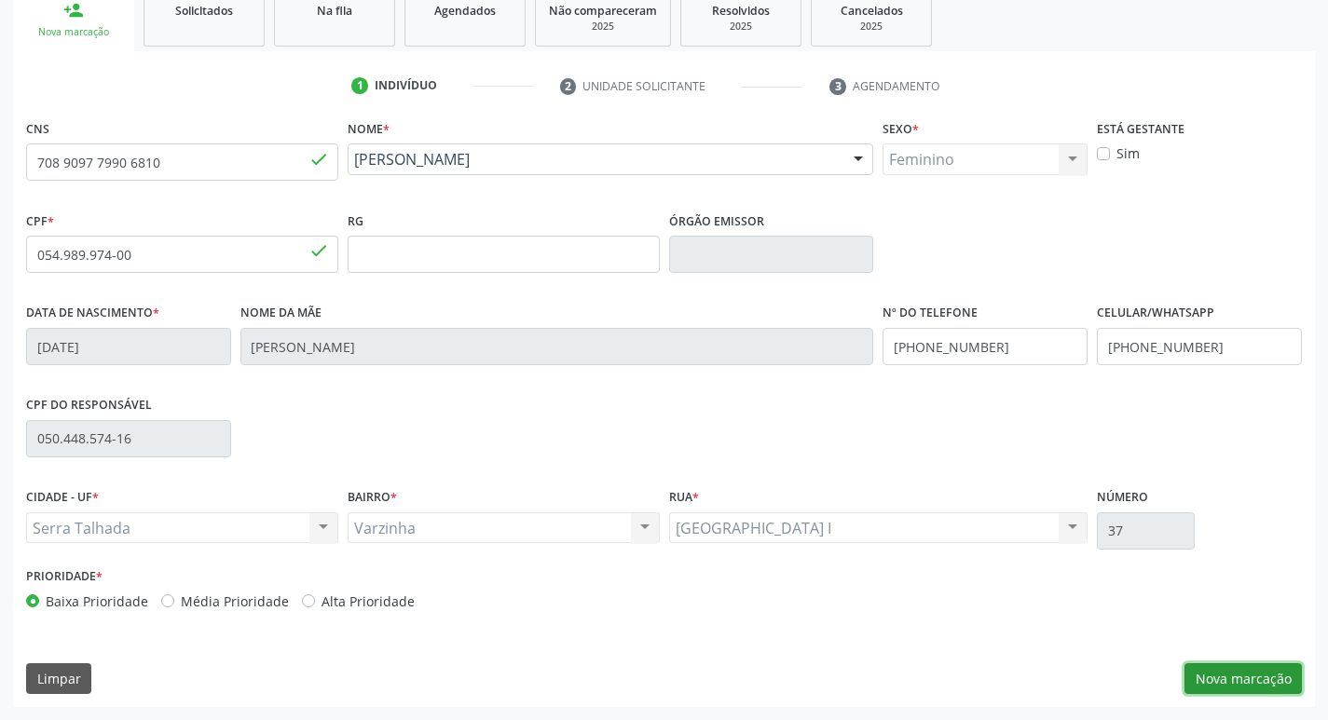
click at [1242, 687] on button "Nova marcação" at bounding box center [1242, 679] width 117 height 32
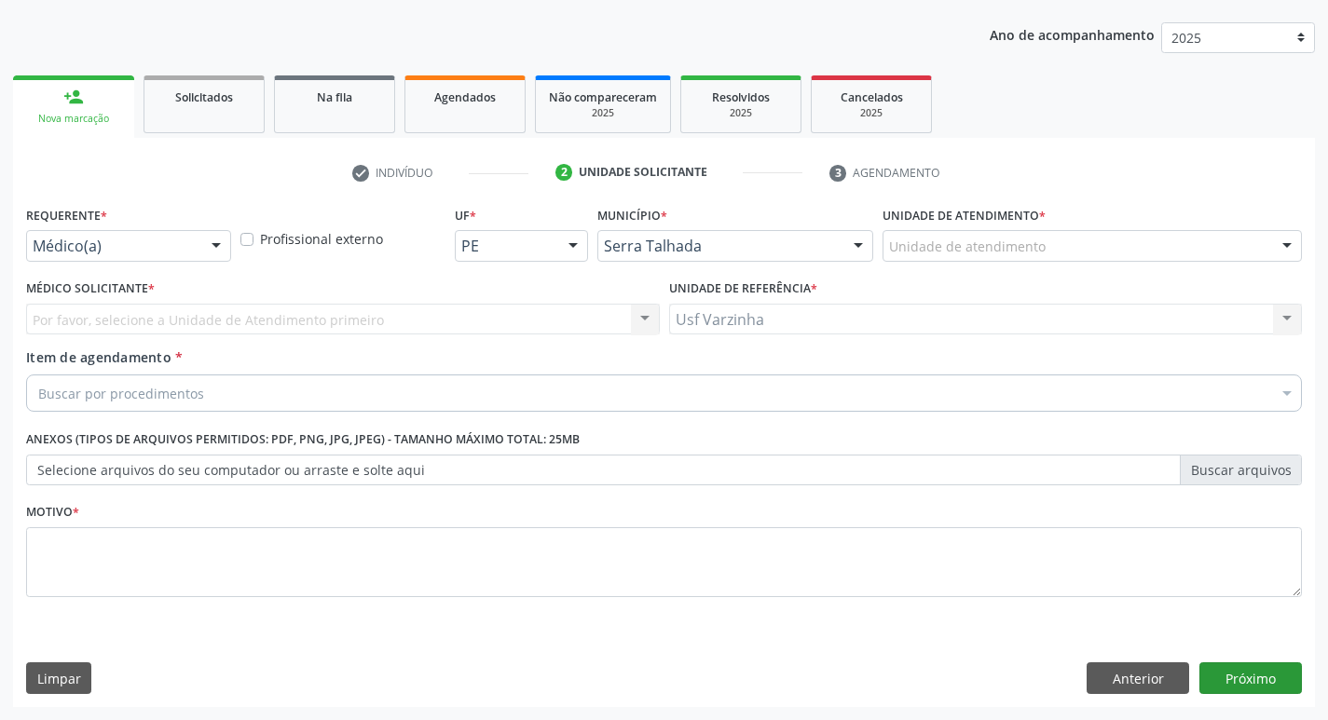
scroll to position [203, 0]
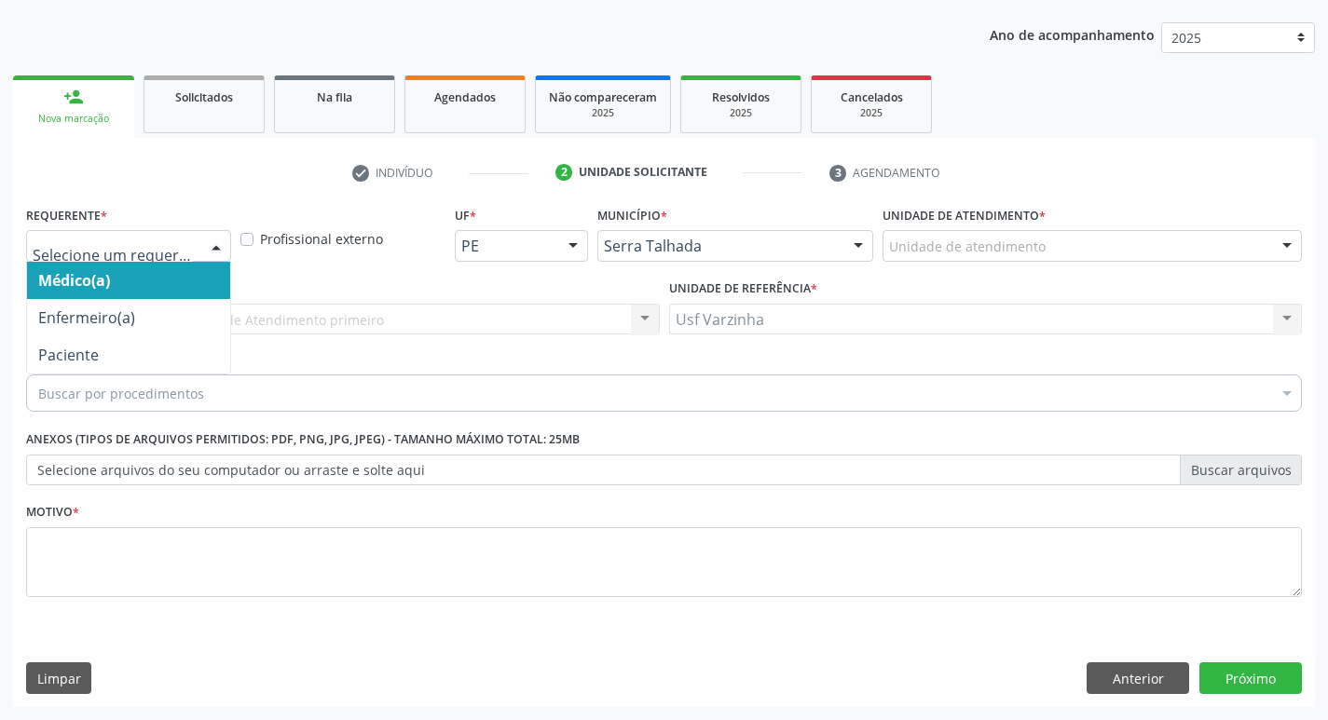
click at [211, 244] on div at bounding box center [216, 247] width 28 height 32
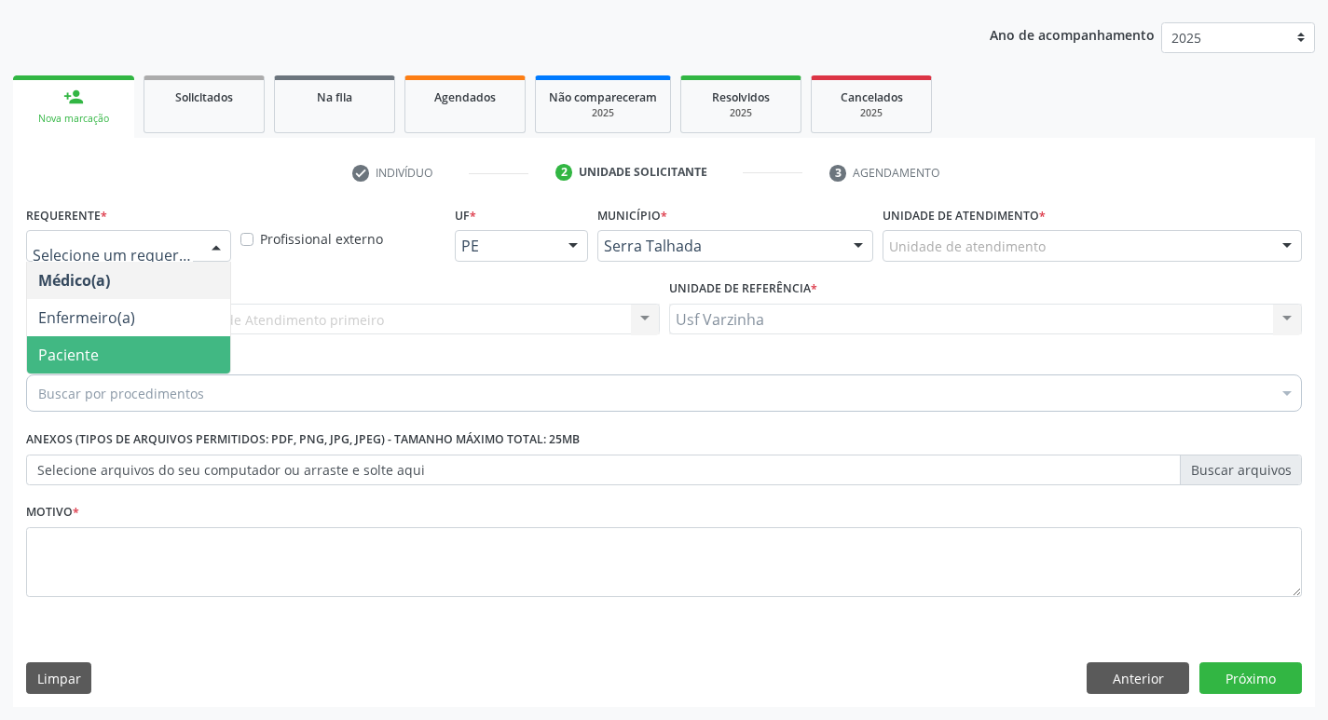
click at [143, 362] on span "Paciente" at bounding box center [128, 354] width 203 height 37
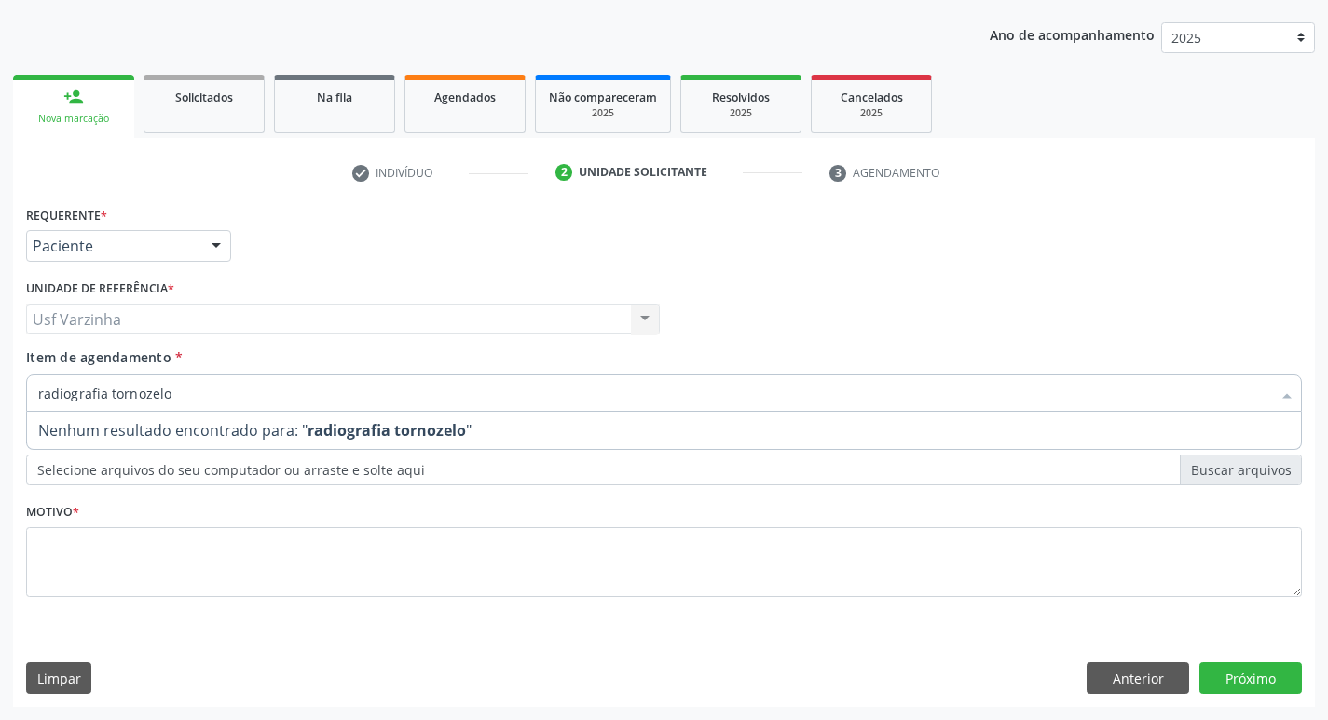
click at [105, 392] on input "radiografia tornozelo" at bounding box center [654, 392] width 1232 height 37
click at [187, 394] on input "radiografia do tornozelo" at bounding box center [654, 392] width 1232 height 37
click at [200, 394] on input "radiografia do tornozelo" at bounding box center [654, 392] width 1232 height 37
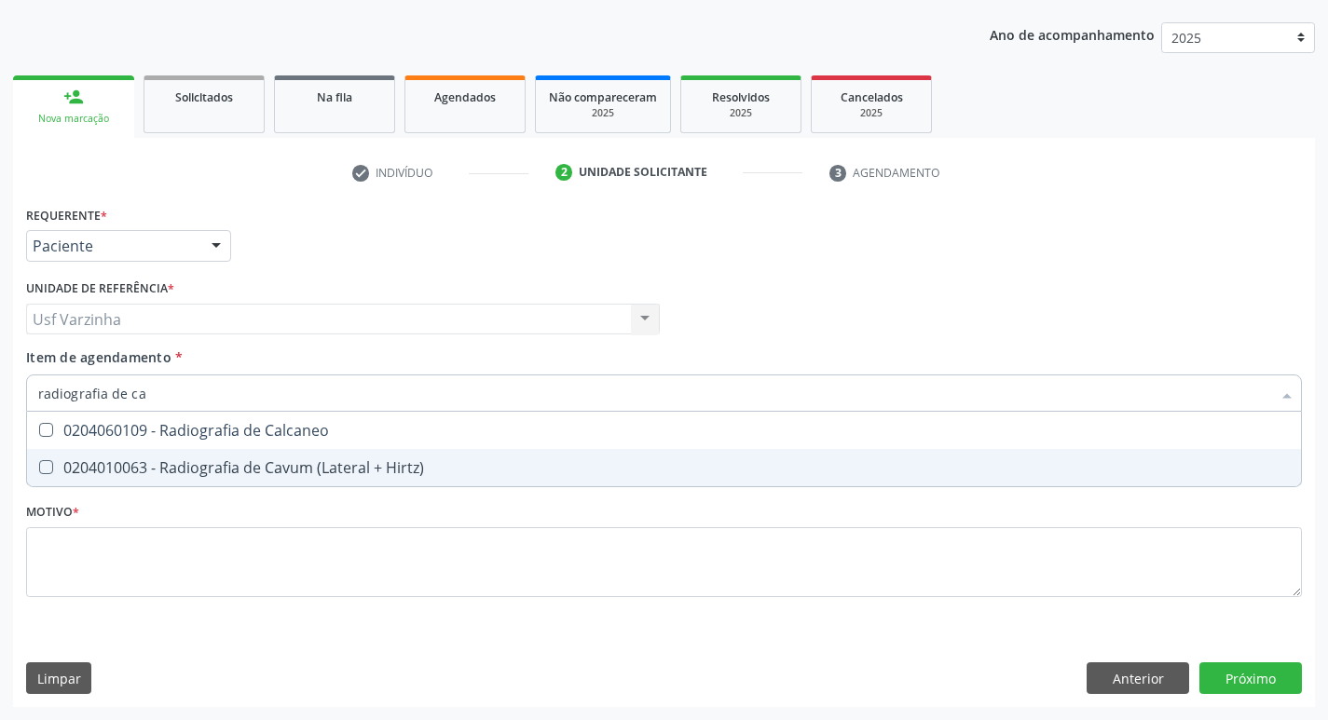
scroll to position [0, 0]
type input "radiografia de cal"
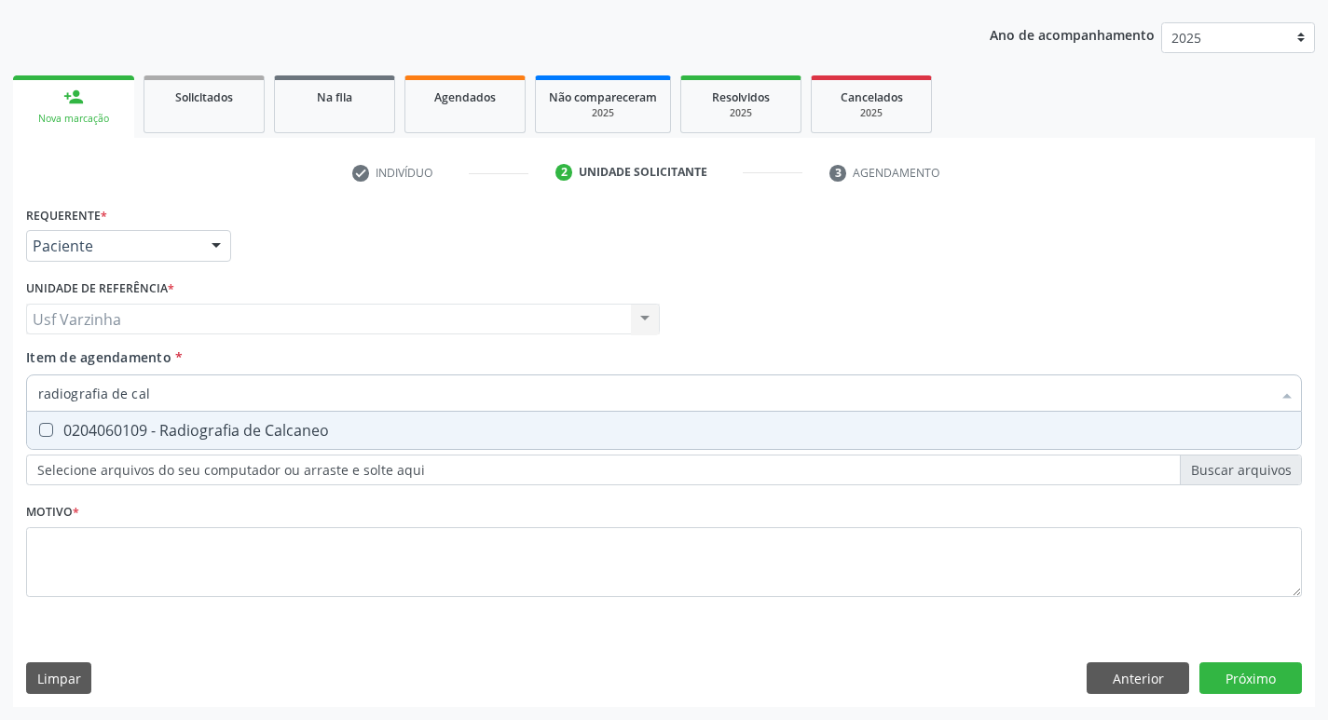
click at [259, 432] on div "0204060109 - Radiografia de Calcaneo" at bounding box center [663, 430] width 1251 height 15
checkbox Calcaneo "true"
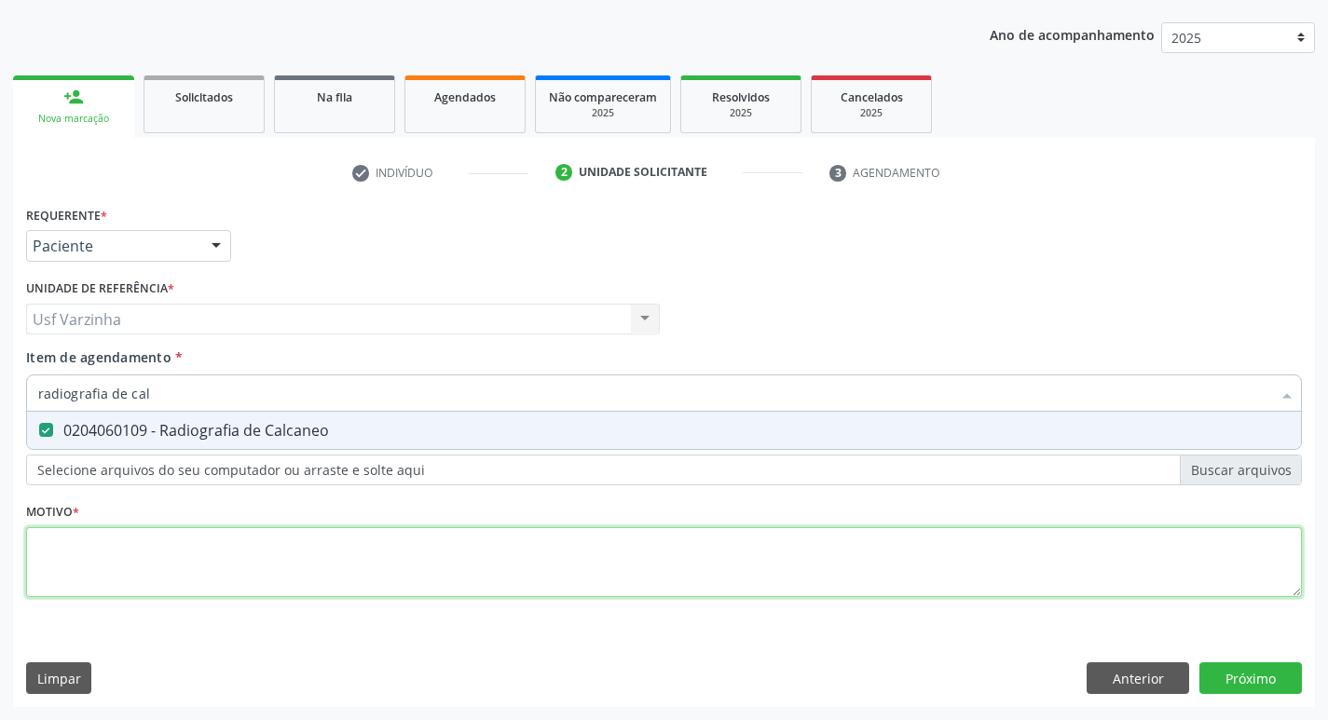
click at [142, 570] on div "Requerente * Paciente Médico(a) Enfermeiro(a) Paciente Nenhum resultado encontr…" at bounding box center [663, 412] width 1275 height 422
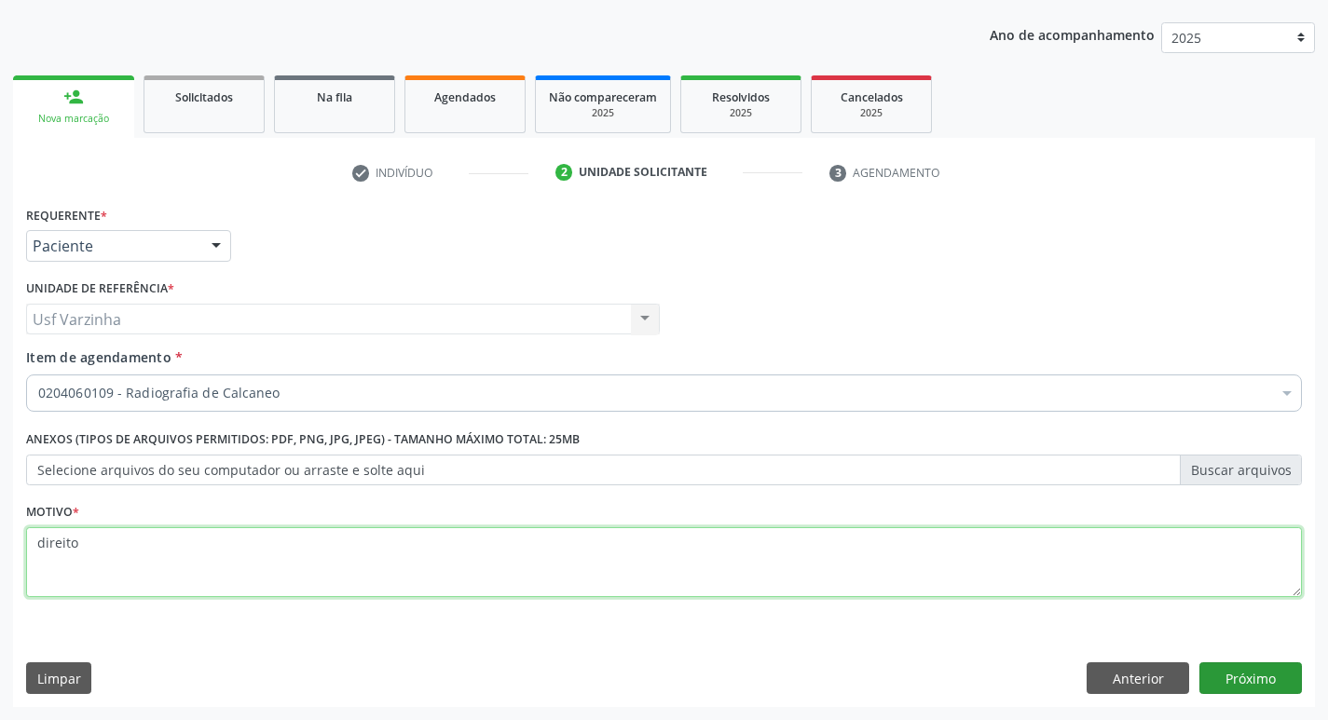
type textarea "direito"
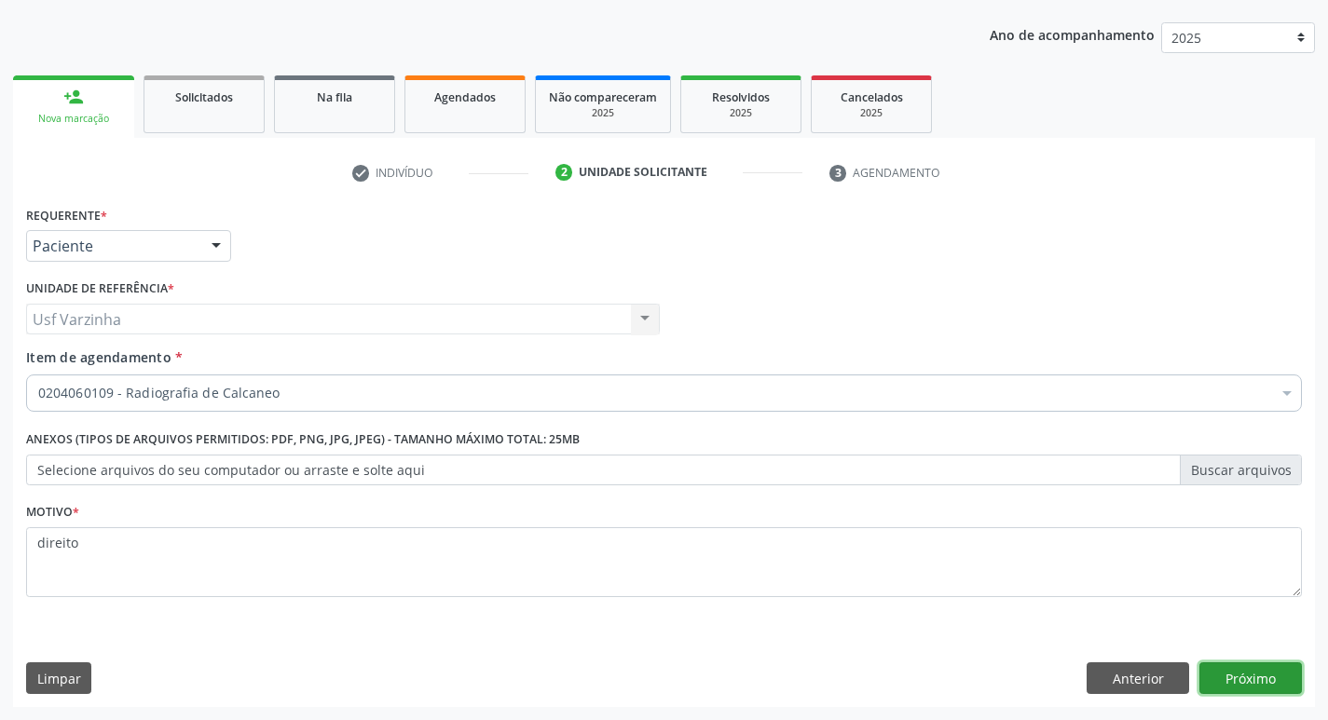
click at [1284, 684] on button "Próximo" at bounding box center [1250, 678] width 102 height 32
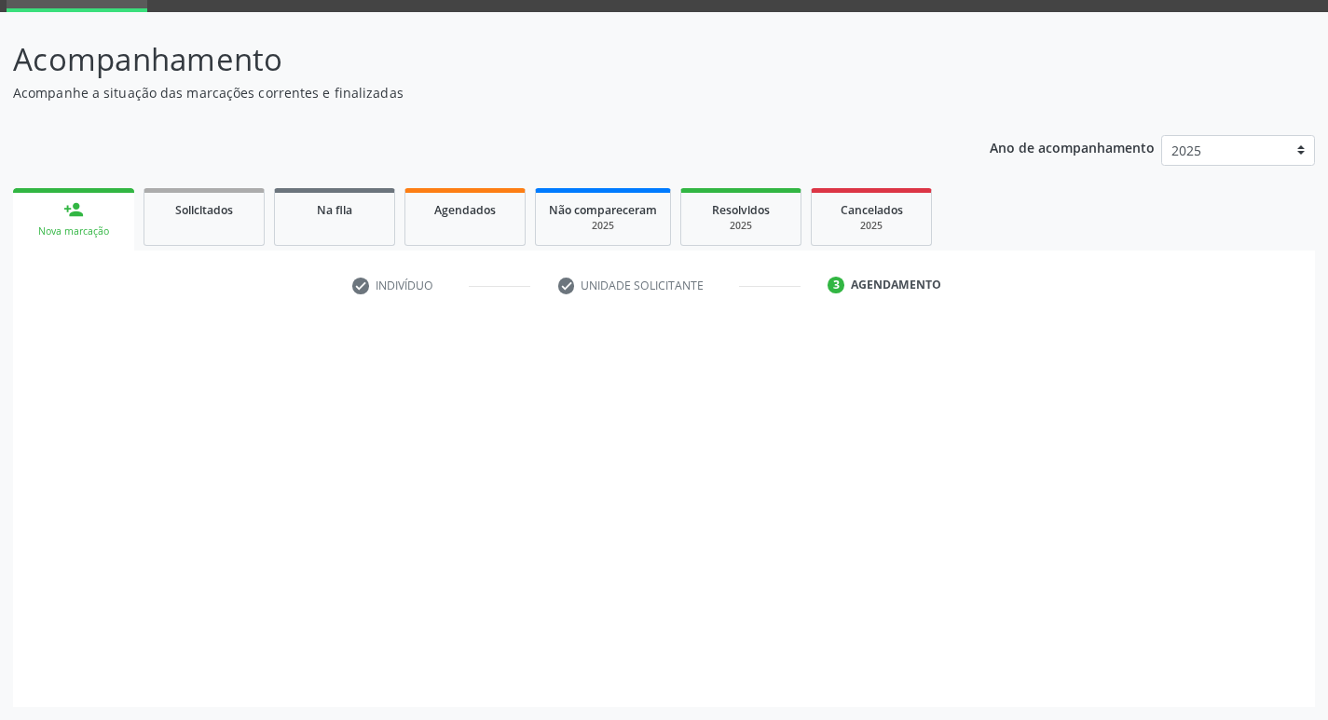
scroll to position [90, 0]
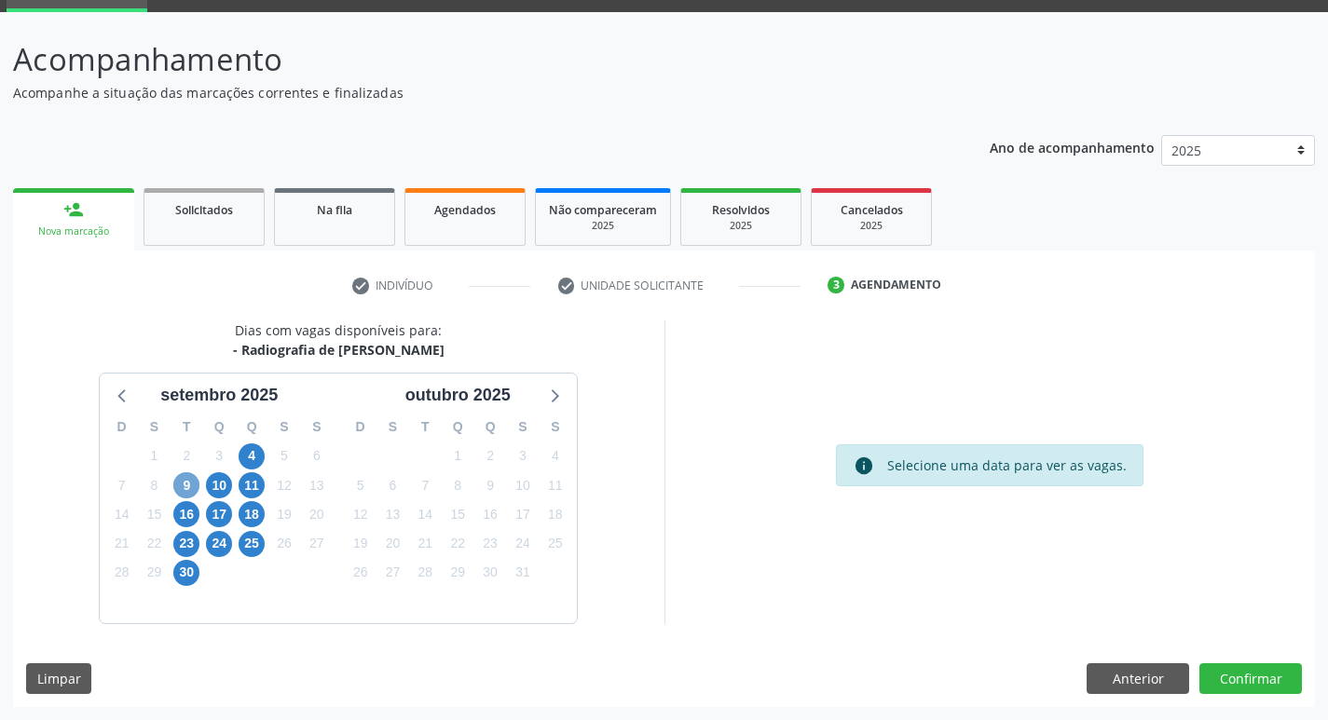
click at [189, 491] on span "9" at bounding box center [186, 485] width 26 height 26
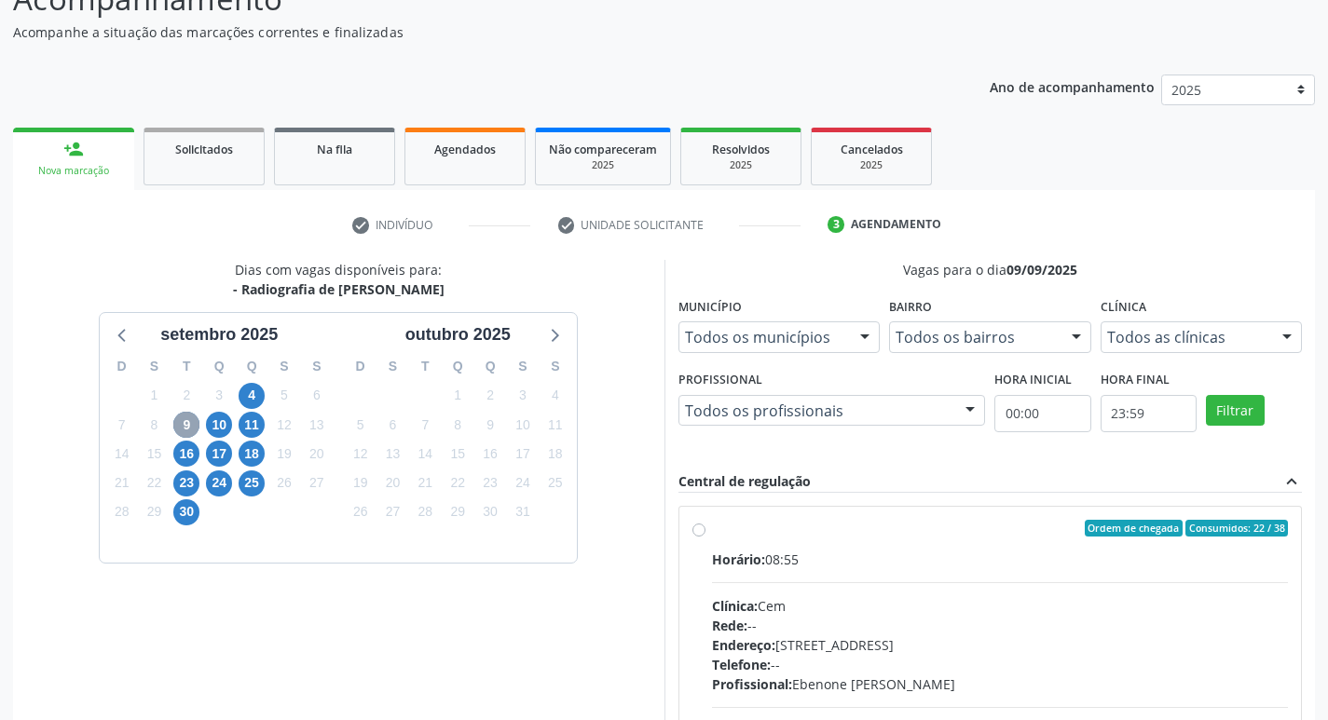
scroll to position [184, 0]
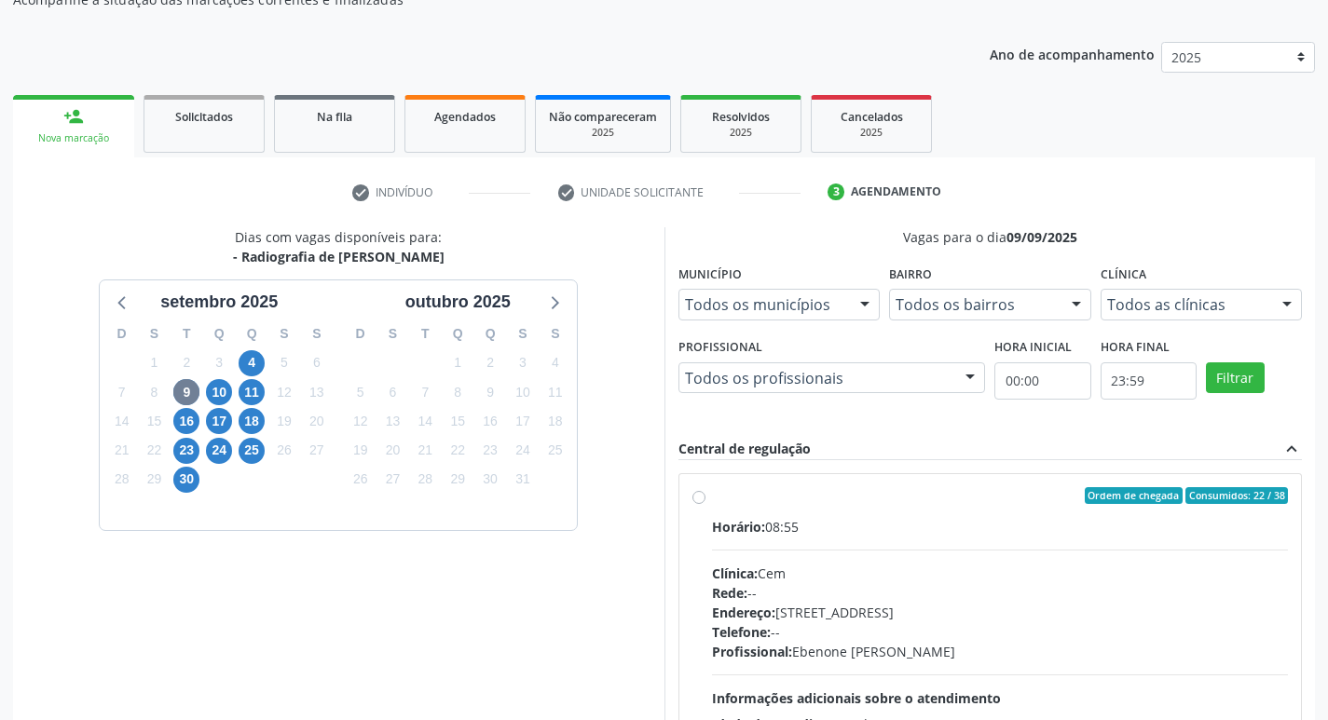
click at [712, 497] on label "Ordem de chegada Consumidos: 22 / 38 Horário: 08:55 Clínica: Cem Rede: -- Ender…" at bounding box center [1000, 630] width 577 height 286
click at [701, 497] on input "Ordem de chegada Consumidos: 22 / 38 Horário: 08:55 Clínica: Cem Rede: -- Ender…" at bounding box center [698, 495] width 13 height 17
radio input "true"
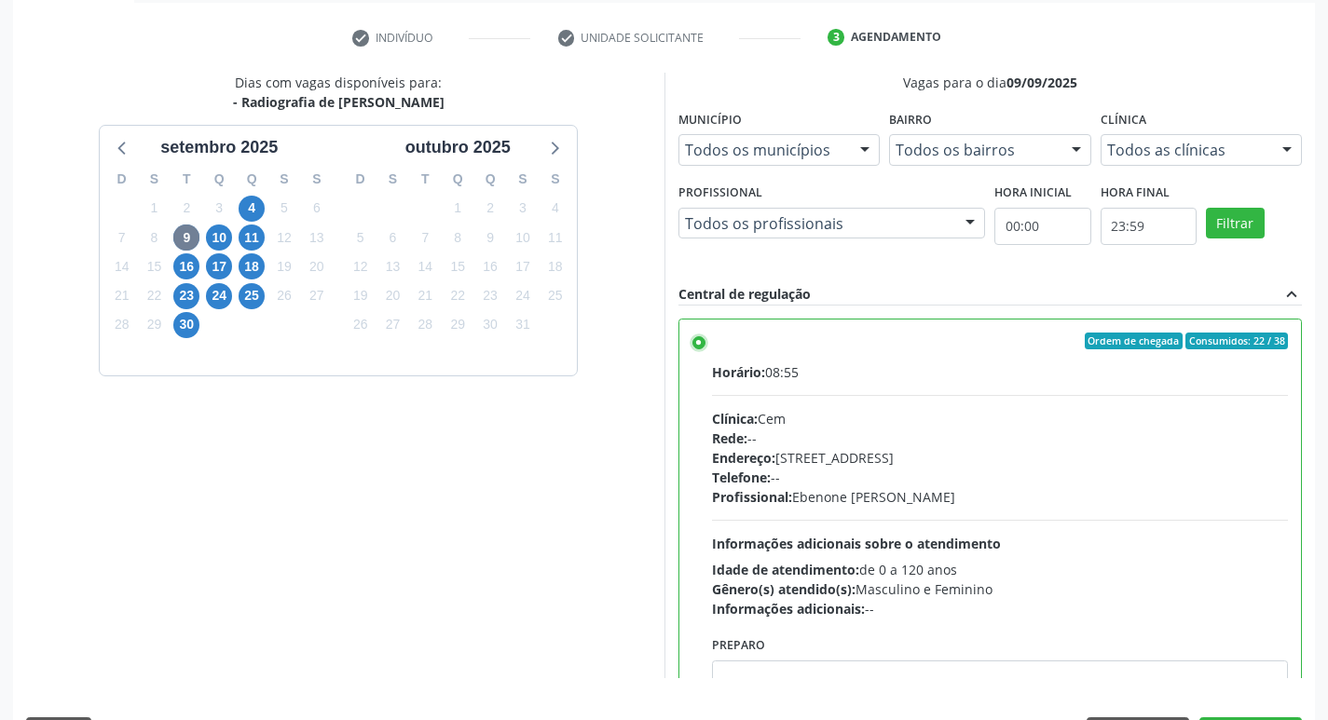
scroll to position [393, 0]
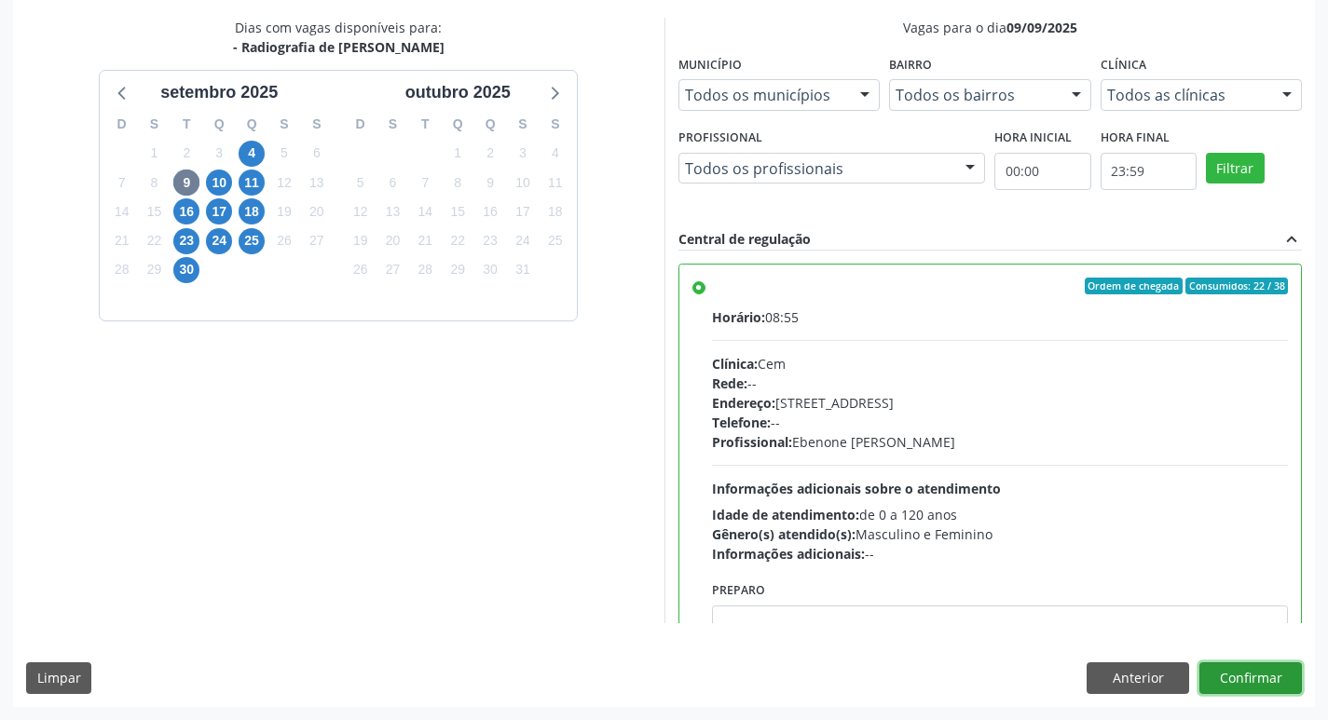
click at [1260, 679] on button "Confirmar" at bounding box center [1250, 678] width 102 height 32
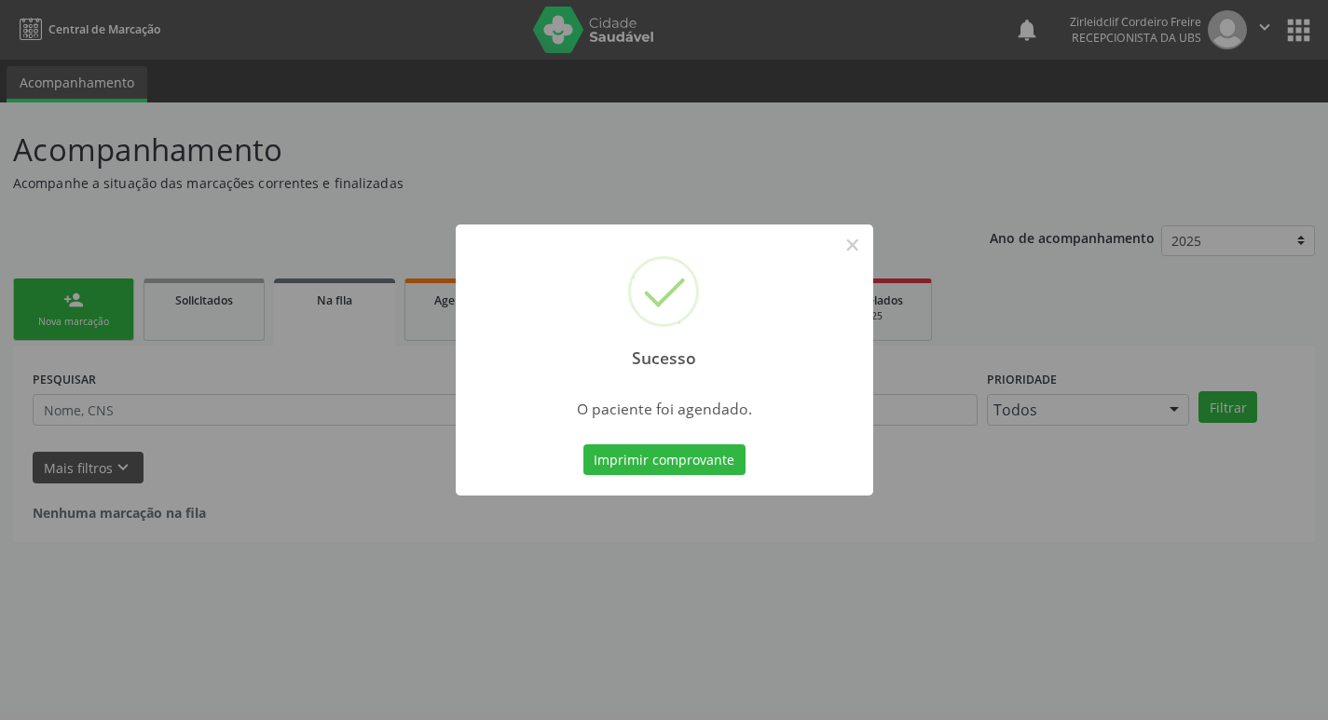
scroll to position [0, 0]
click at [850, 245] on button "×" at bounding box center [859, 245] width 32 height 32
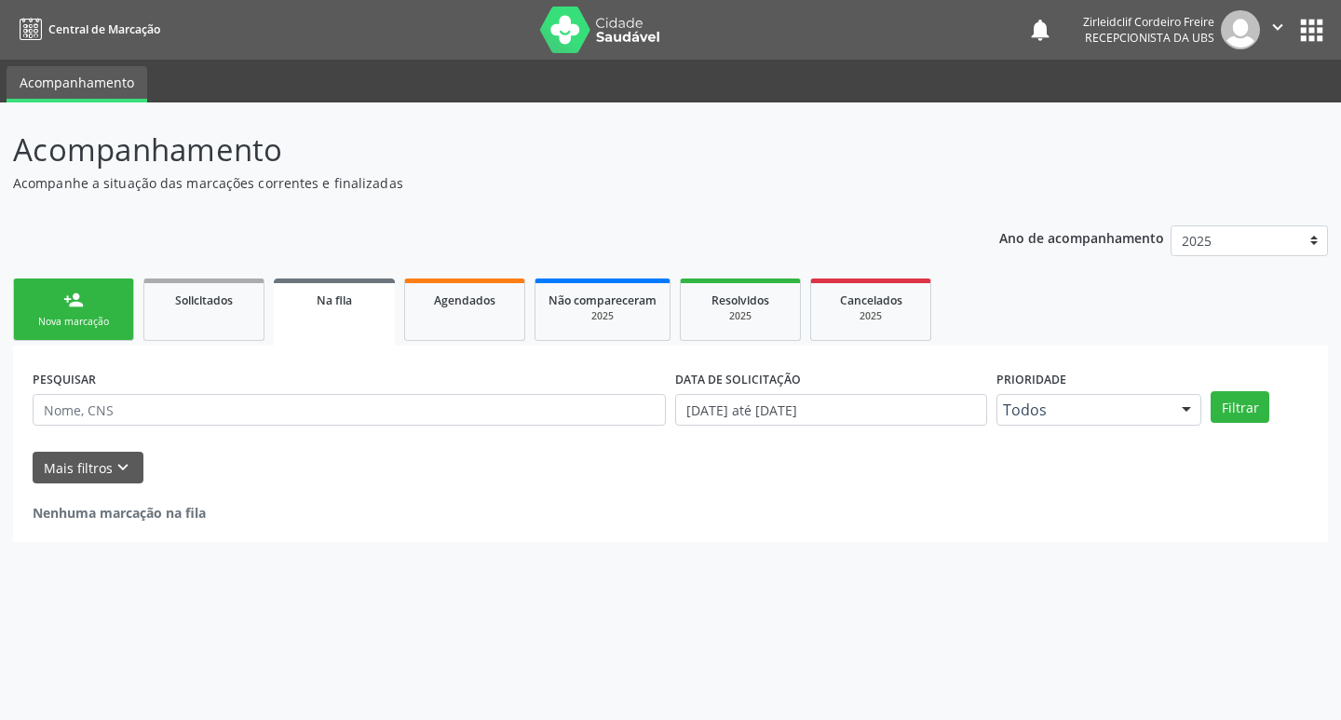
click at [106, 326] on div "Nova marcação" at bounding box center [73, 322] width 93 height 14
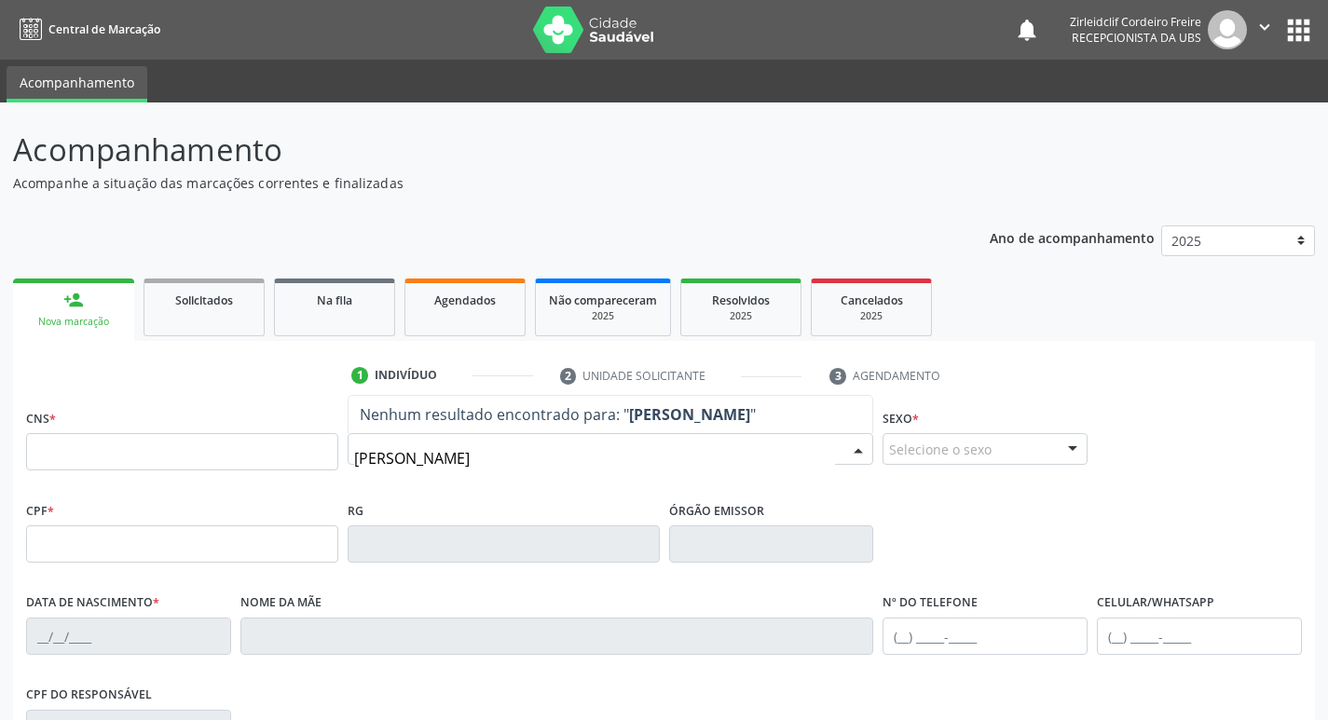
type input "[PERSON_NAME]"
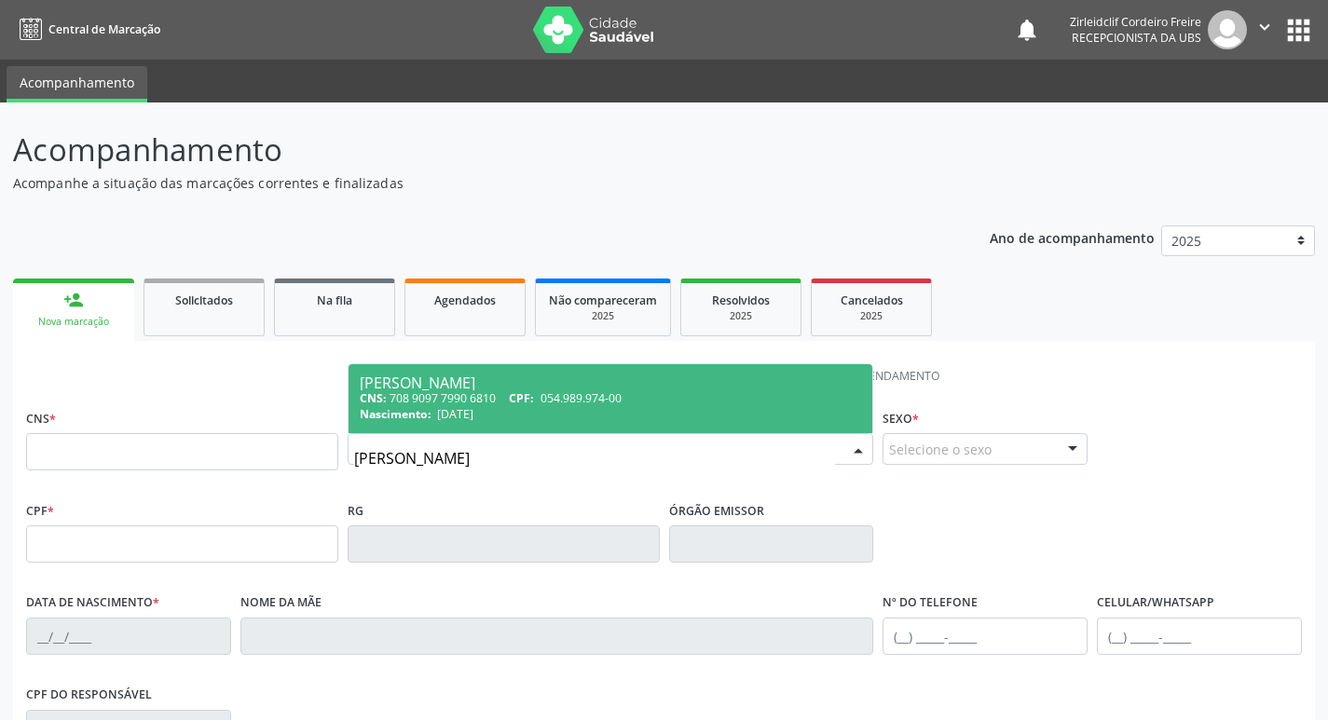
click at [753, 415] on div "Nascimento: 24/[DATE]" at bounding box center [611, 414] width 502 height 16
type input "708 9097 7990 6810"
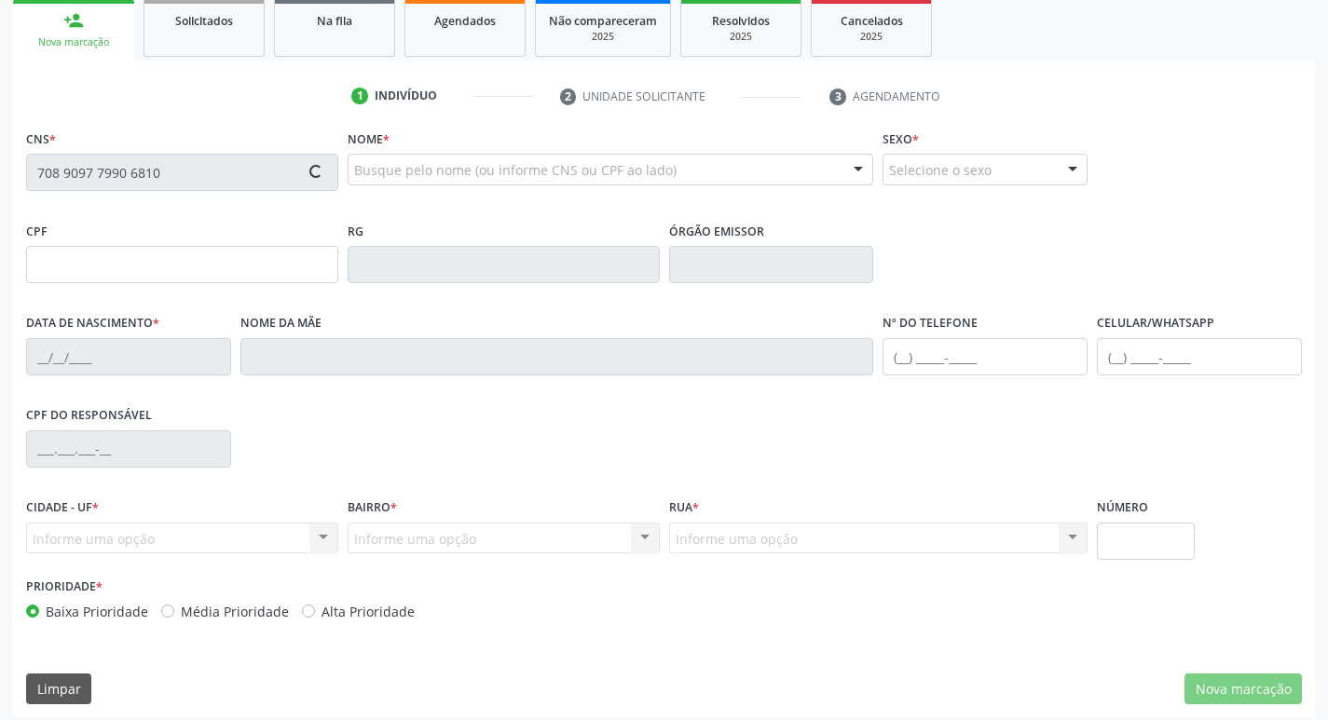
type input "054.989.974-00"
type input "[DATE]"
type input "[PERSON_NAME]"
type input "[PHONE_NUMBER]"
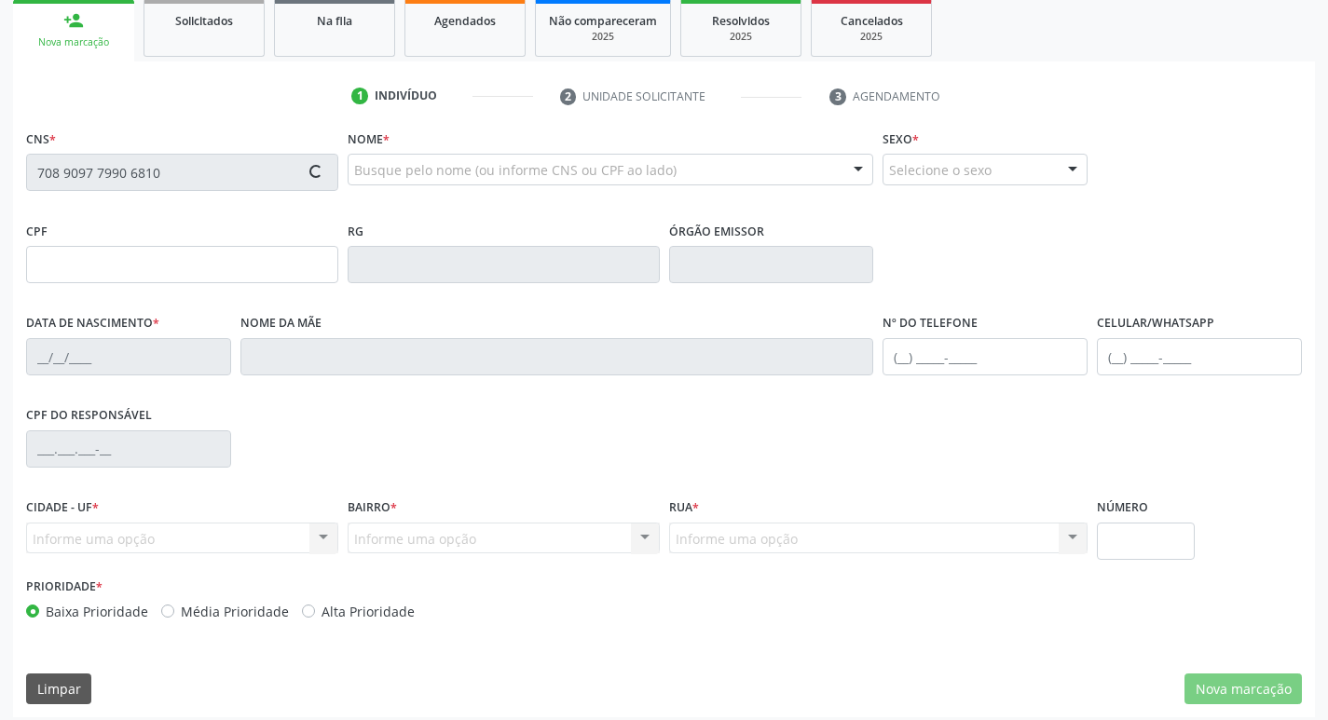
type input "050.448.574-16"
type input "37"
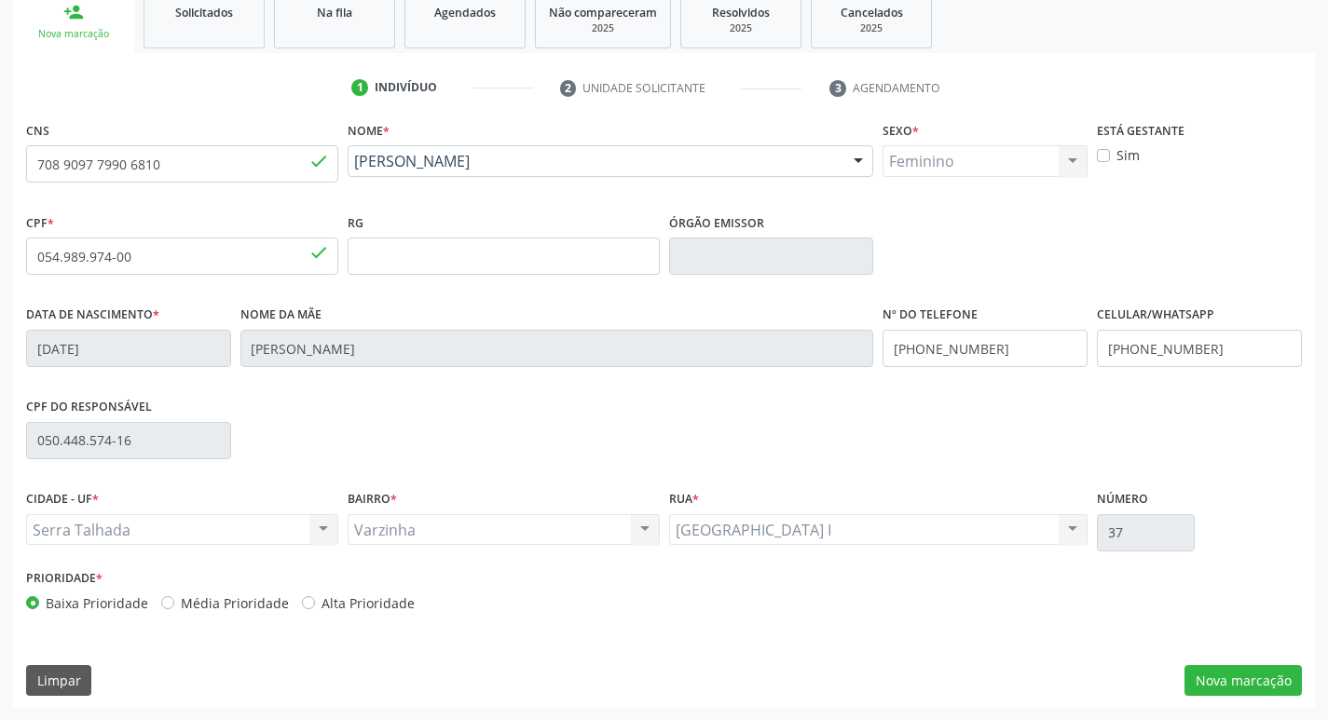
scroll to position [290, 0]
click at [1240, 678] on button "Nova marcação" at bounding box center [1242, 679] width 117 height 32
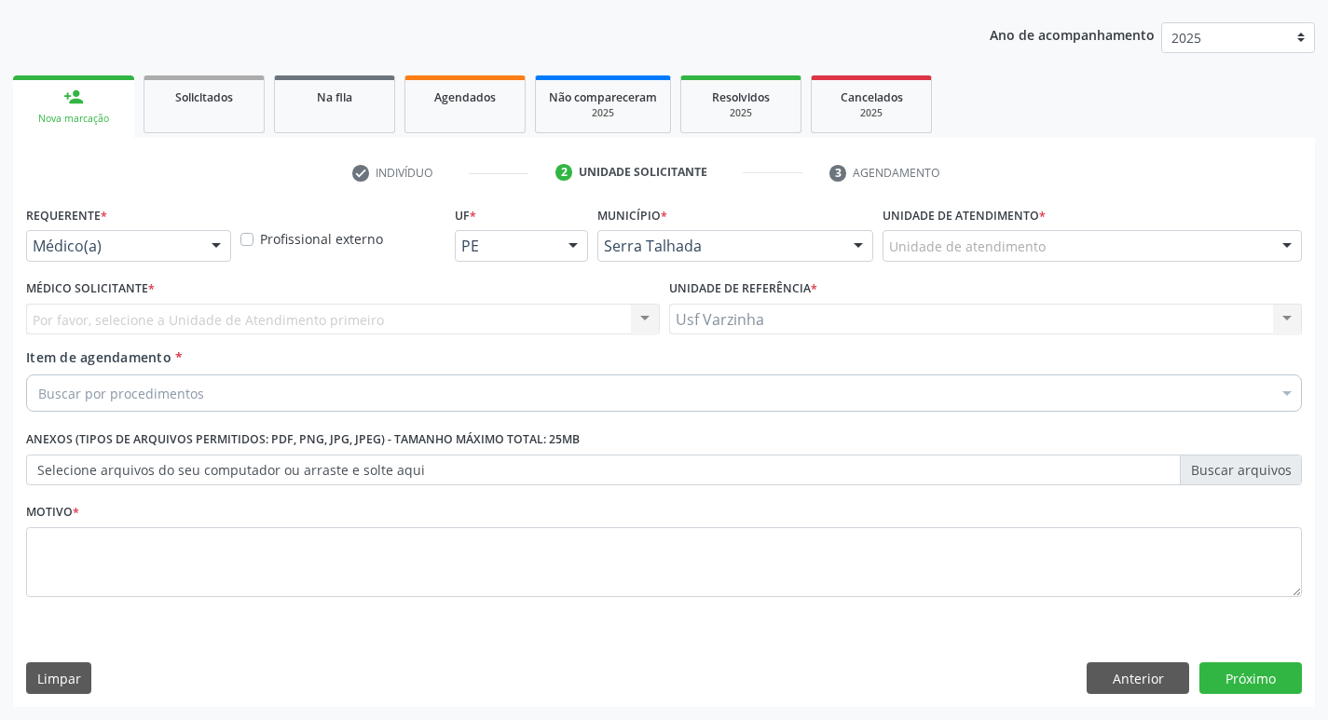
click at [212, 248] on div at bounding box center [216, 247] width 28 height 32
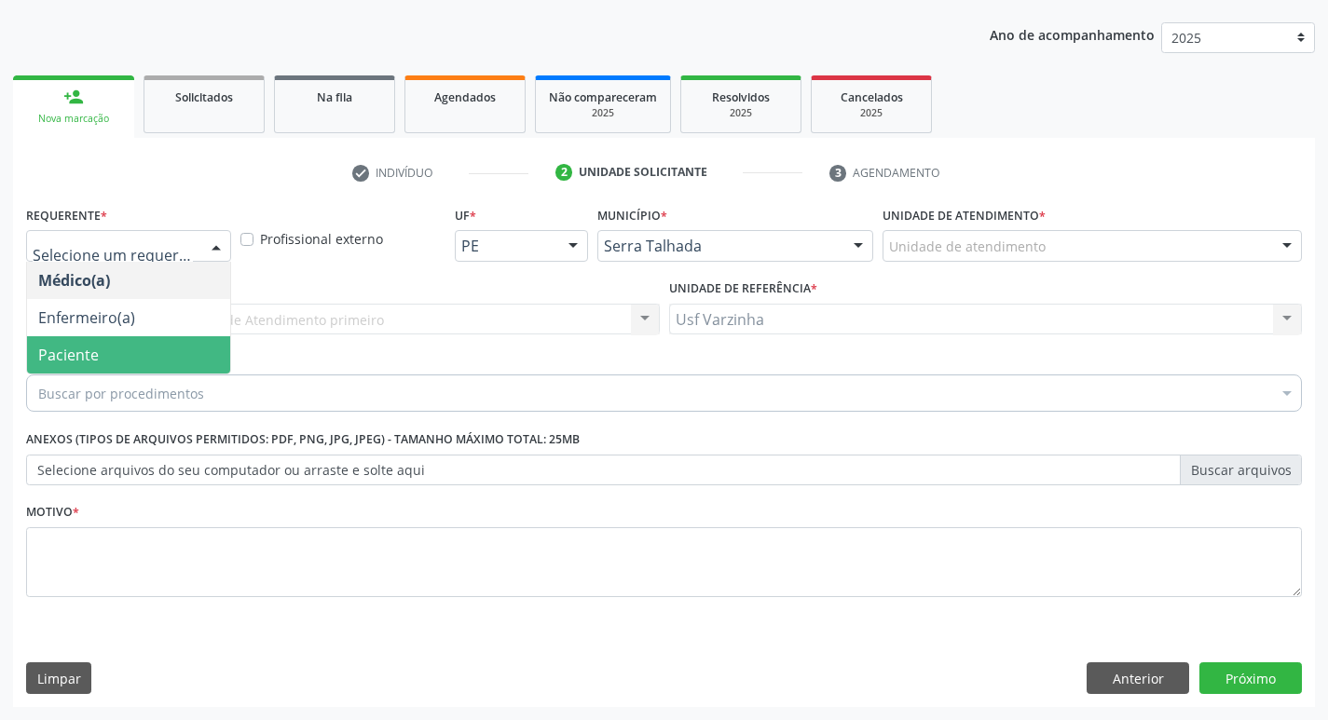
click at [204, 348] on span "Paciente" at bounding box center [128, 354] width 203 height 37
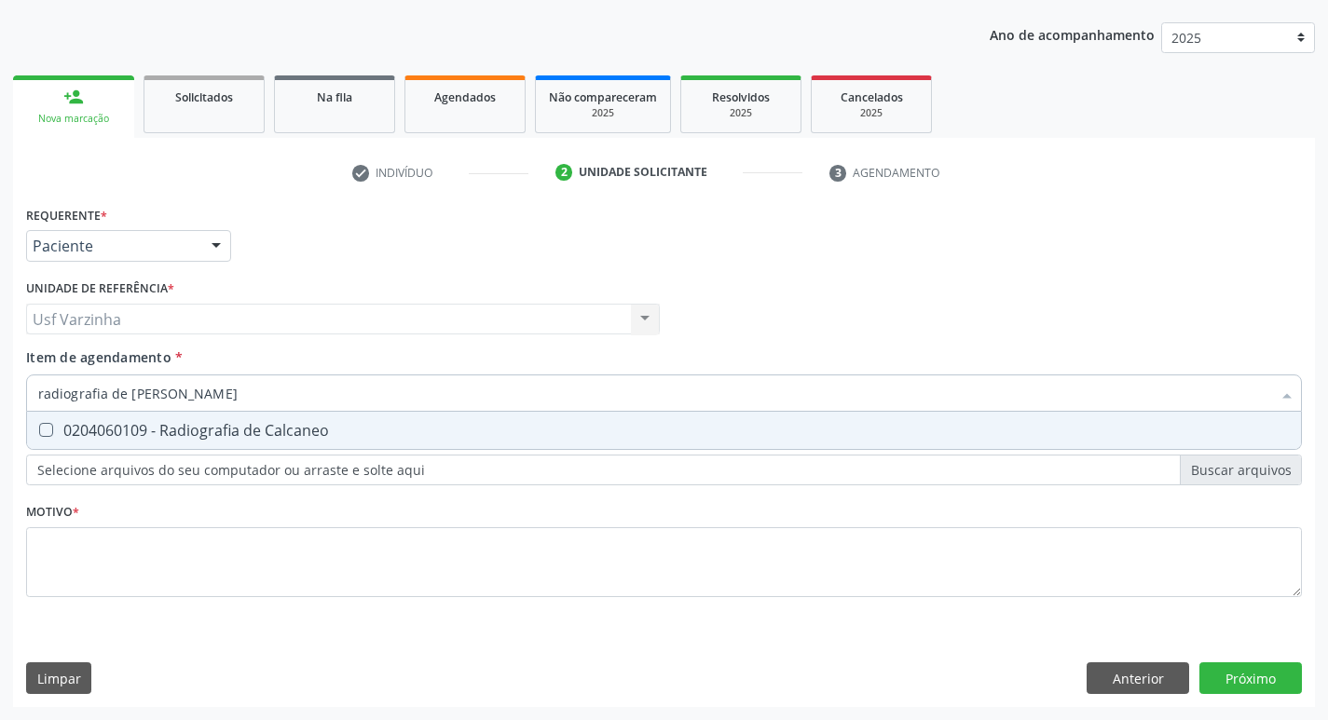
type input "radiografia de [PERSON_NAME]"
click at [201, 432] on div "0204060109 - Radiografia de Calcaneo" at bounding box center [663, 430] width 1251 height 15
checkbox Calcaneo "true"
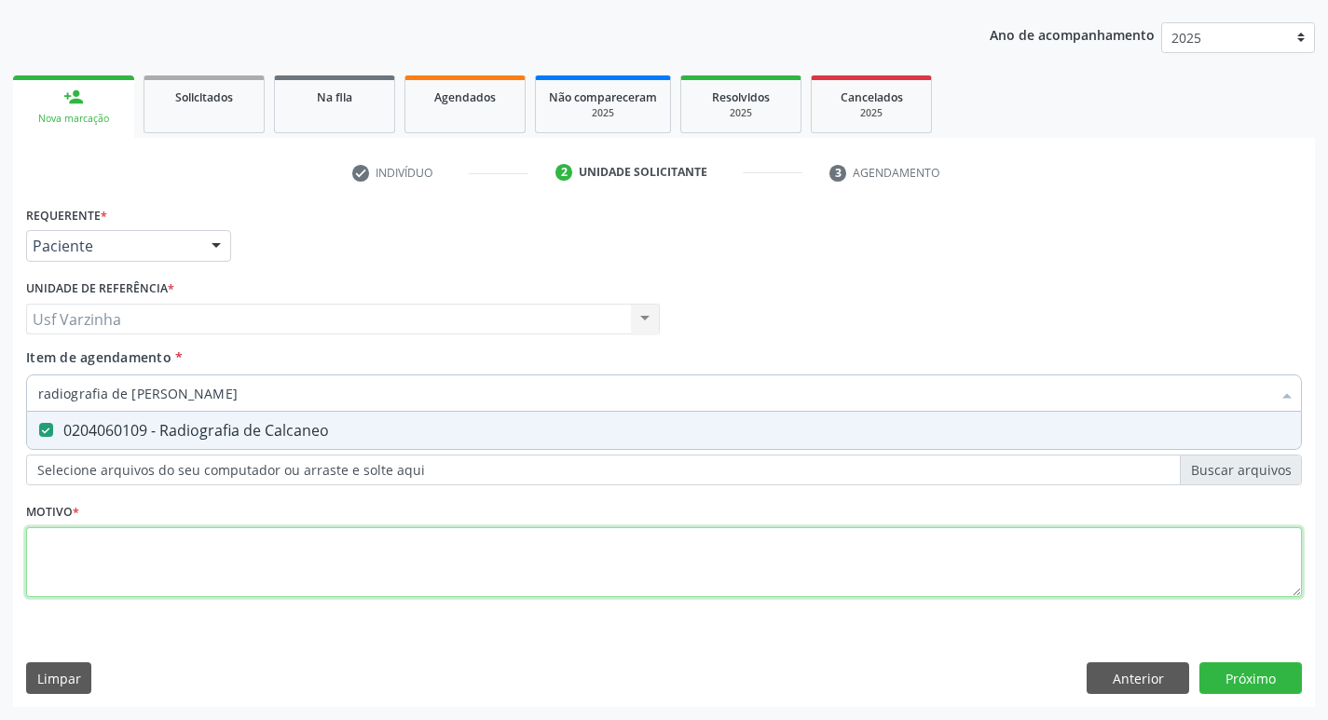
click at [110, 541] on div "Requerente * Paciente Médico(a) Enfermeiro(a) Paciente Nenhum resultado encontr…" at bounding box center [663, 412] width 1275 height 422
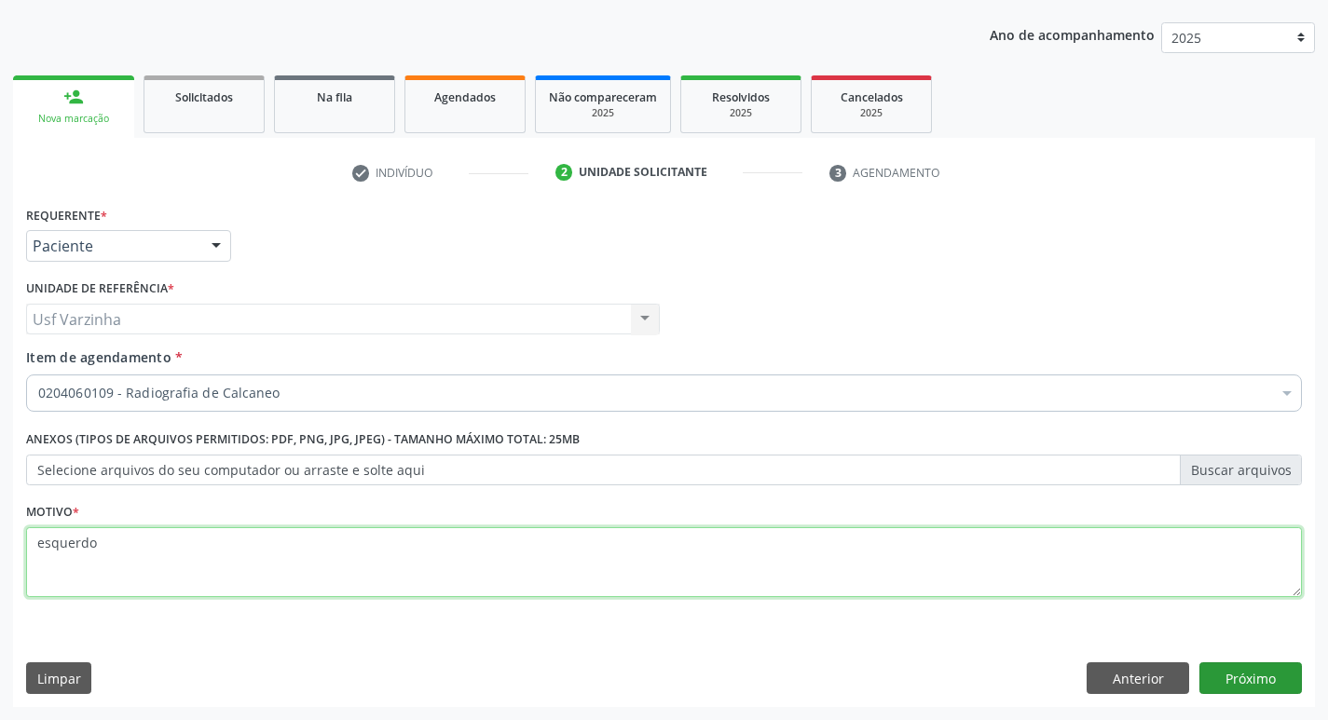
type textarea "esquerdo"
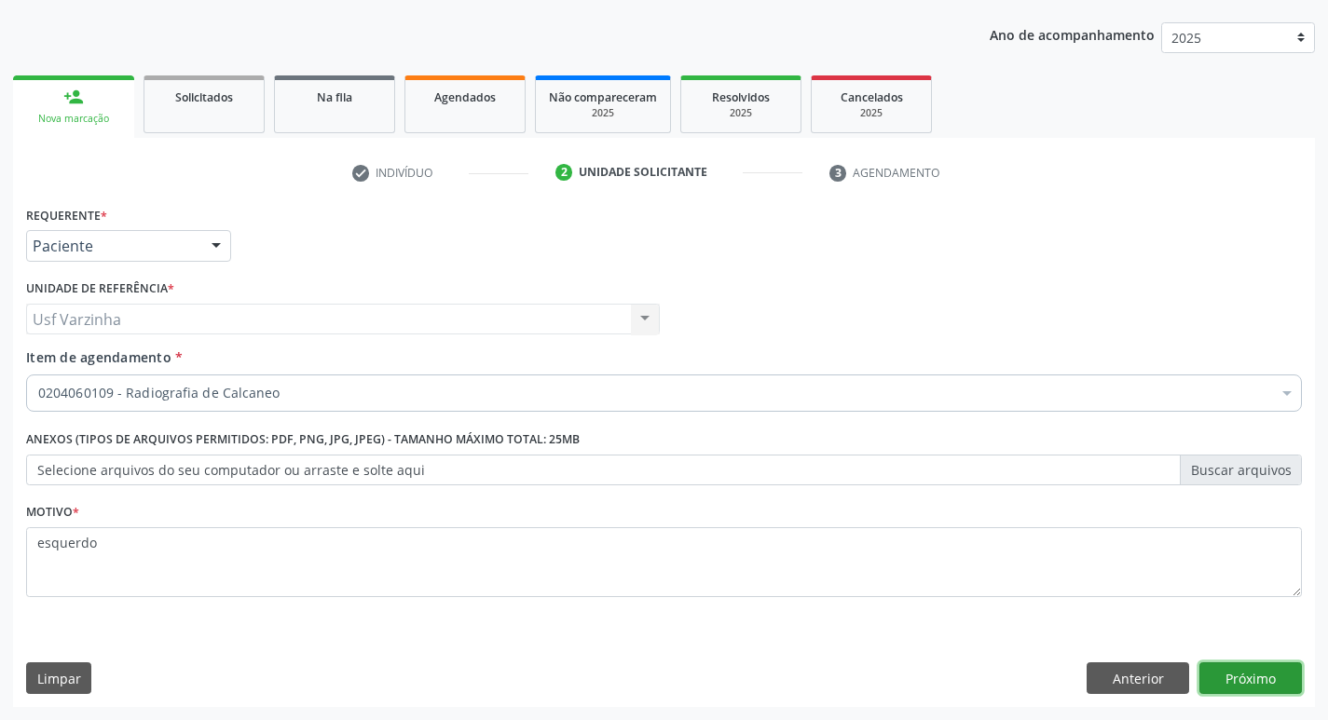
click at [1261, 686] on button "Próximo" at bounding box center [1250, 678] width 102 height 32
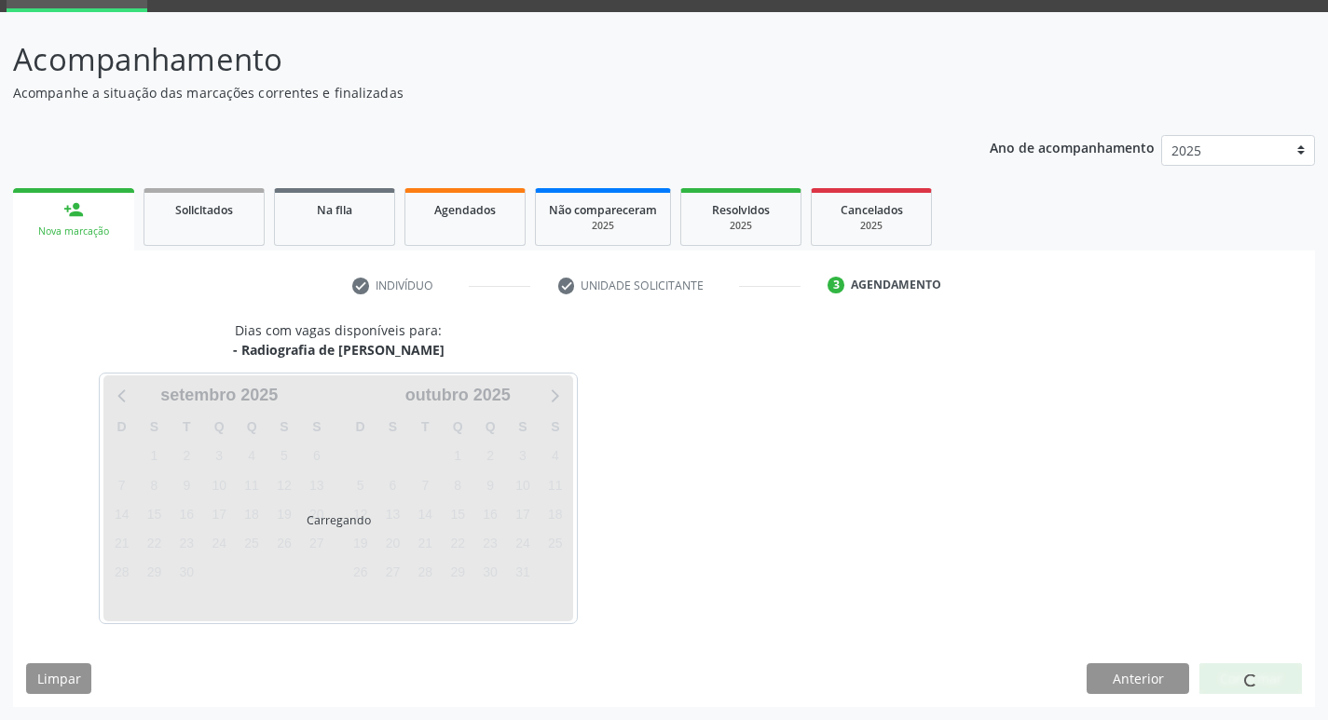
scroll to position [90, 0]
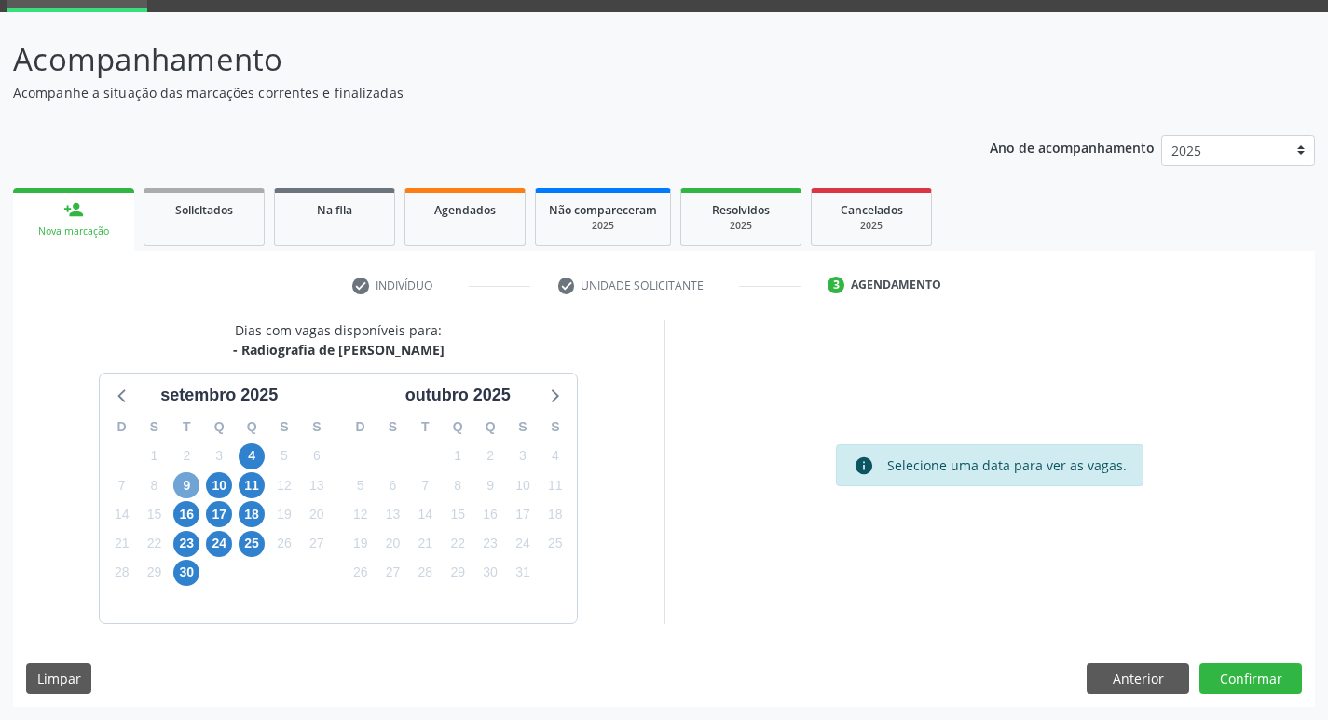
click at [182, 482] on span "9" at bounding box center [186, 485] width 26 height 26
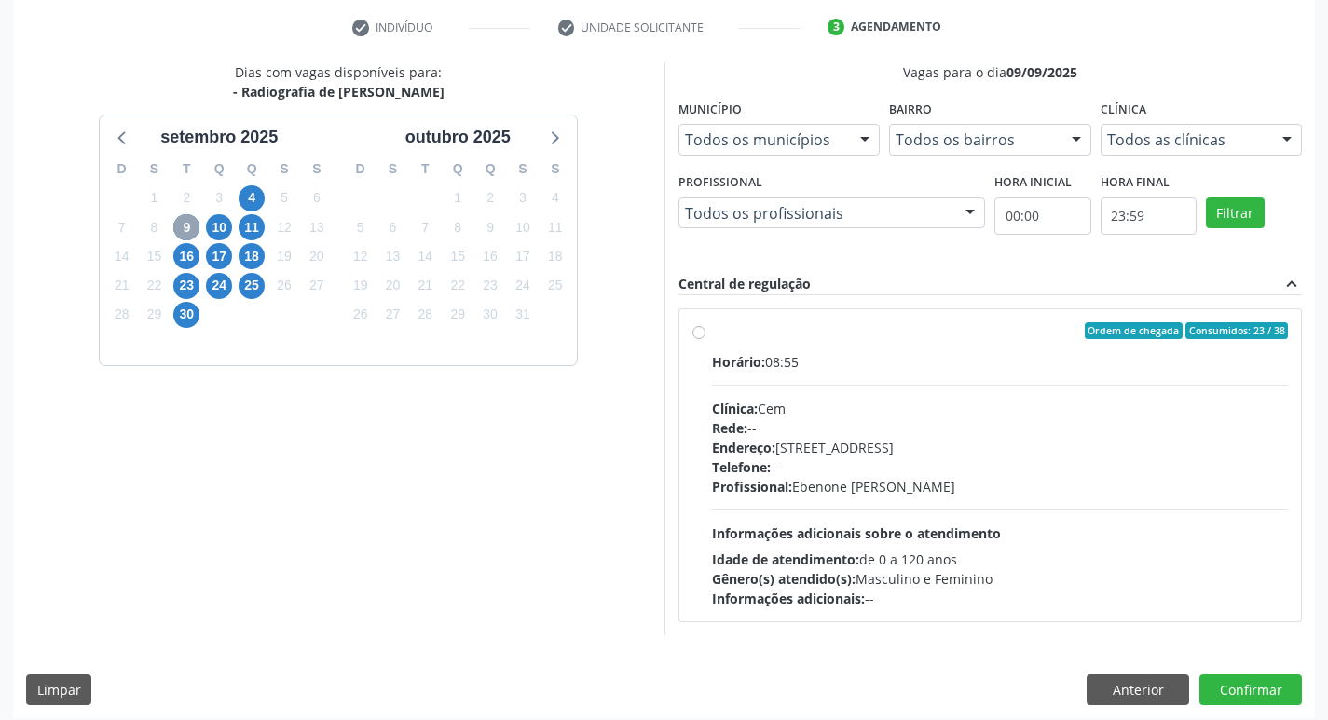
scroll to position [360, 0]
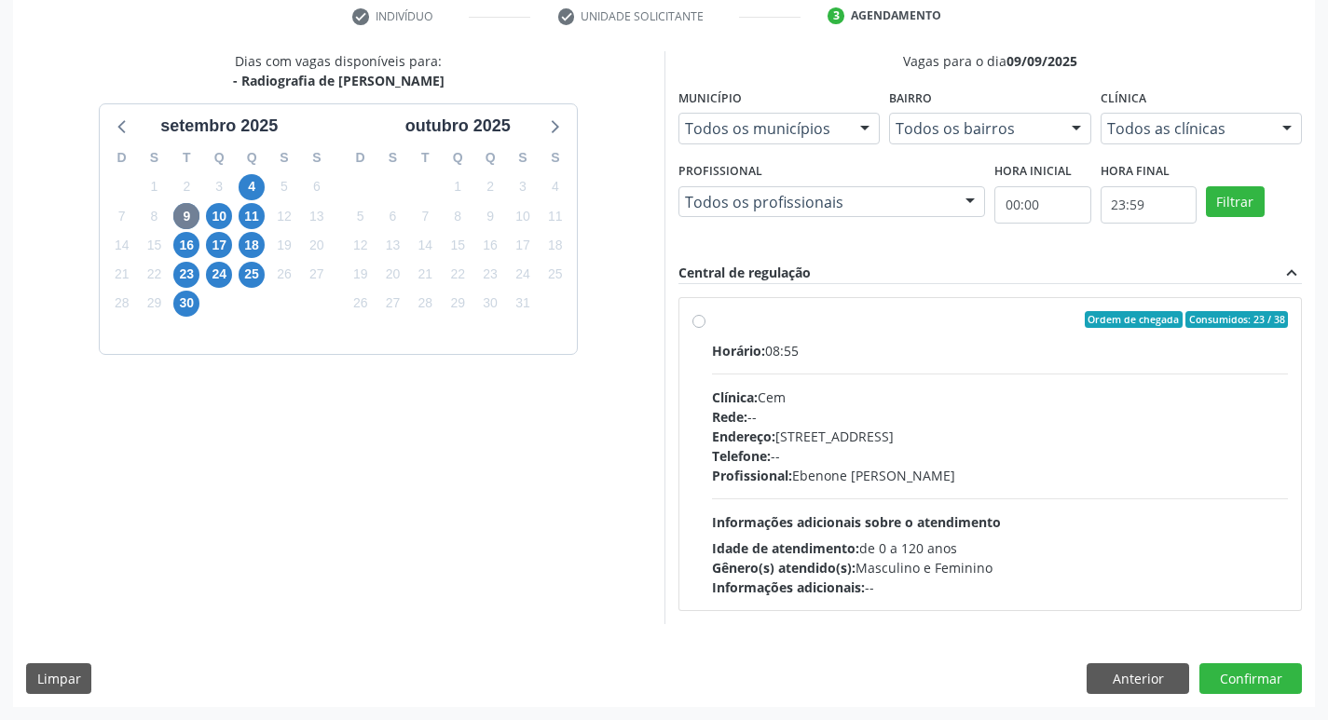
click at [712, 320] on label "Ordem de chegada Consumidos: 23 / 38 Horário: 08:55 Clínica: Cem Rede: -- Ender…" at bounding box center [1000, 454] width 577 height 286
click at [692, 320] on input "Ordem de chegada Consumidos: 23 / 38 Horário: 08:55 Clínica: Cem Rede: -- Ender…" at bounding box center [698, 319] width 13 height 17
radio input "true"
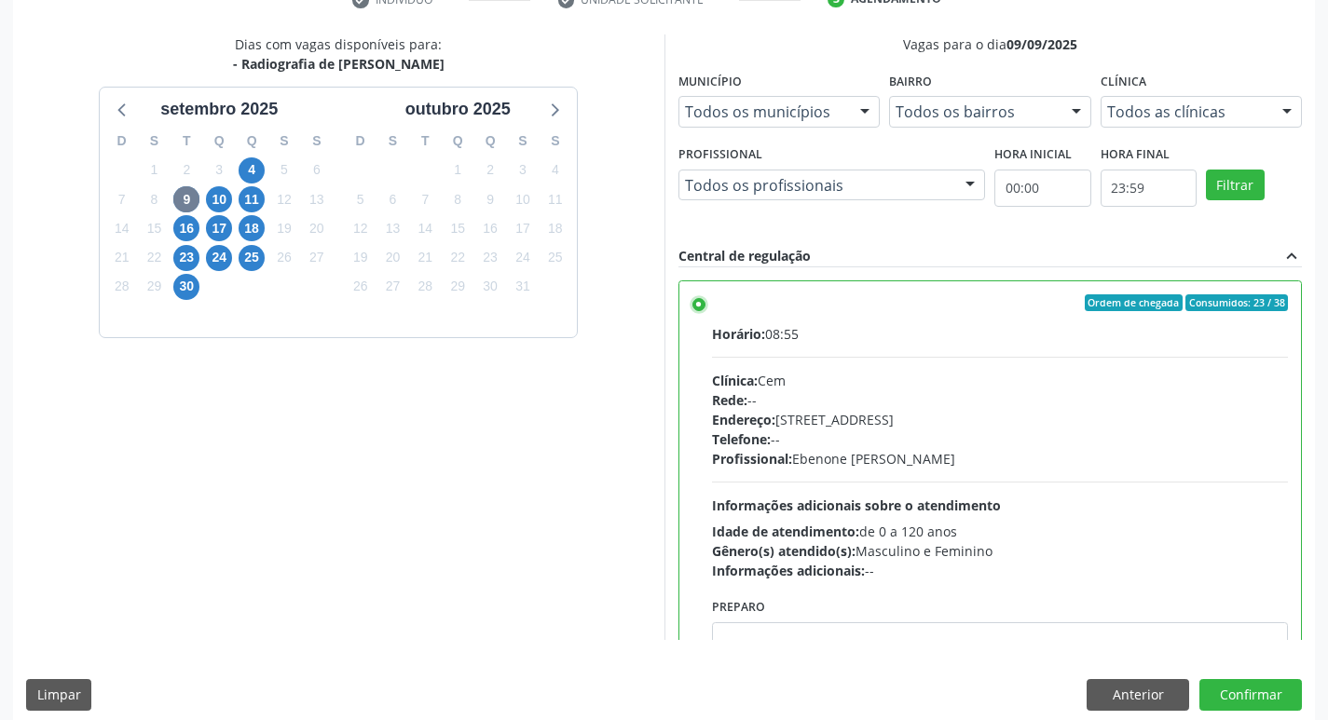
scroll to position [393, 0]
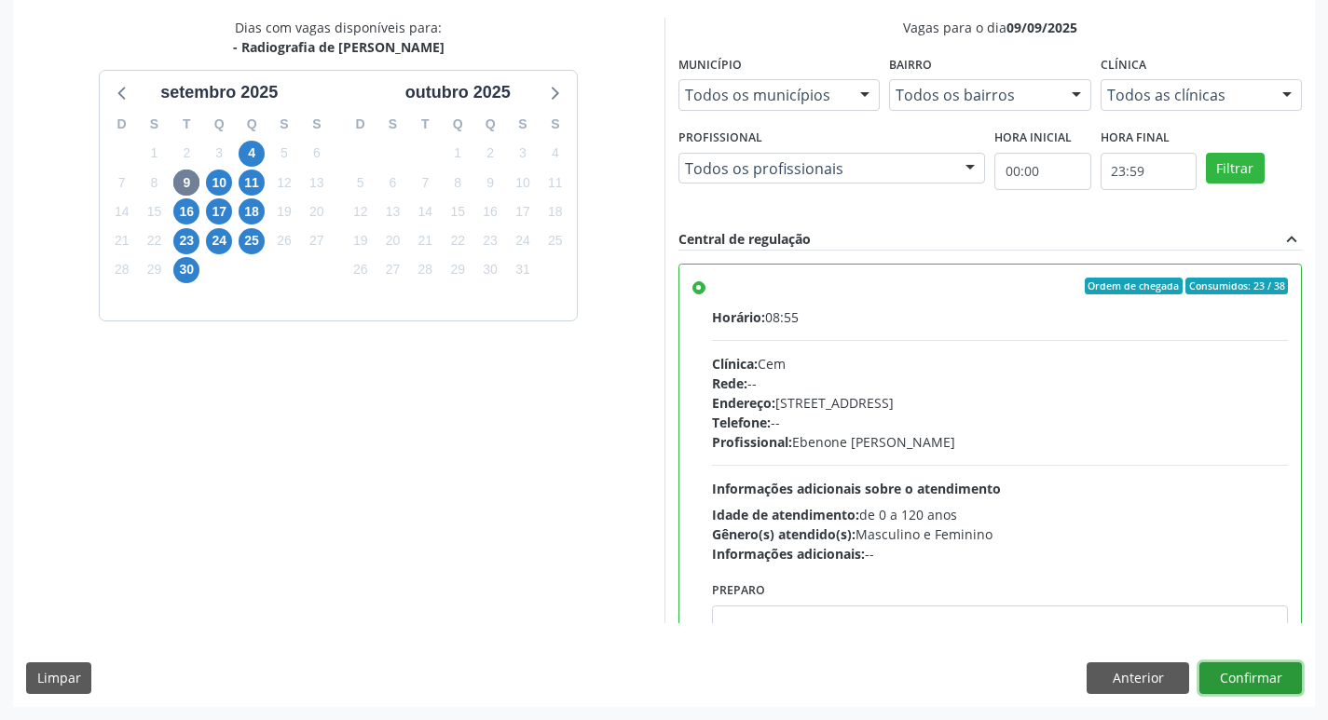
click at [1262, 680] on button "Confirmar" at bounding box center [1250, 678] width 102 height 32
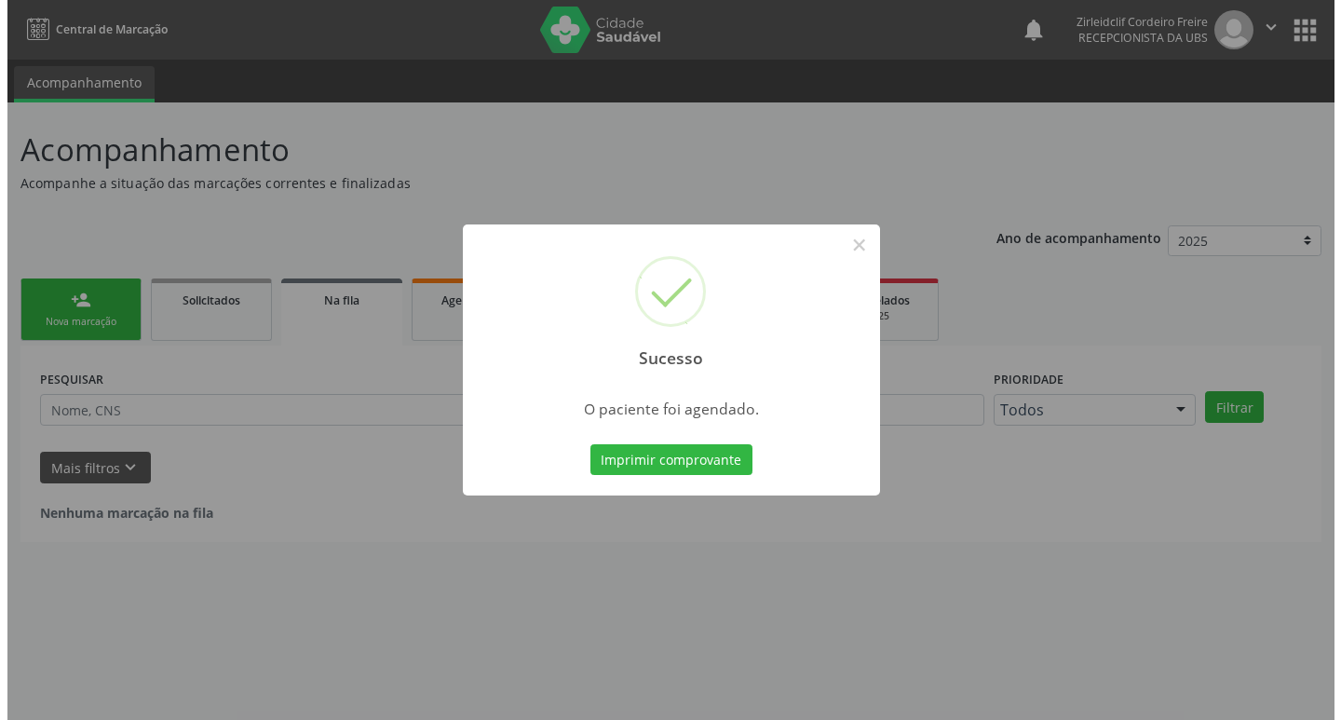
scroll to position [0, 0]
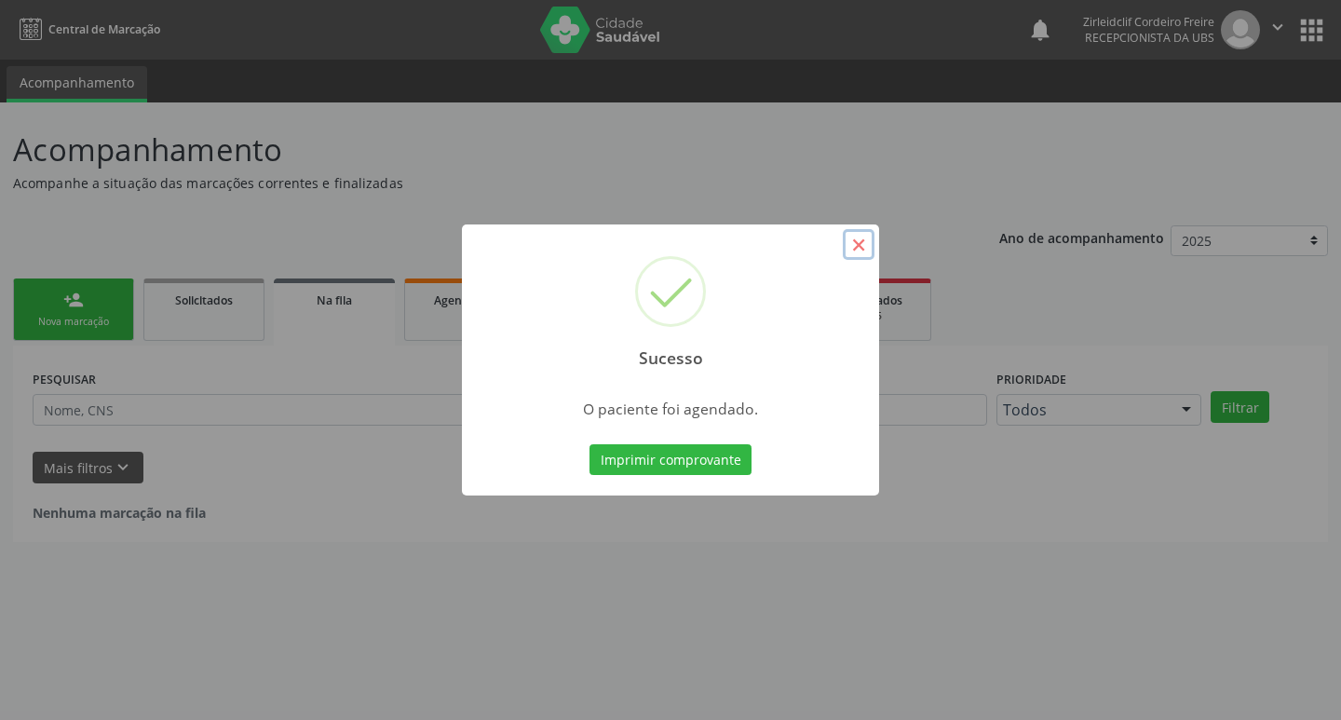
click at [860, 243] on button "×" at bounding box center [859, 245] width 32 height 32
